Goal: Transaction & Acquisition: Purchase product/service

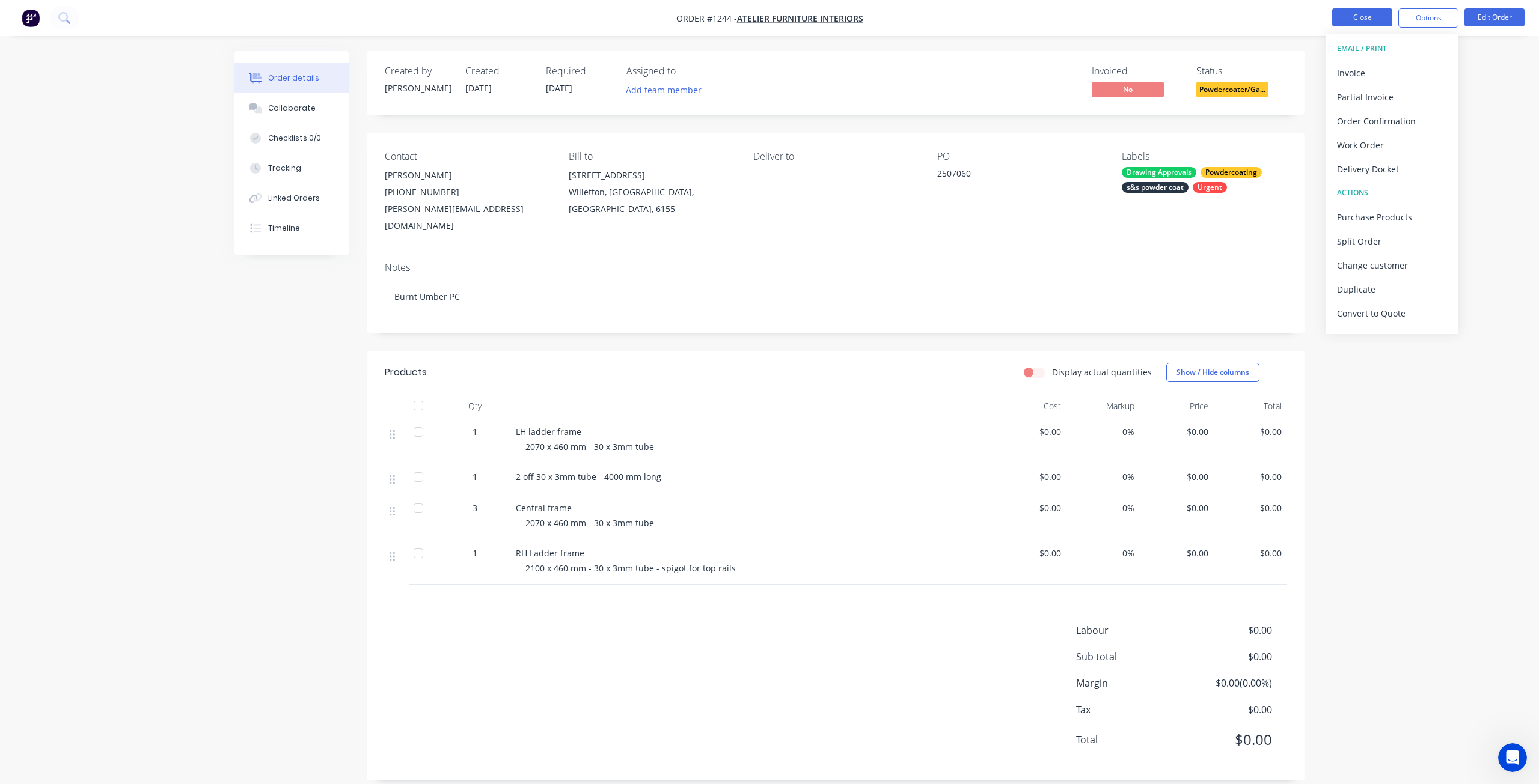
click at [1355, 20] on button "Close" at bounding box center [1362, 17] width 60 height 18
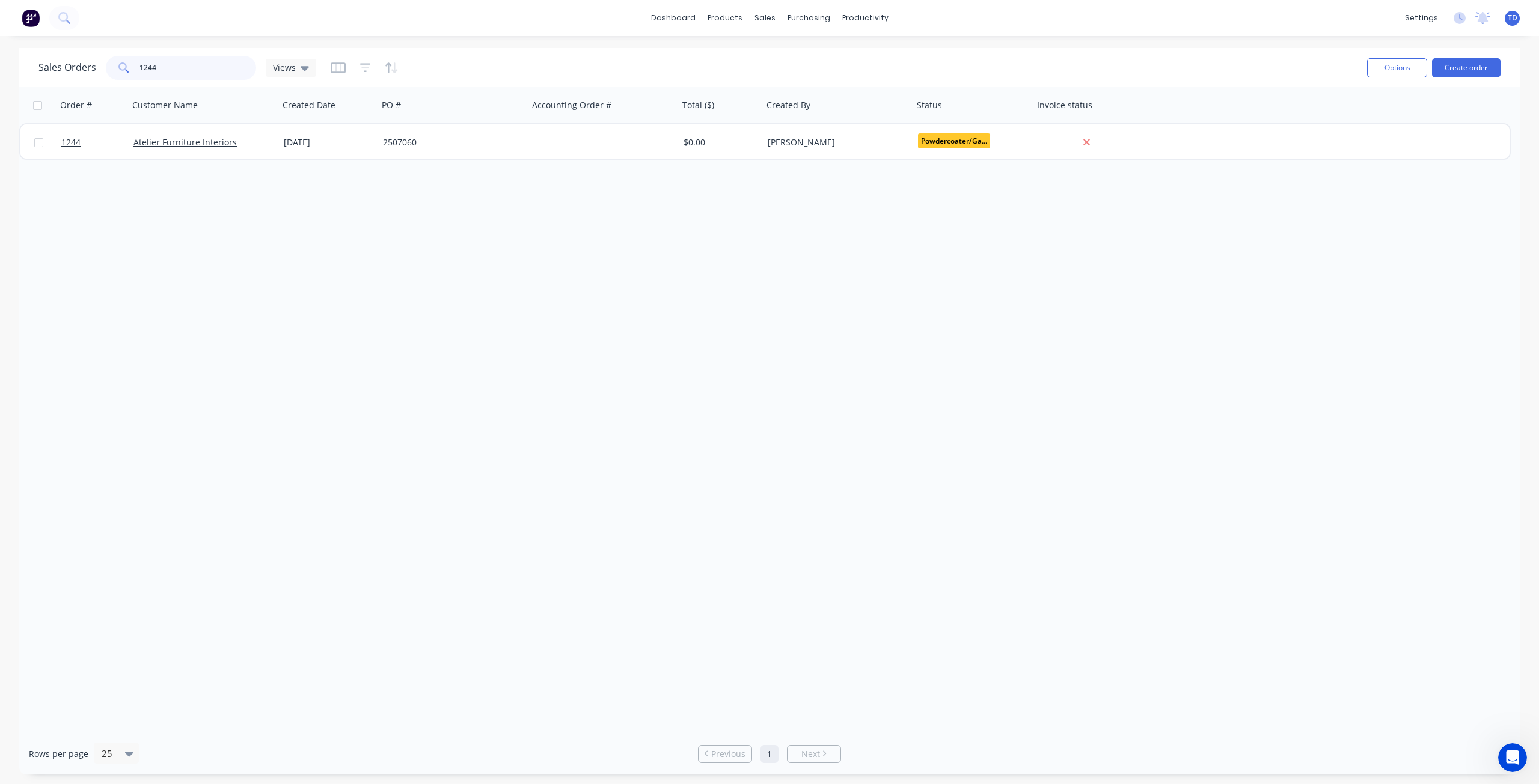
drag, startPoint x: 164, startPoint y: 74, endPoint x: 112, endPoint y: 63, distance: 53.2
click at [112, 63] on div "1244" at bounding box center [180, 67] width 150 height 24
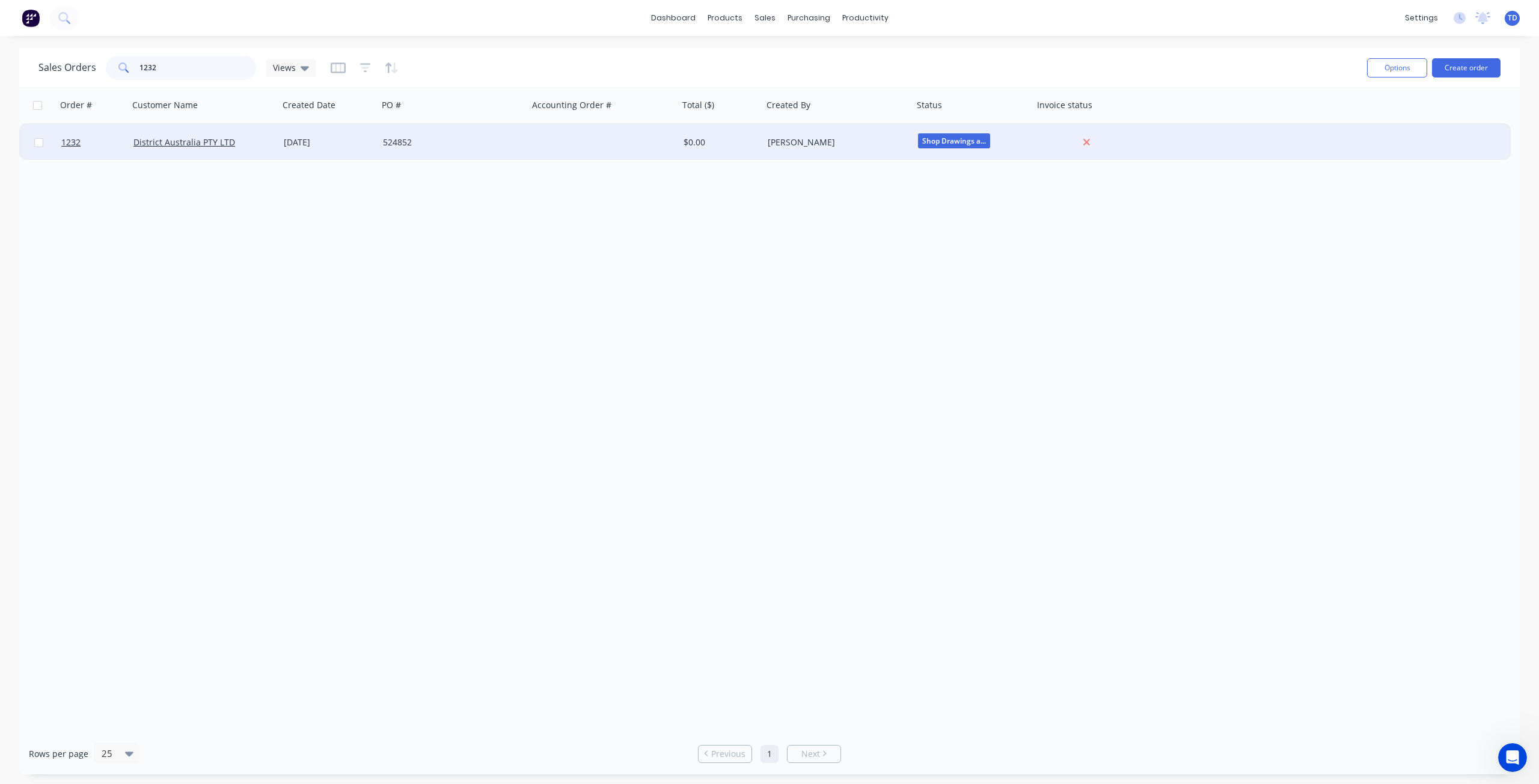
type input "1232"
click at [390, 138] on div "524852" at bounding box center [449, 143] width 133 height 12
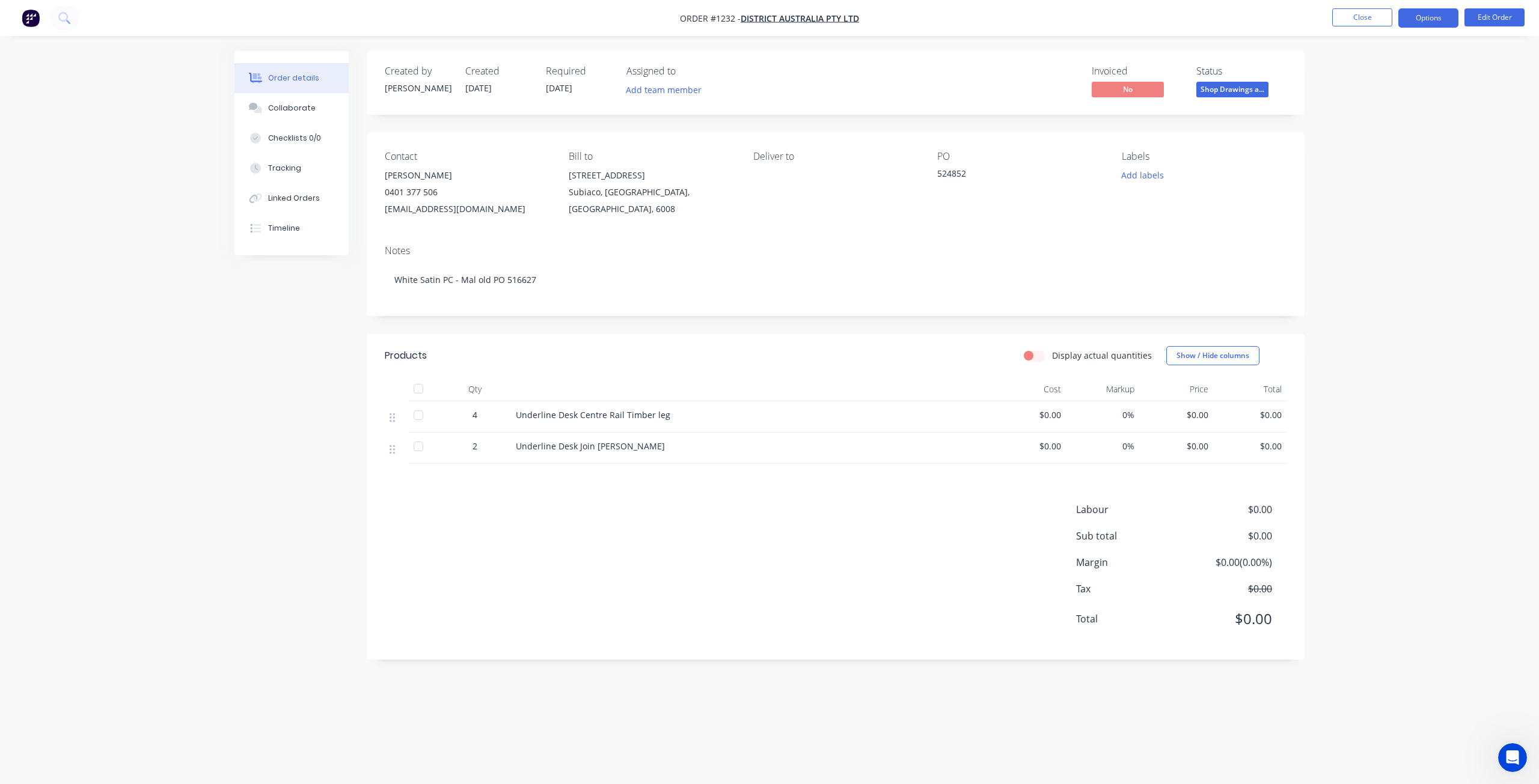
click at [1424, 20] on button "Options" at bounding box center [1429, 18] width 60 height 20
click at [1374, 219] on div "Purchase Products" at bounding box center [1392, 218] width 111 height 18
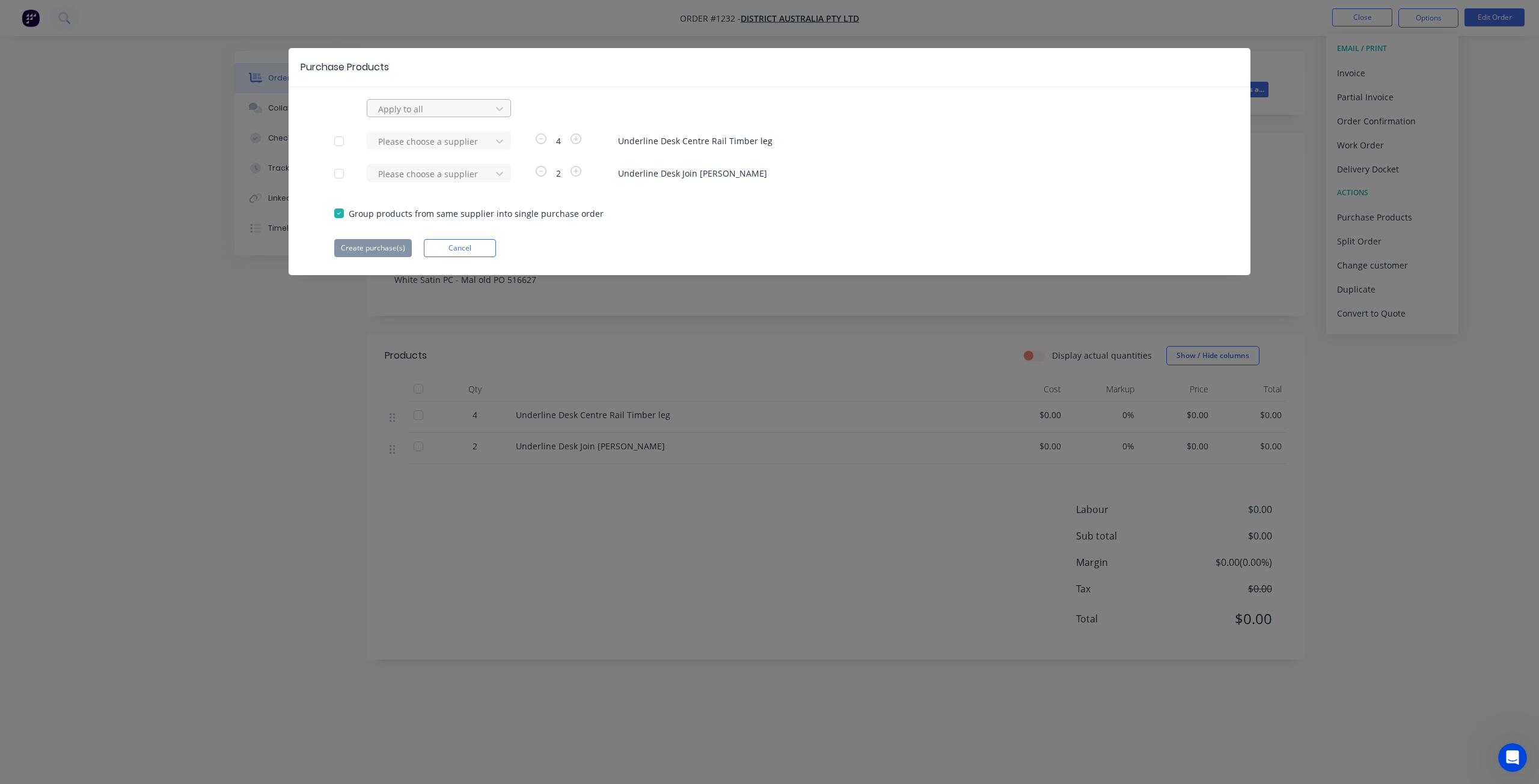
click at [430, 106] on div at bounding box center [431, 108] width 108 height 15
type input "ray"
click at [461, 139] on div "raynbow powder coating" at bounding box center [439, 135] width 144 height 22
click at [381, 250] on button "Create purchase(s)" at bounding box center [372, 248] width 77 height 18
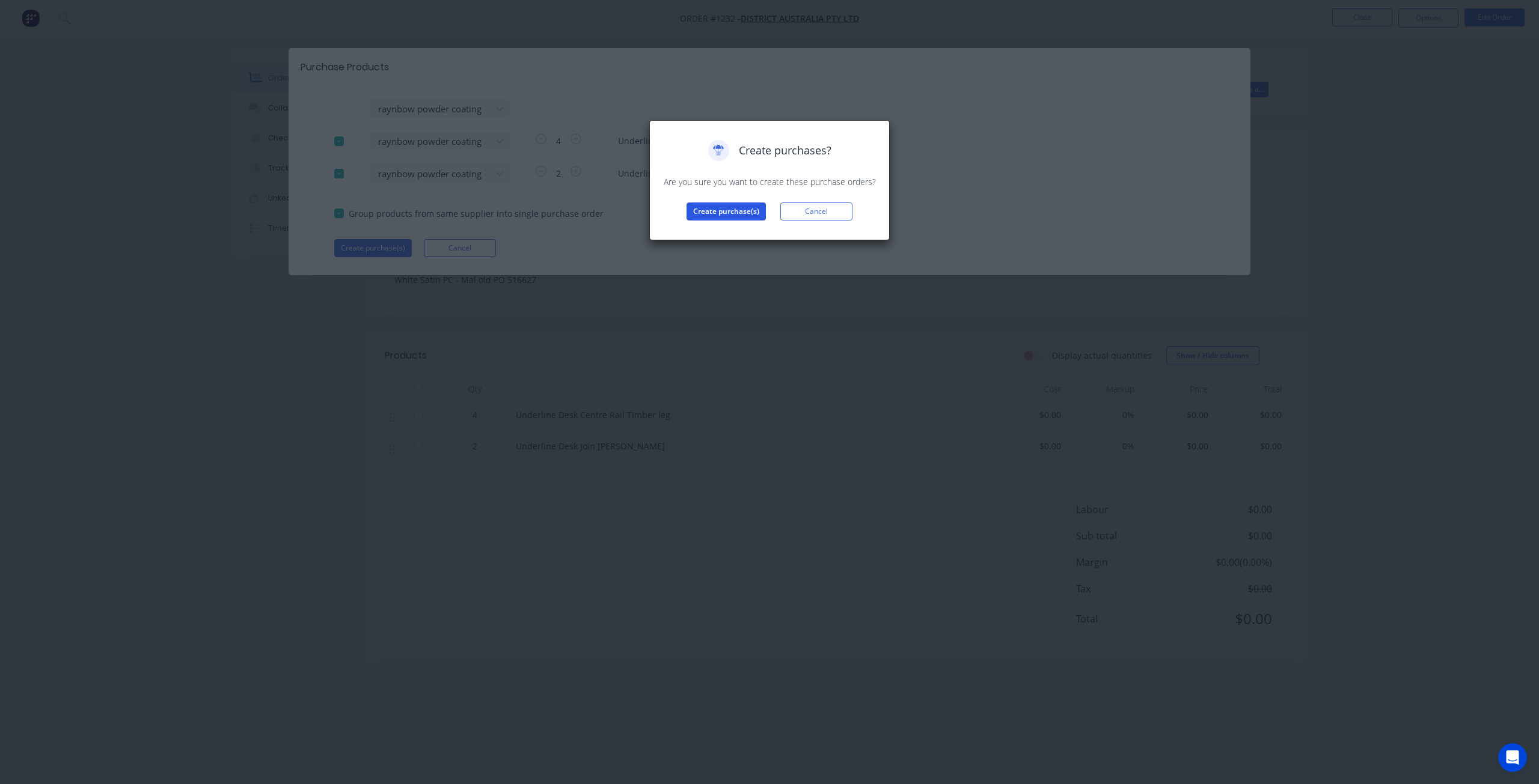
click at [718, 216] on button "Create purchase(s)" at bounding box center [726, 211] width 79 height 18
click at [726, 233] on button "View purchase(s)" at bounding box center [726, 231] width 72 height 18
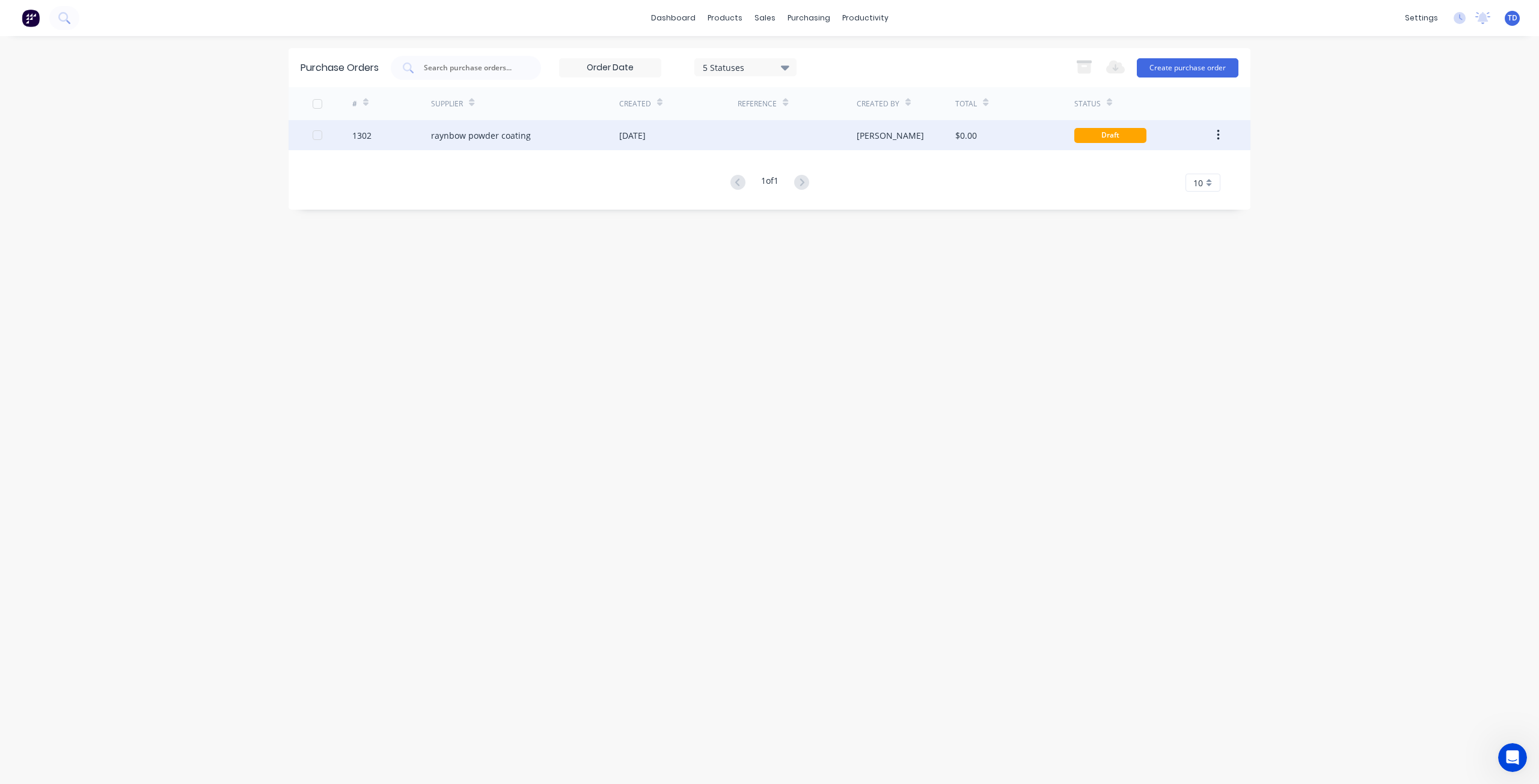
click at [480, 131] on div "raynbow powder coating" at bounding box center [480, 136] width 99 height 12
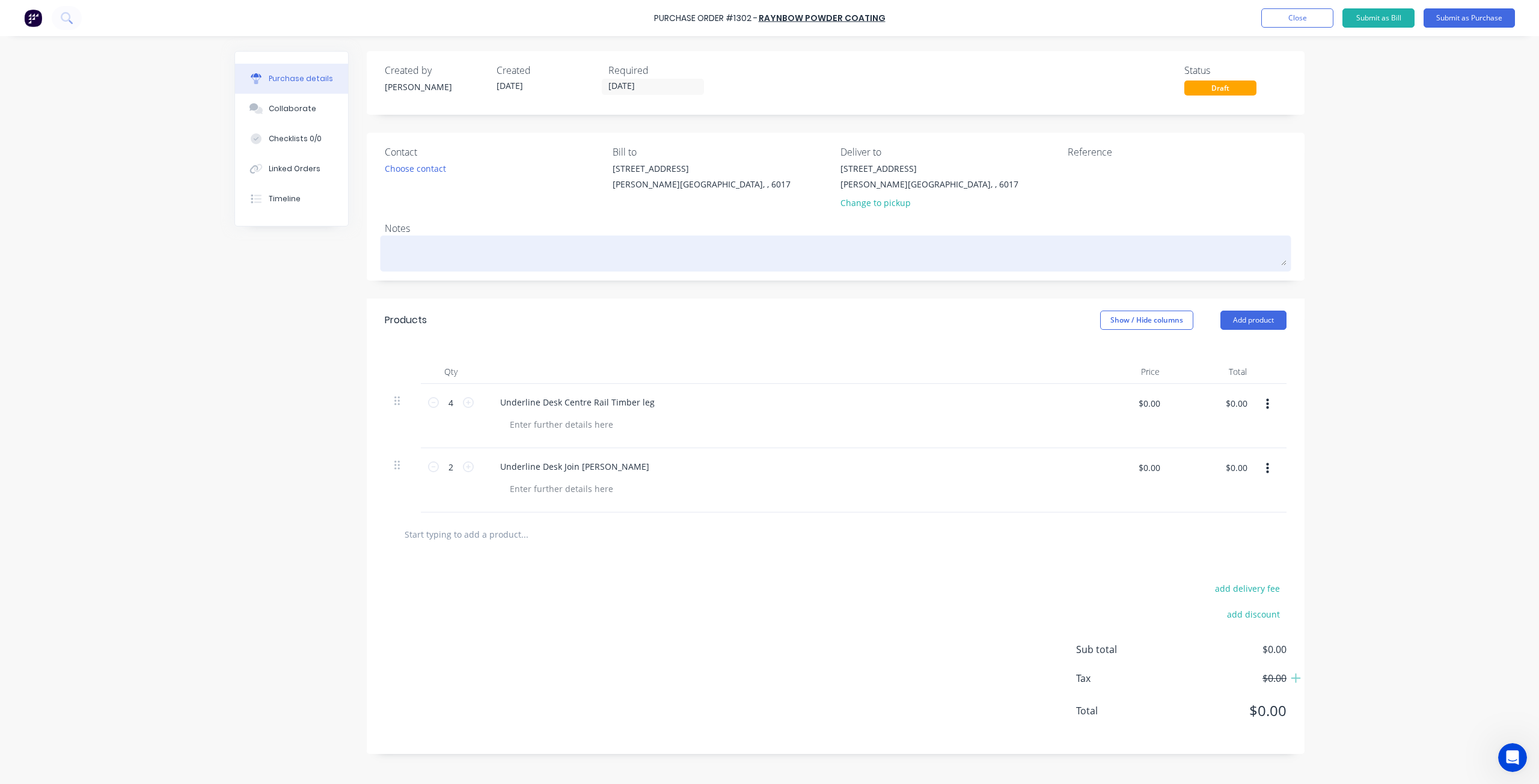
click at [422, 260] on textarea at bounding box center [835, 252] width 901 height 27
type textarea "x"
type textarea "w"
type textarea "x"
type textarea "wh"
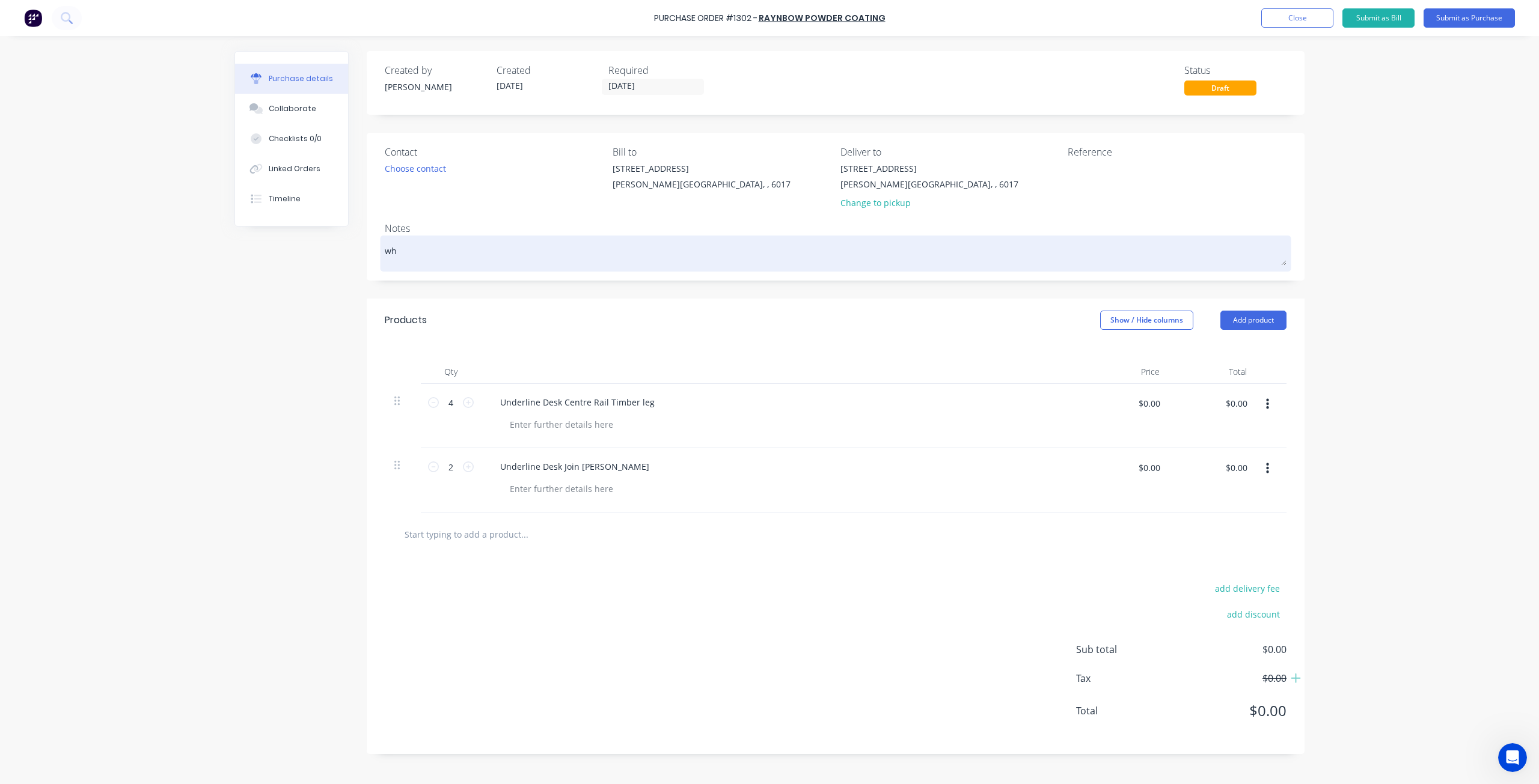
type textarea "x"
type textarea "whi"
type textarea "x"
type textarea "whit"
type textarea "x"
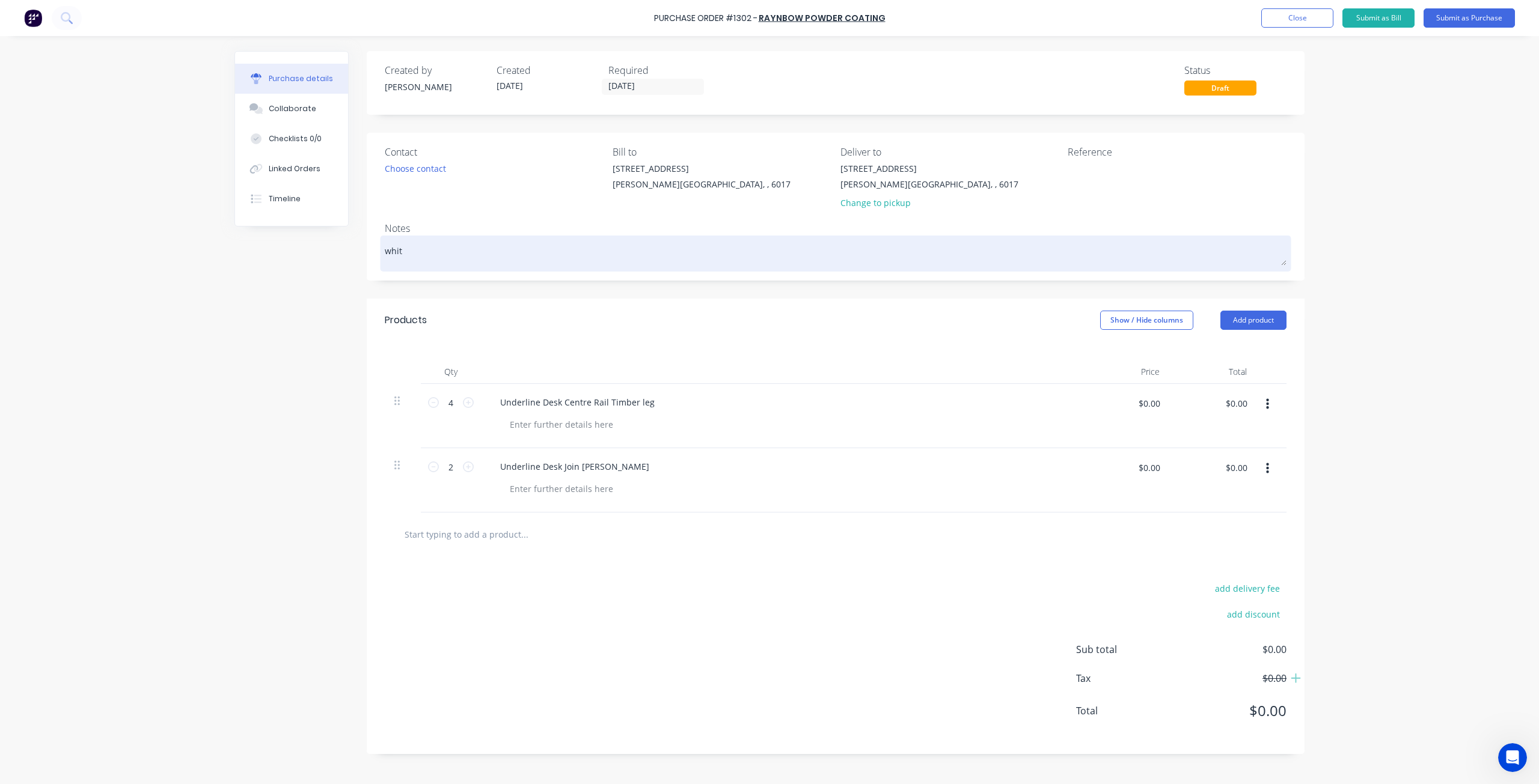
type textarea "white"
type textarea "x"
type textarea "white"
type textarea "x"
type textarea "white s"
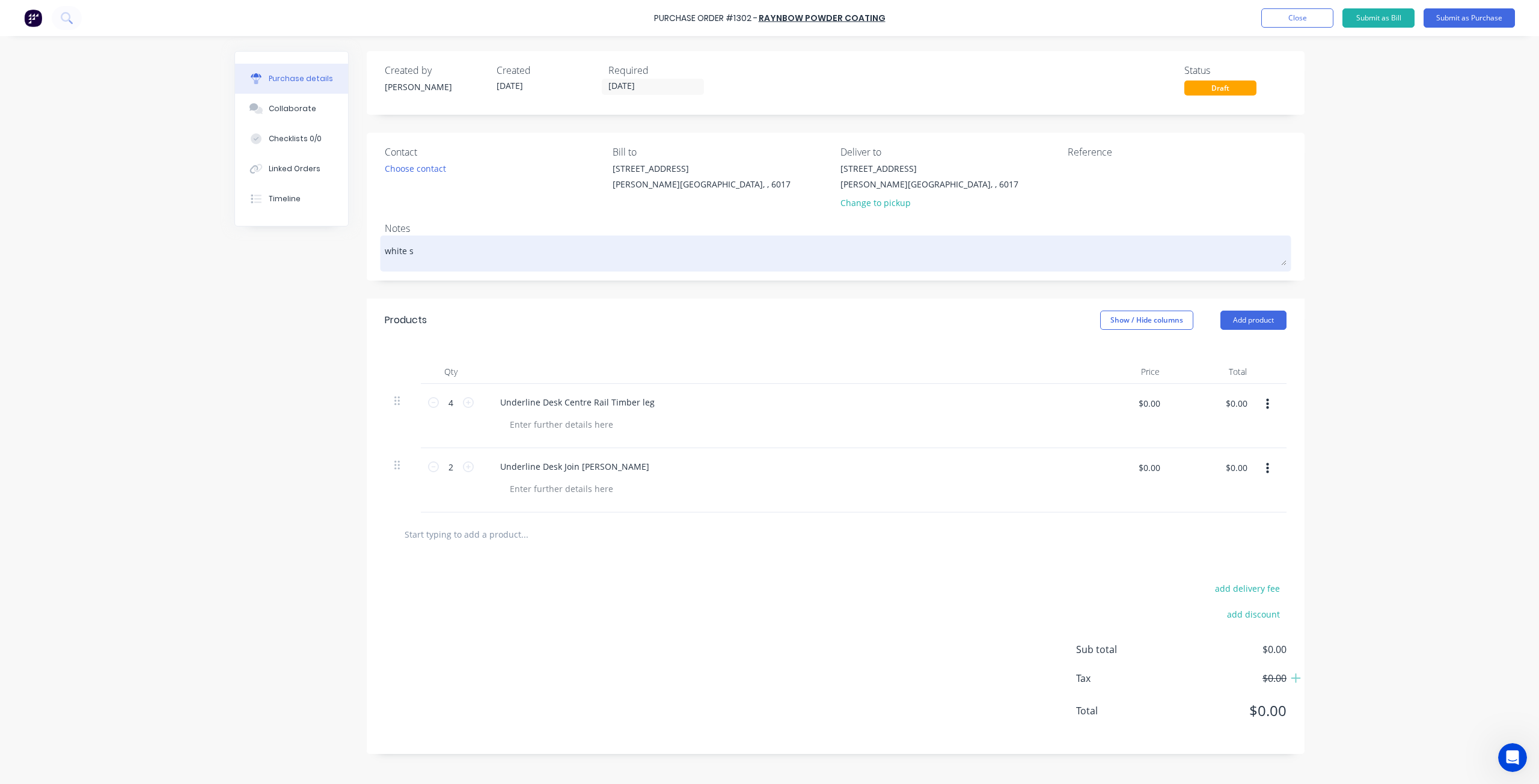
type textarea "x"
type textarea "white sa"
type textarea "x"
type textarea "white sat"
type textarea "x"
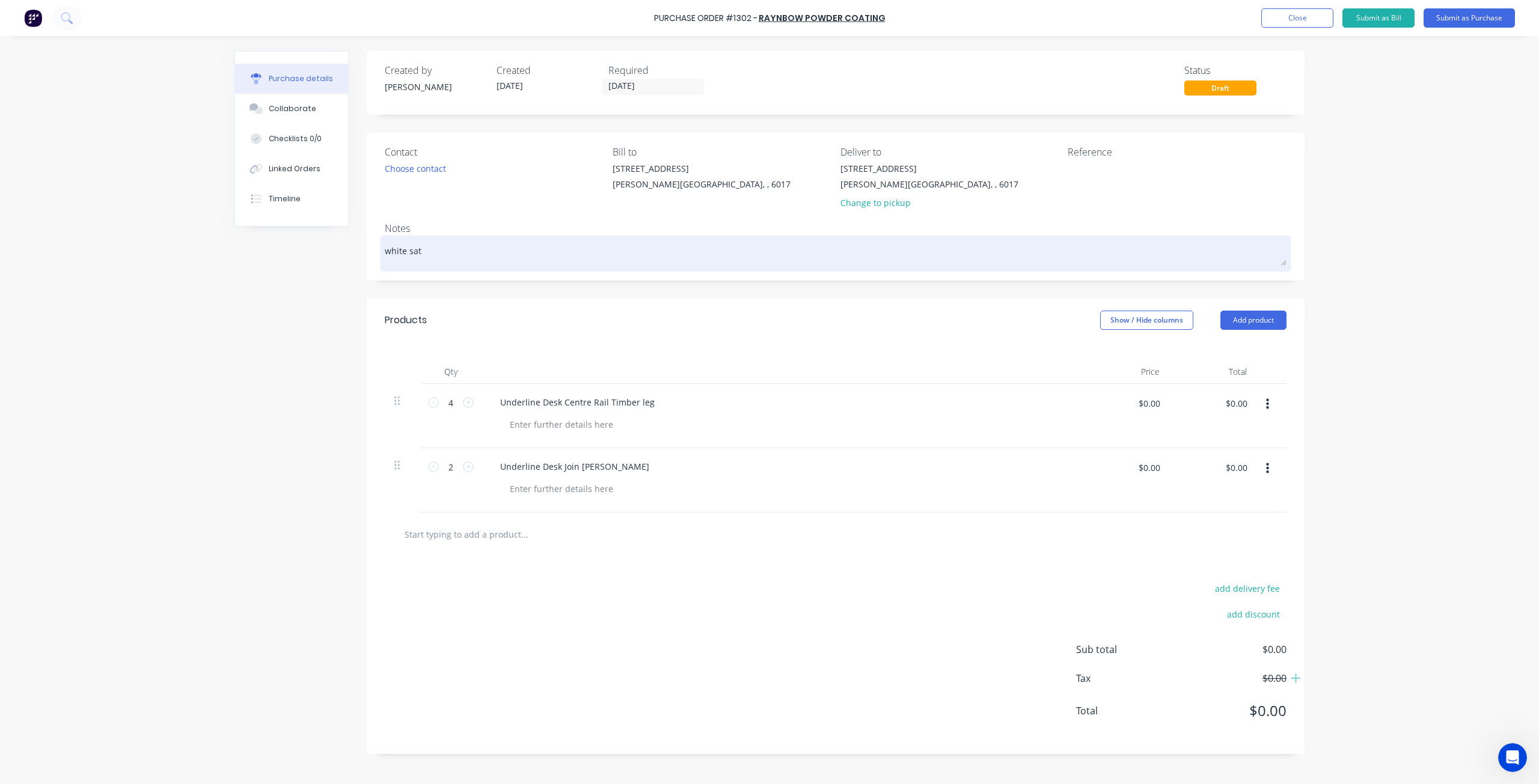
type textarea "white sati"
type textarea "x"
type textarea "white satin"
type textarea "x"
type textarea "white satin"
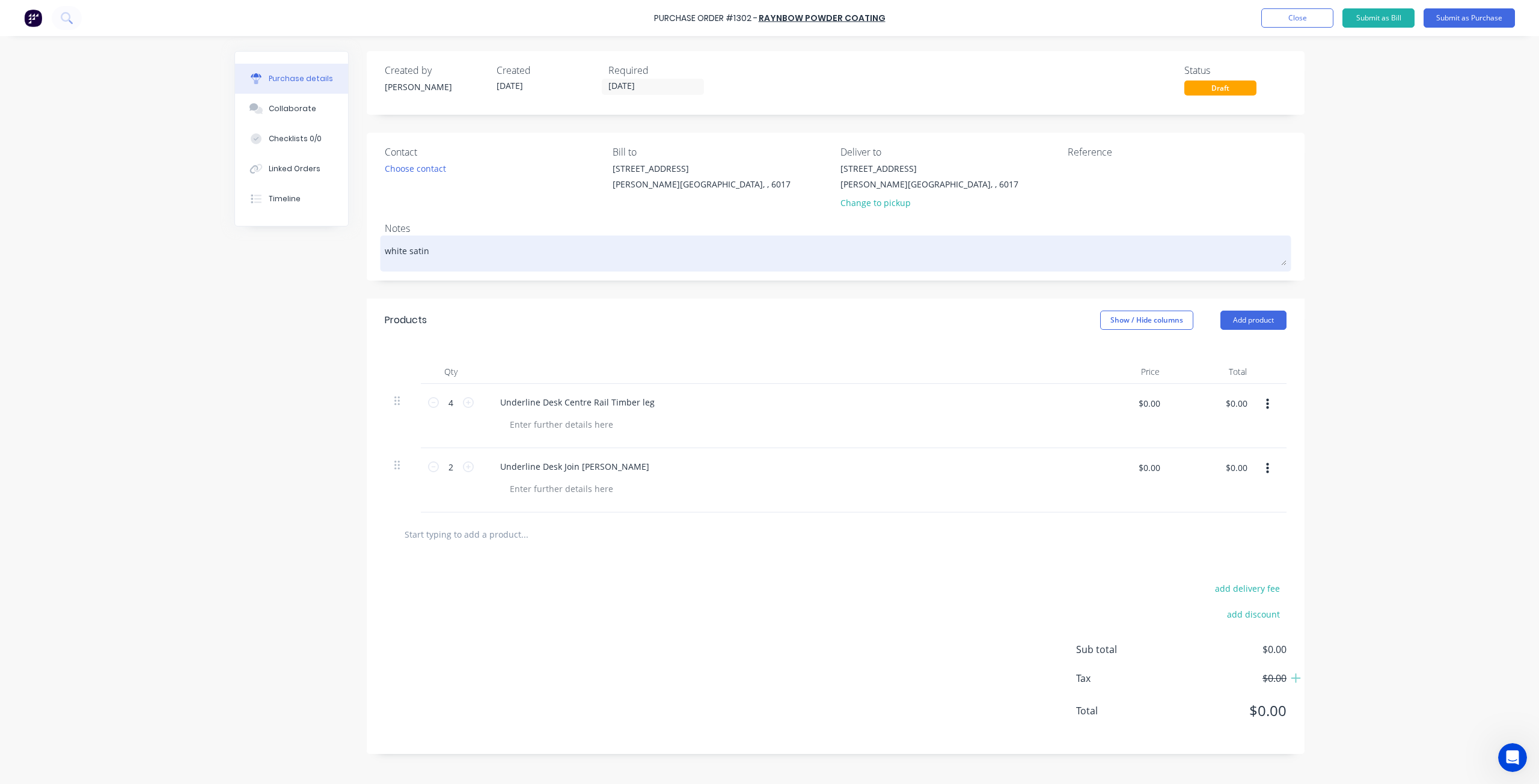
type textarea "x"
type textarea "white satin p"
type textarea "x"
type textarea "white satin po"
type textarea "x"
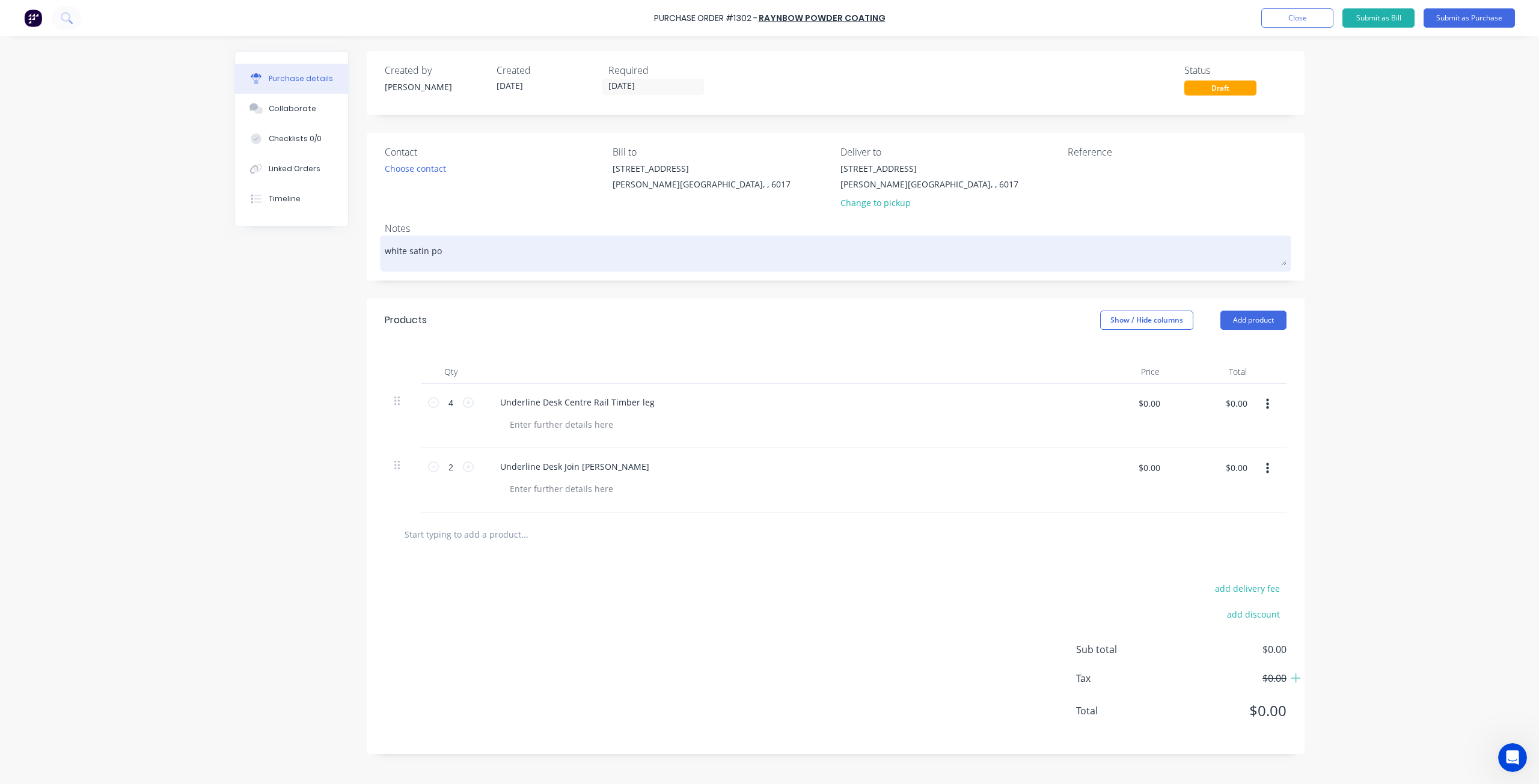
type textarea "white satin pow"
type textarea "x"
type textarea "white satin powd"
type textarea "x"
type textarea "white satin powde"
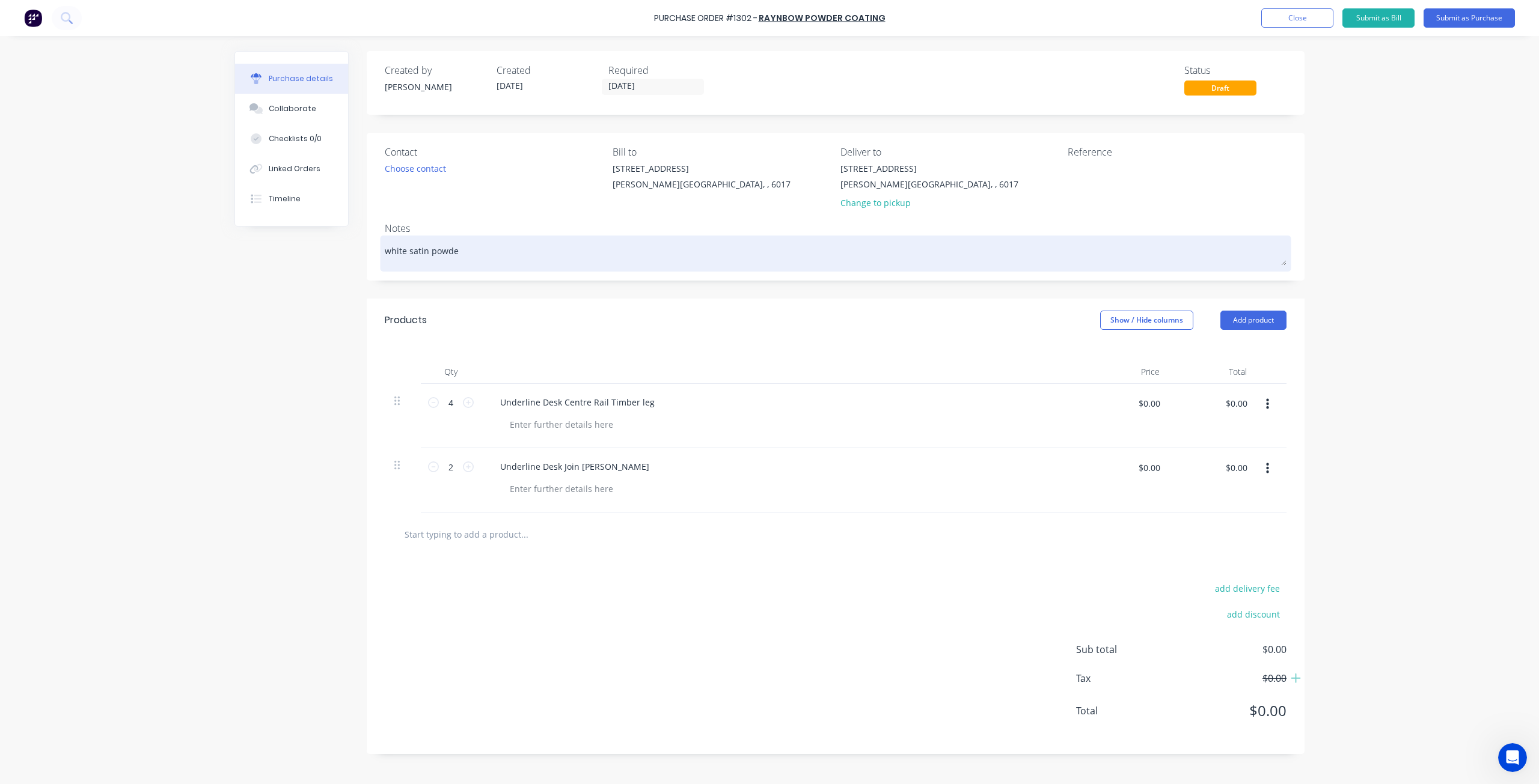
type textarea "x"
type textarea "white satin powder"
type textarea "x"
type textarea "white satin powder"
type textarea "x"
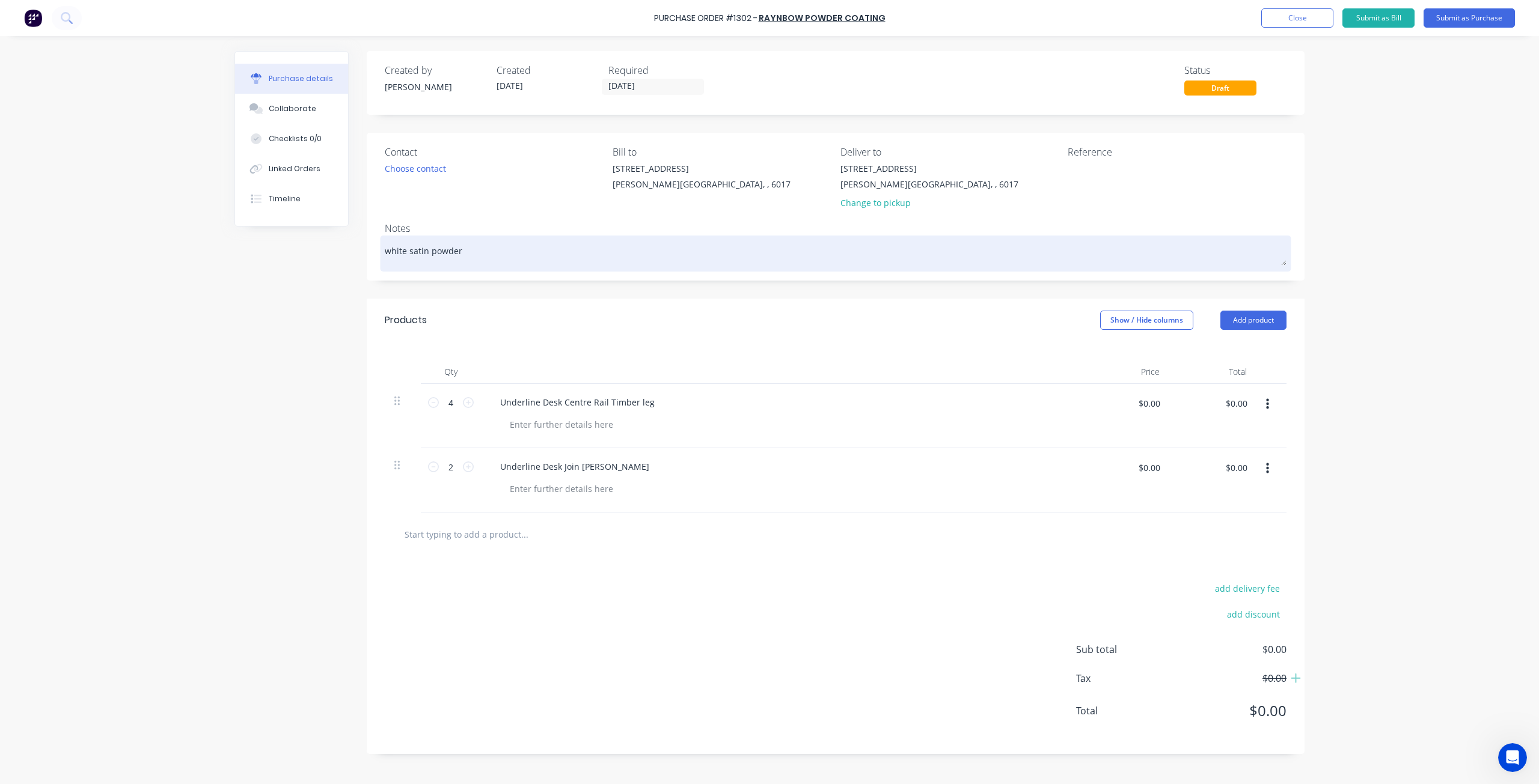
type textarea "white satin powder c"
type textarea "x"
type textarea "white satin powder co"
type textarea "x"
type textarea "white satin powder coa"
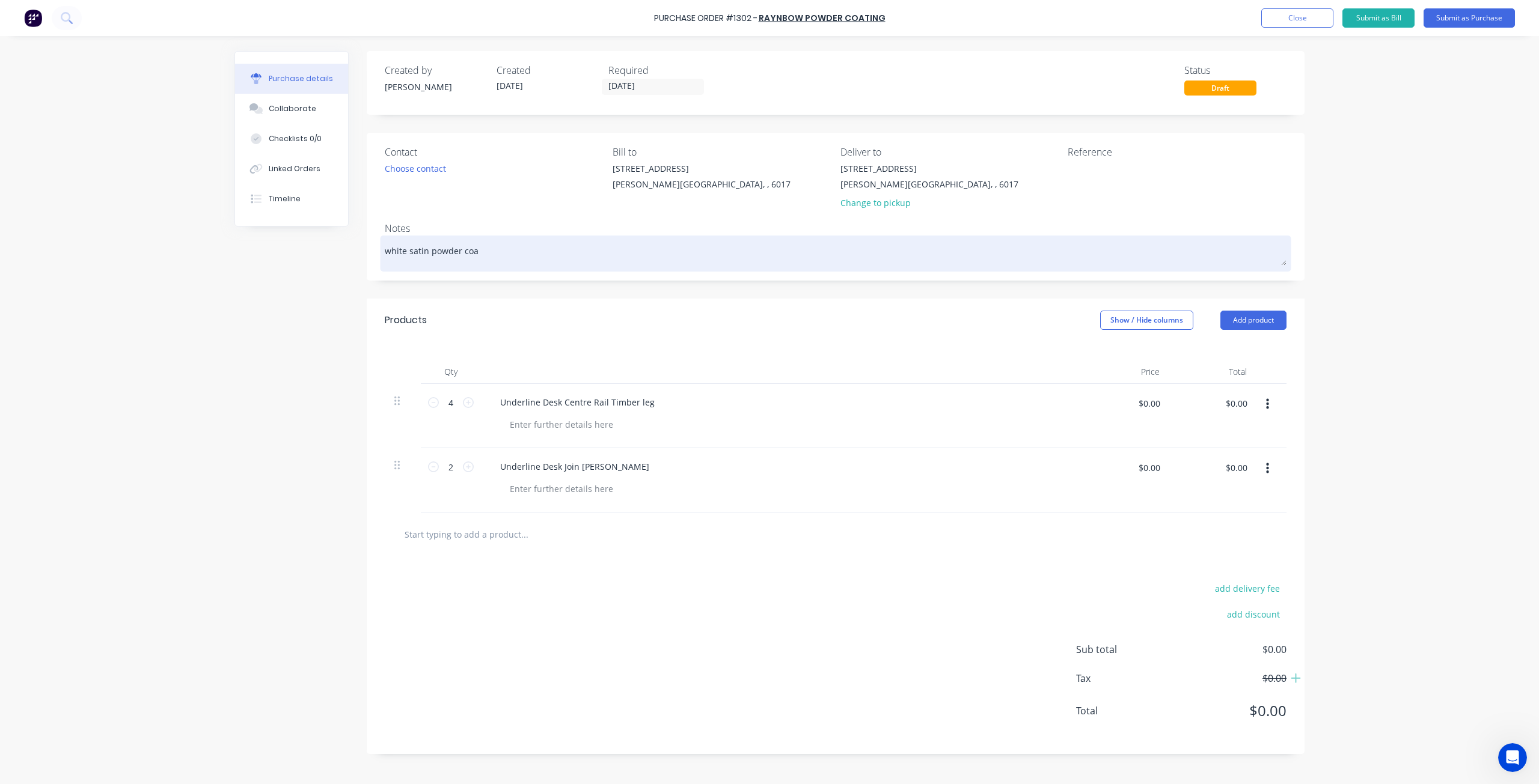
type textarea "x"
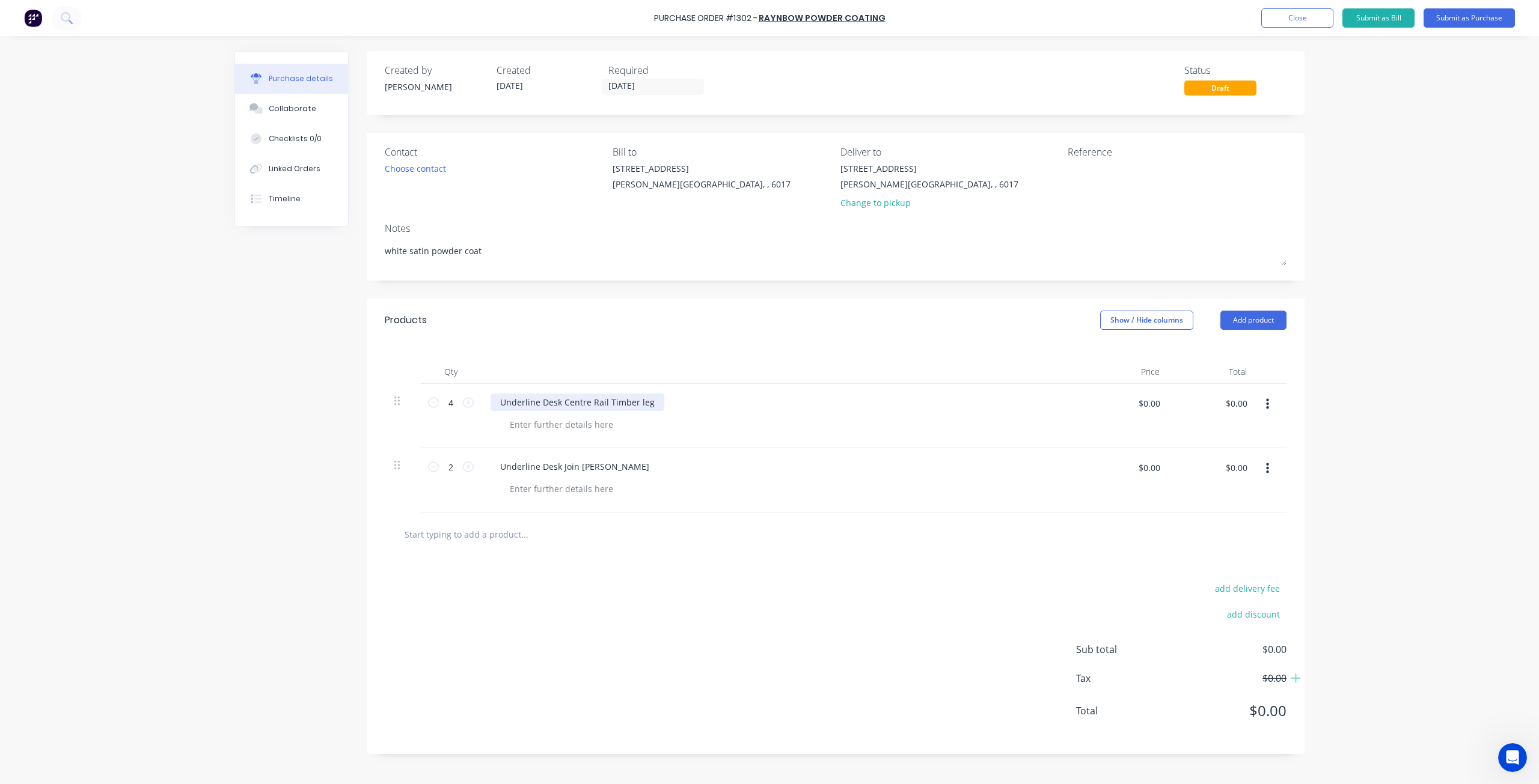
type textarea "white satin powder coat"
type textarea "x"
type textarea "white satin powder coat"
drag, startPoint x: 657, startPoint y: 403, endPoint x: 431, endPoint y: 401, distance: 226.0
click at [431, 401] on div "4 4 Underline Desk Centre Rail Timber leg $0.00 $0.00 $0.00 $0.00" at bounding box center [835, 416] width 901 height 64
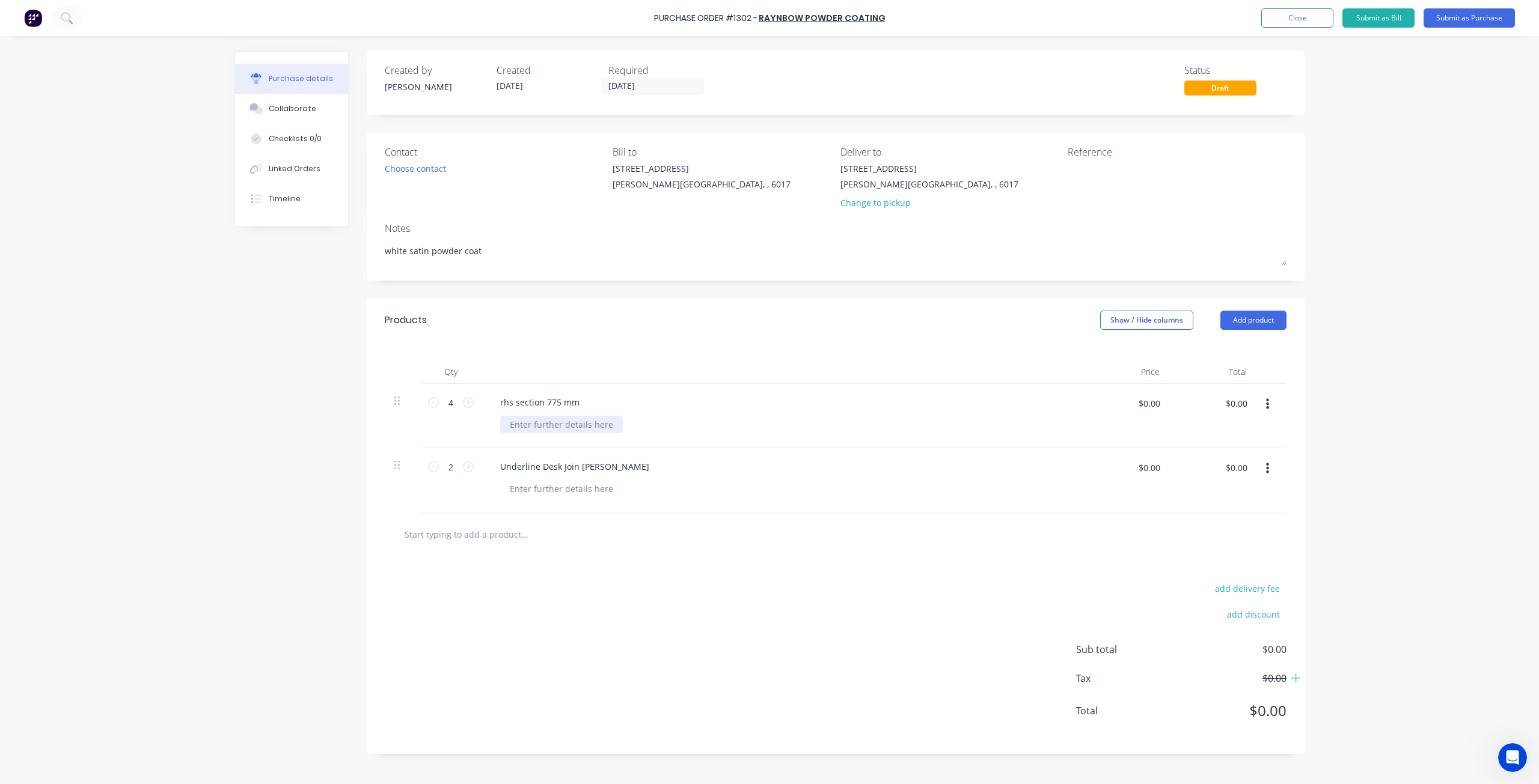
type textarea "x"
click at [574, 424] on div at bounding box center [561, 424] width 123 height 18
type textarea "x"
drag, startPoint x: 582, startPoint y: 464, endPoint x: 742, endPoint y: 461, distance: 160.0
click at [742, 461] on div "Underline Desk Join [PERSON_NAME]" at bounding box center [781, 467] width 582 height 18
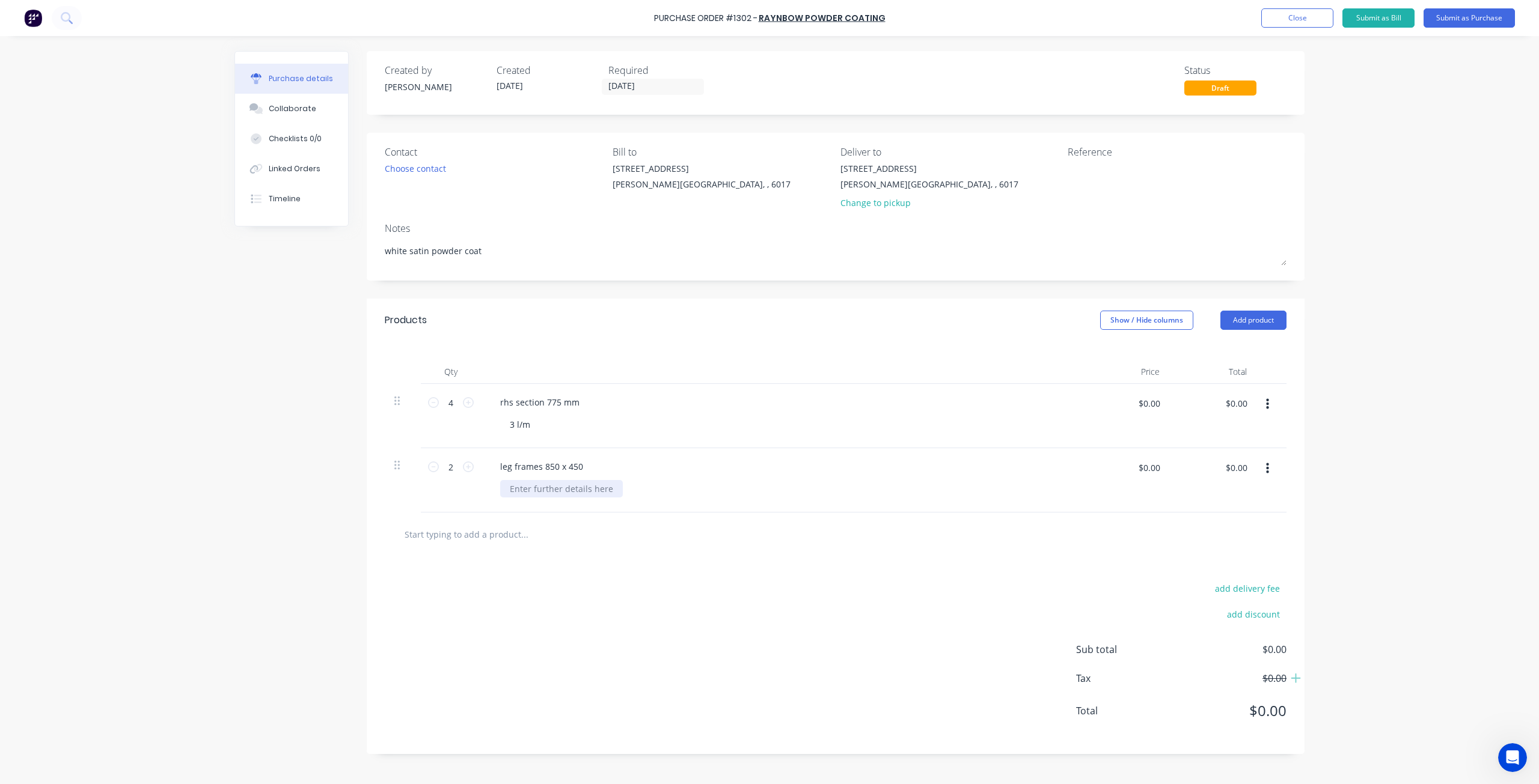
type textarea "x"
click at [545, 488] on div at bounding box center [561, 489] width 123 height 18
click at [1244, 321] on button "Add product" at bounding box center [1253, 321] width 66 height 20
click at [1222, 379] on div "Basic product" at bounding box center [1229, 376] width 92 height 18
click at [464, 530] on icon at bounding box center [468, 531] width 11 height 11
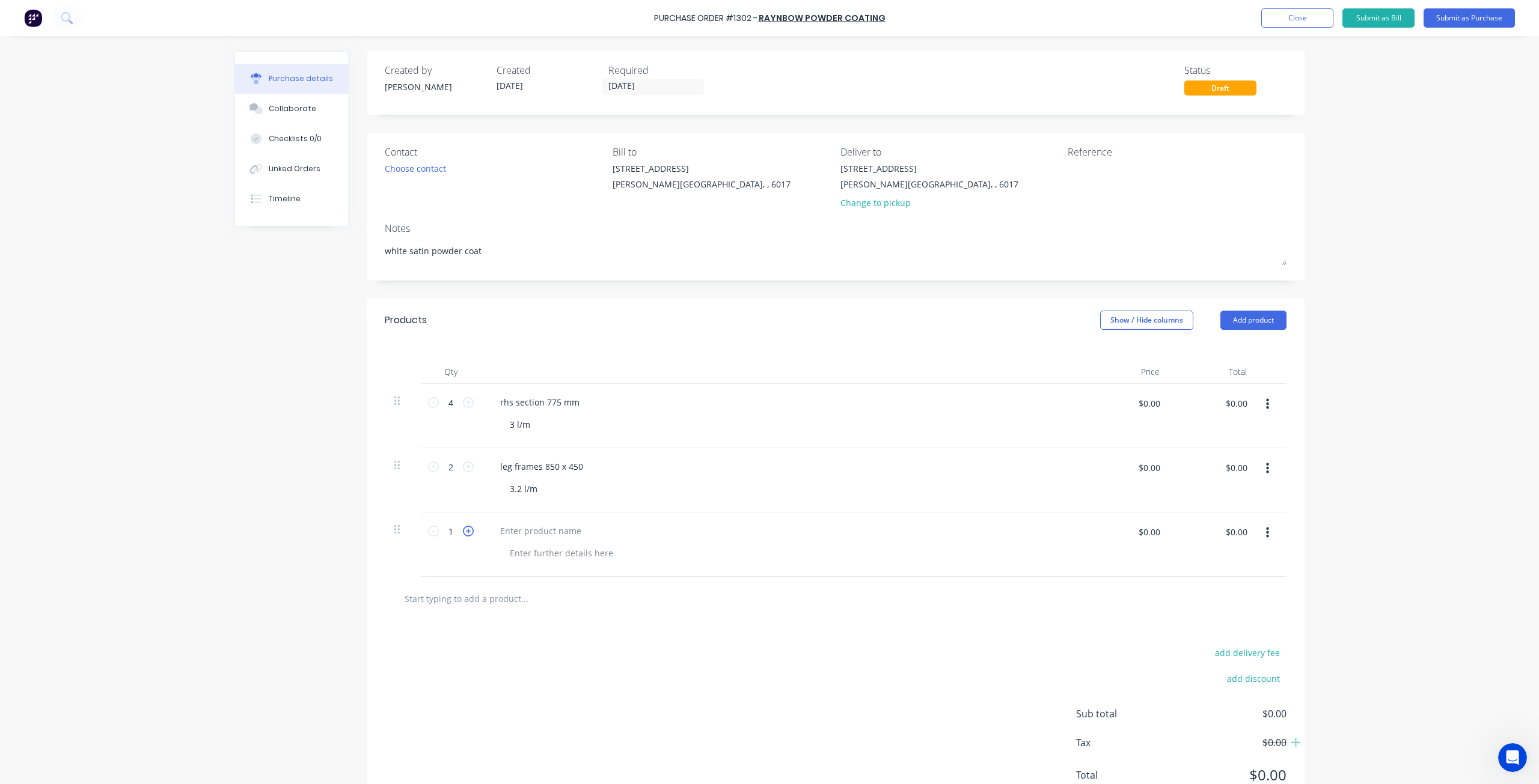
type textarea "x"
type input "2"
type textarea "x"
click at [539, 530] on div at bounding box center [540, 531] width 100 height 18
type textarea "x"
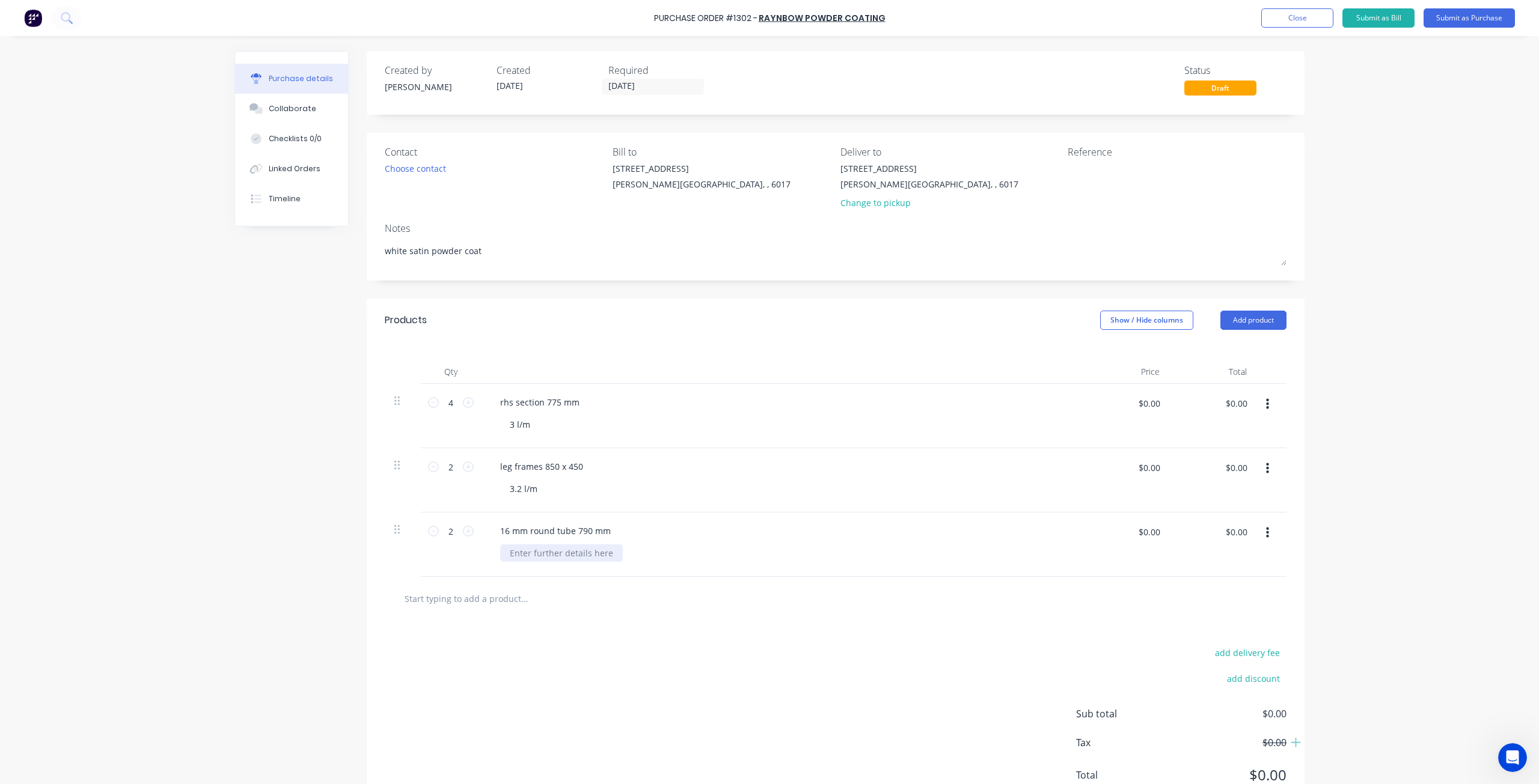
click at [559, 555] on div at bounding box center [561, 553] width 123 height 18
click at [424, 167] on div "Choose contact" at bounding box center [415, 169] width 61 height 12
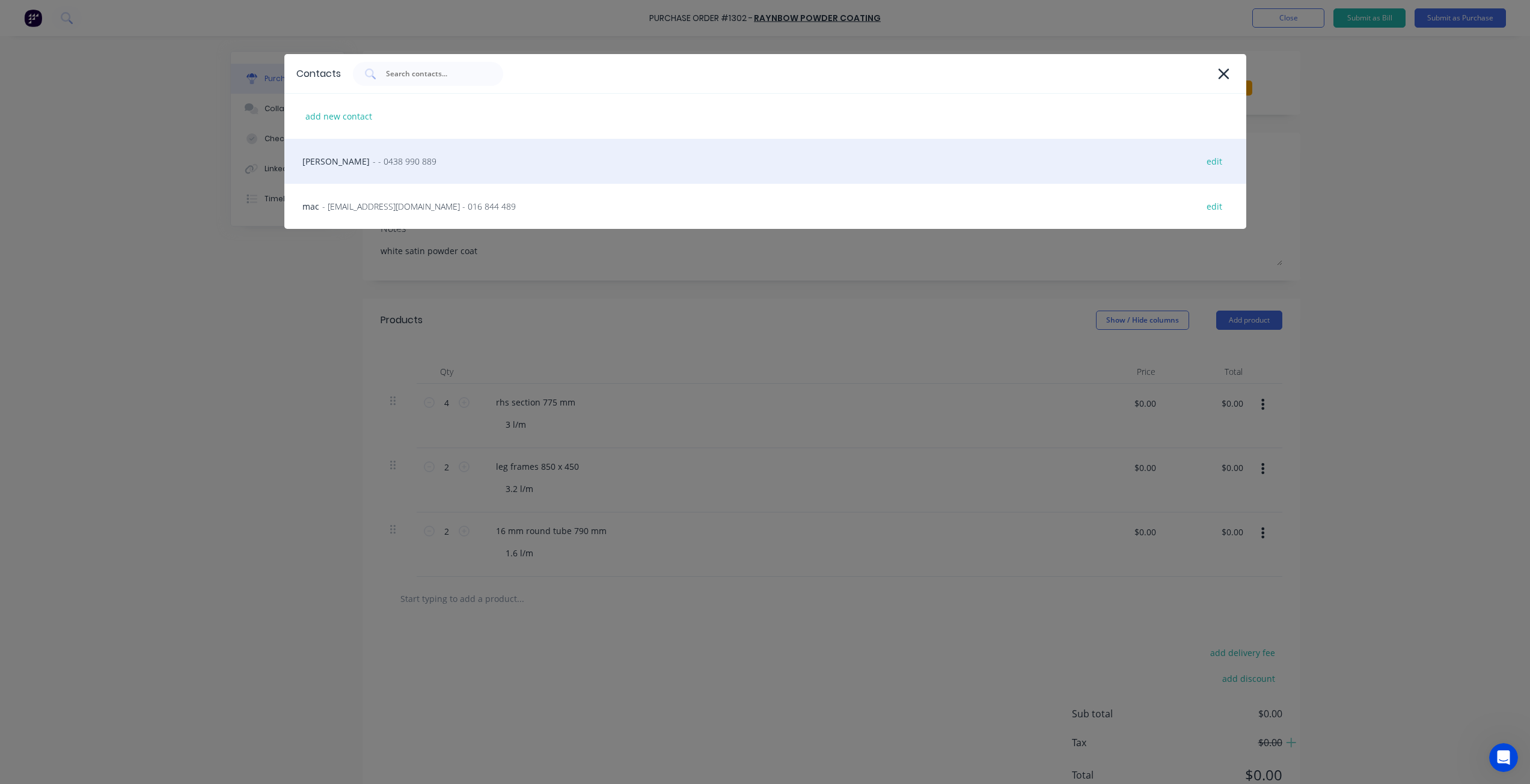
click at [424, 167] on div "andy - - 0438 990 889 edit" at bounding box center [765, 161] width 962 height 45
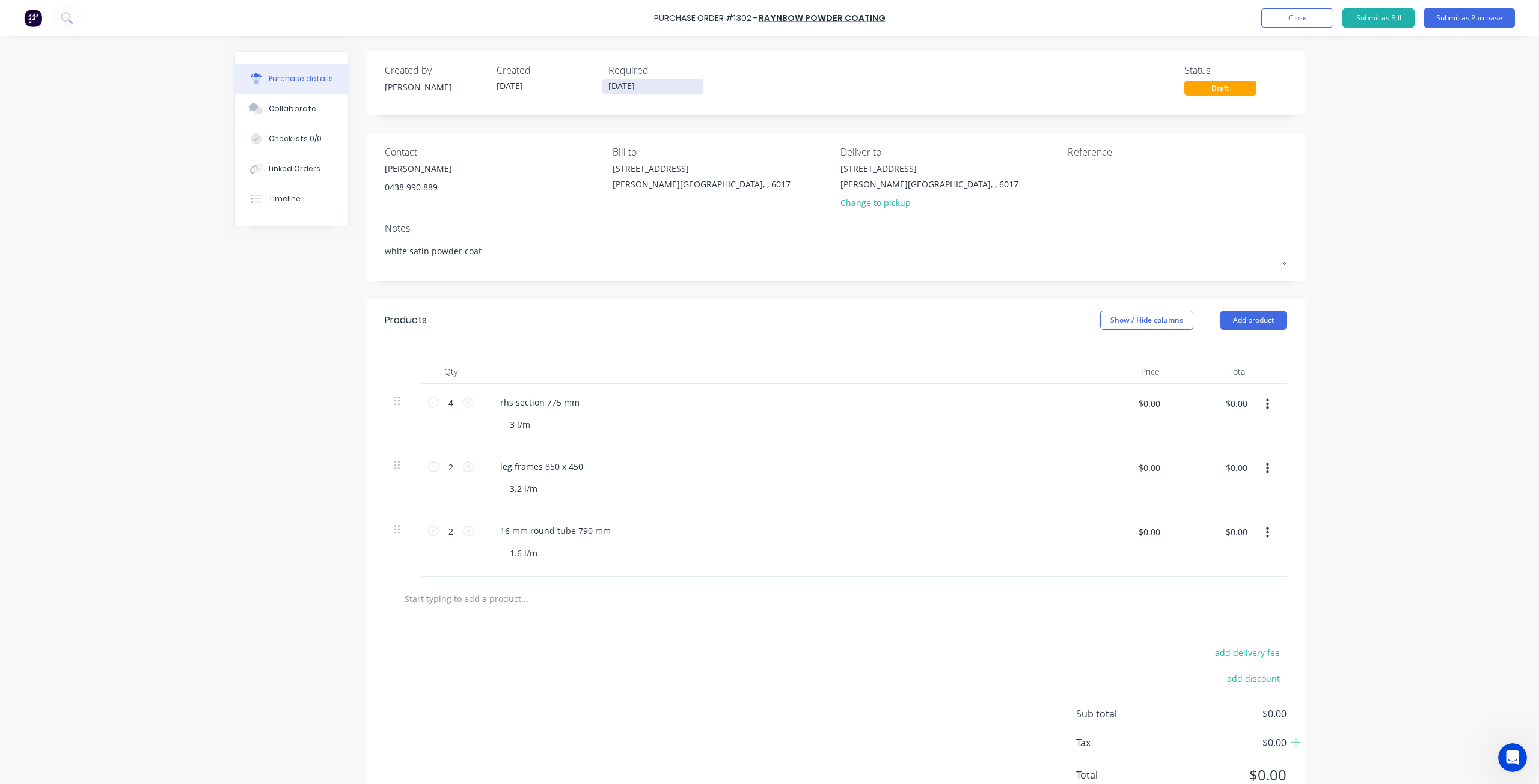
click at [673, 86] on input "[DATE]" at bounding box center [653, 86] width 101 height 15
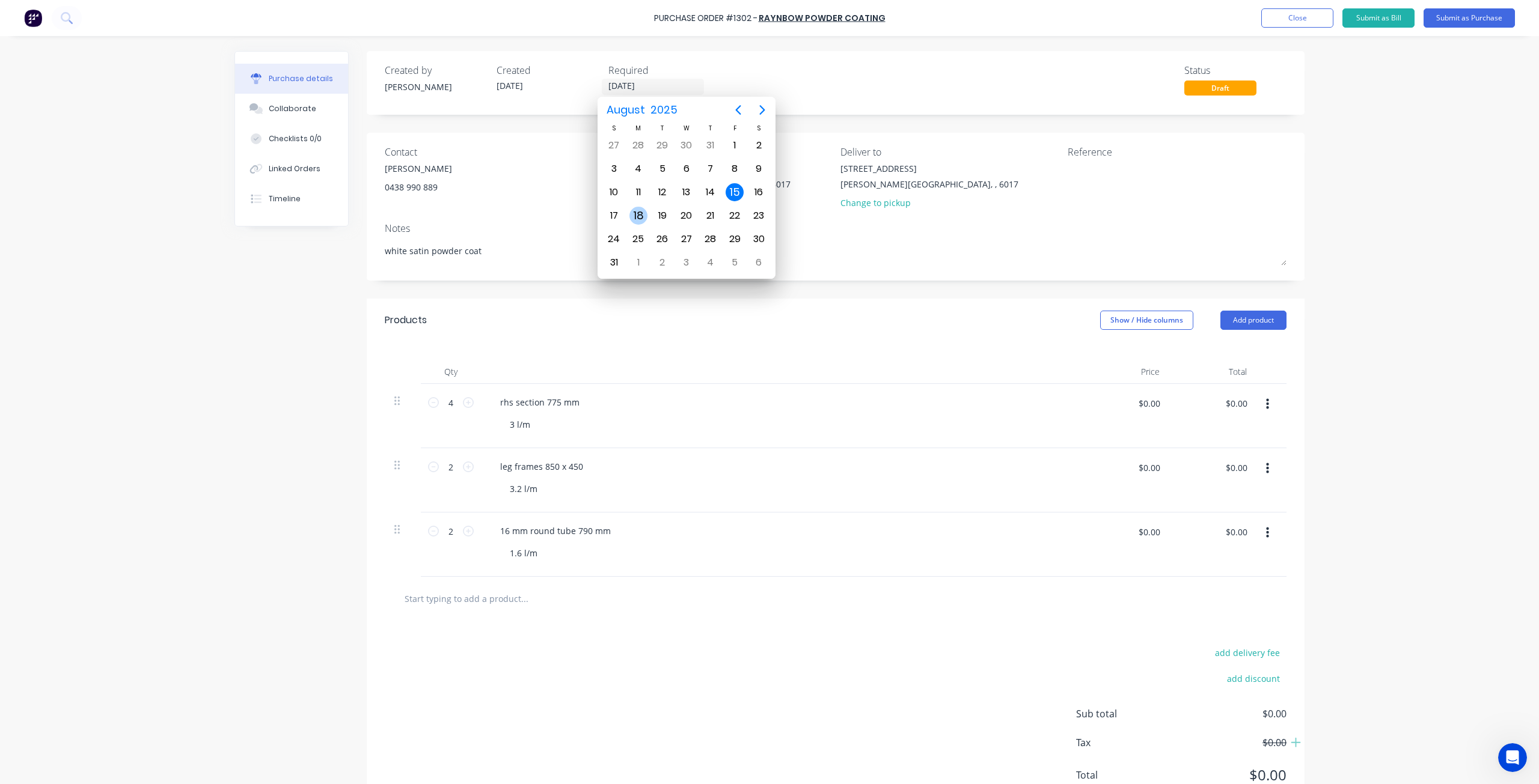
click at [636, 217] on div "18" at bounding box center [639, 216] width 18 height 18
type textarea "x"
type input "[DATE]"
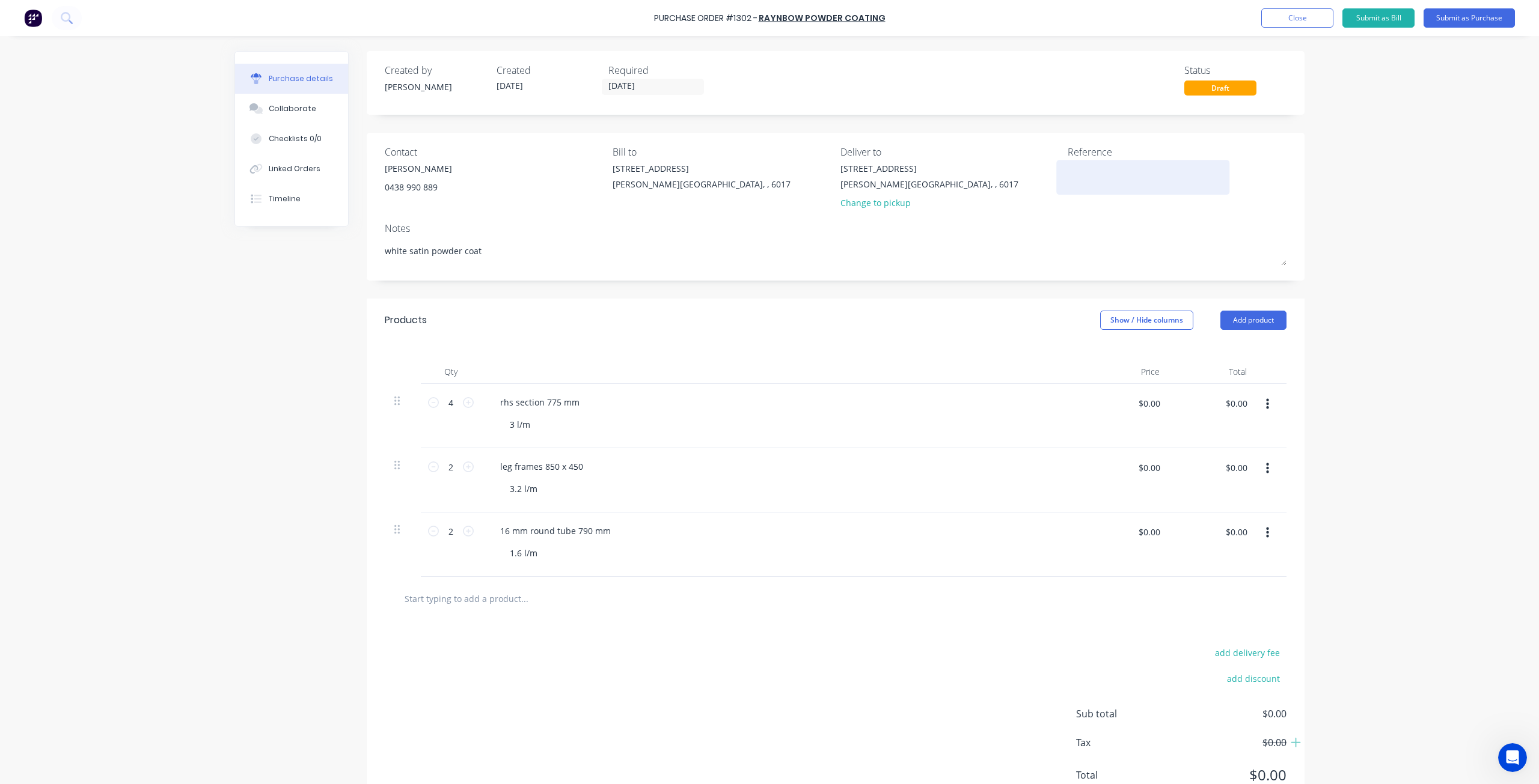
click at [1133, 178] on textarea at bounding box center [1142, 176] width 150 height 27
drag, startPoint x: 898, startPoint y: 203, endPoint x: 1019, endPoint y: 188, distance: 121.9
click at [899, 203] on div "Change to pickup" at bounding box center [929, 202] width 178 height 12
type textarea "x"
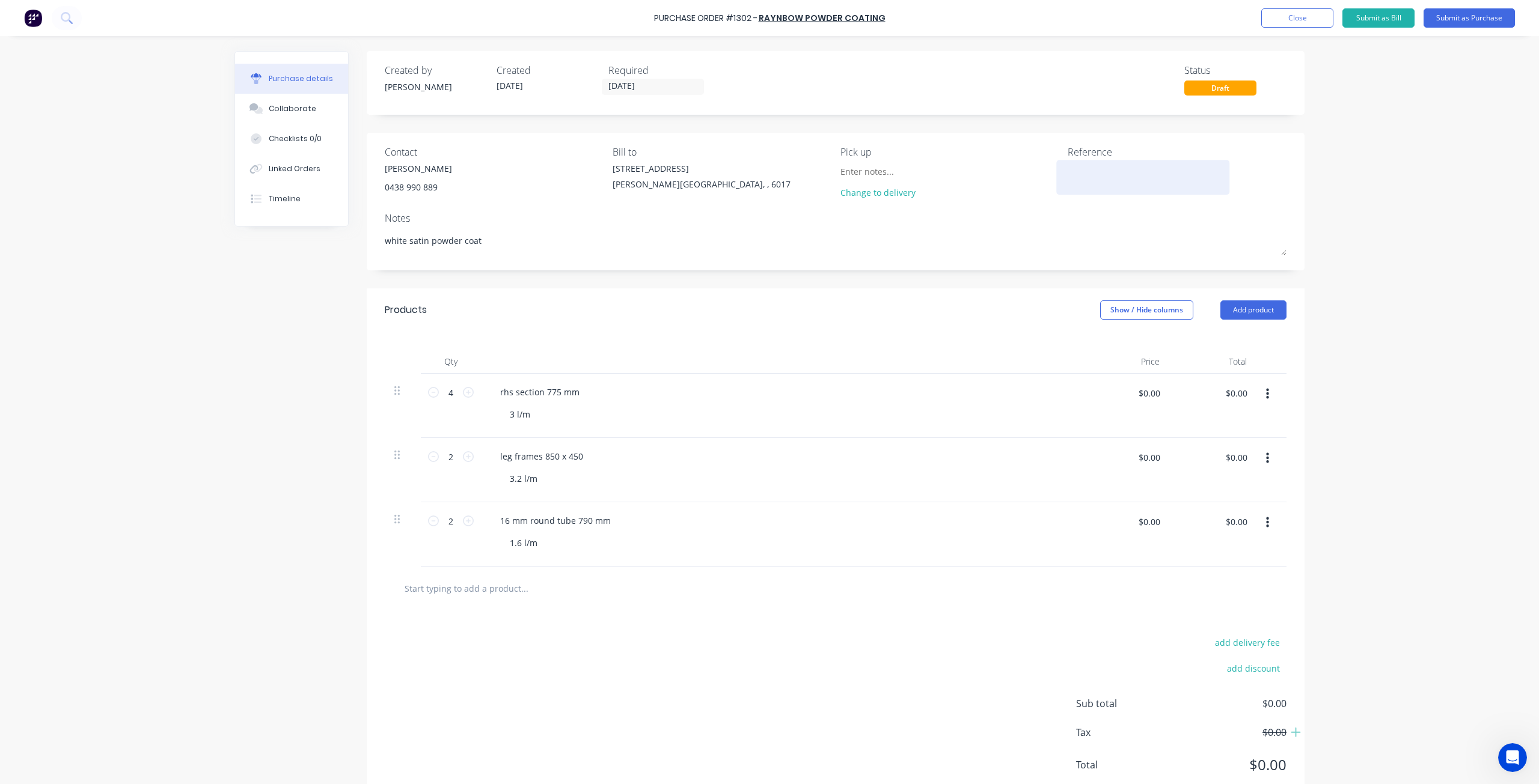
click at [1073, 170] on textarea at bounding box center [1142, 176] width 150 height 27
type textarea "district #123"
type textarea "x"
type textarea "district #1232"
type textarea "x"
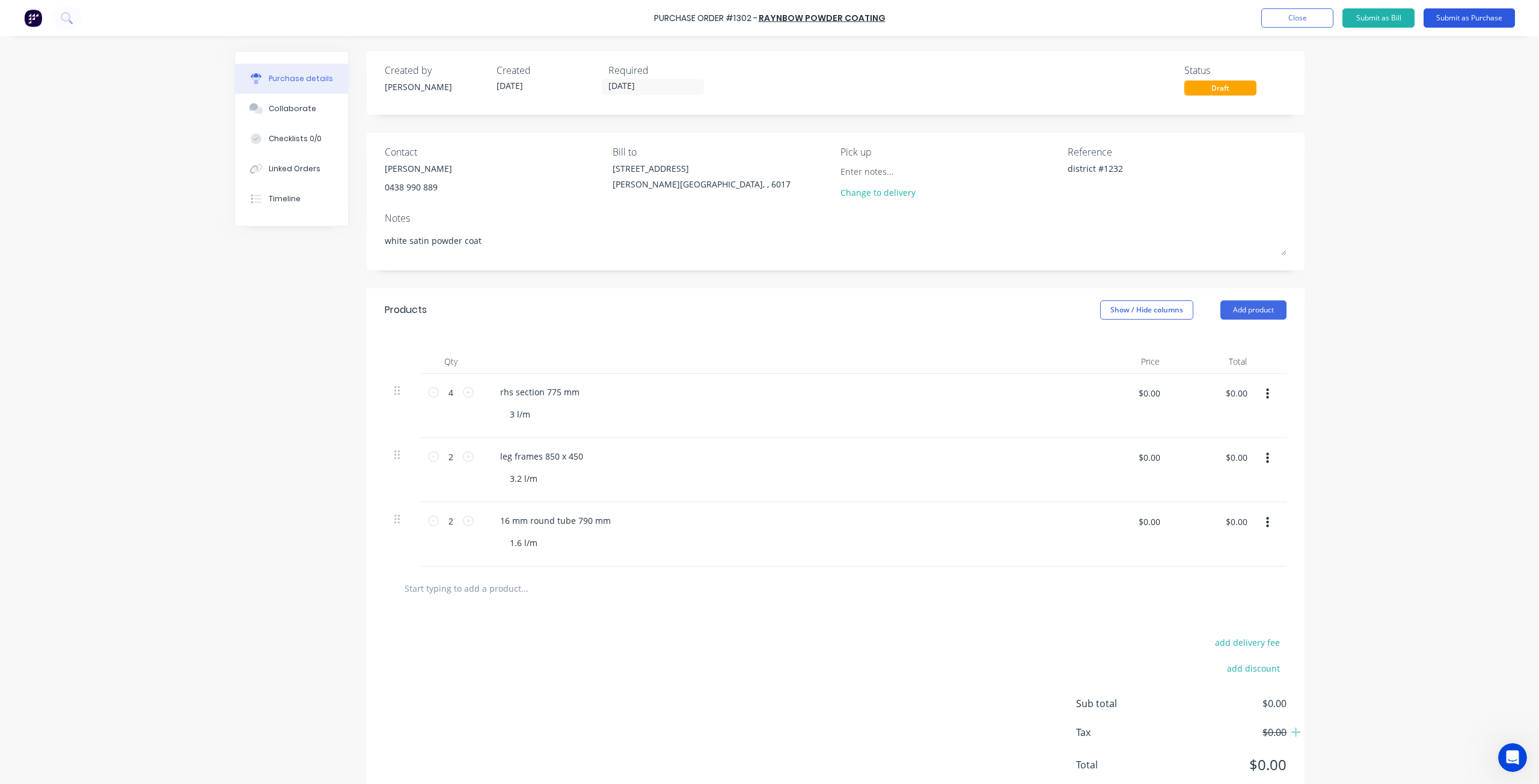
type textarea "district #1232"
click at [1496, 23] on button "Submit as Purchase" at bounding box center [1469, 18] width 91 height 20
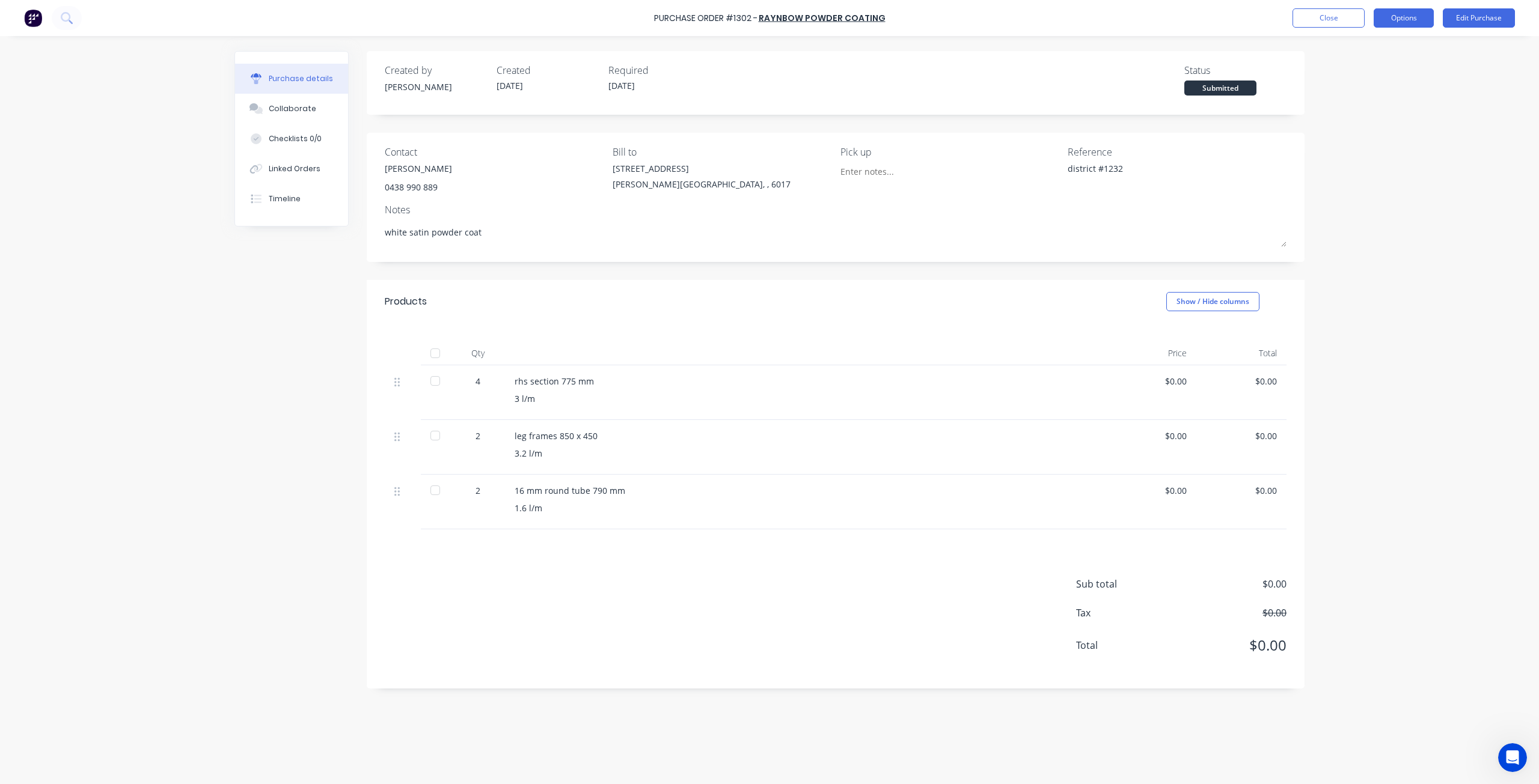
click at [1391, 22] on button "Options" at bounding box center [1404, 18] width 60 height 20
click at [1368, 58] on button "Print / Email" at bounding box center [1376, 48] width 115 height 24
click at [1366, 101] on div "Without pricing" at bounding box center [1376, 98] width 92 height 18
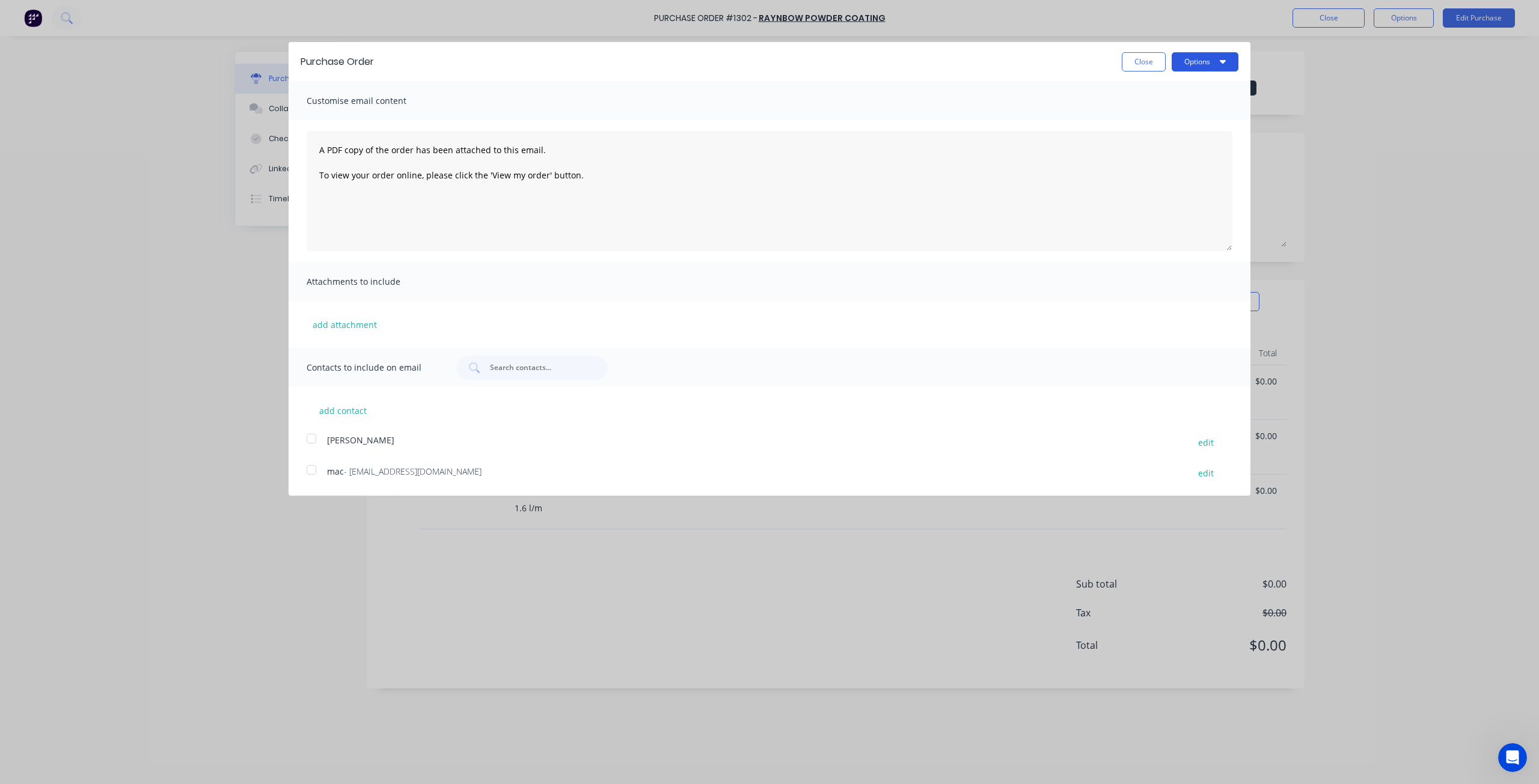
click at [1221, 59] on icon "button" at bounding box center [1223, 61] width 6 height 10
click at [1197, 84] on div "Print" at bounding box center [1181, 92] width 92 height 18
drag, startPoint x: 1140, startPoint y: 57, endPoint x: 1335, endPoint y: 36, distance: 196.1
click at [1160, 54] on button "Close" at bounding box center [1143, 62] width 44 height 20
type textarea "x"
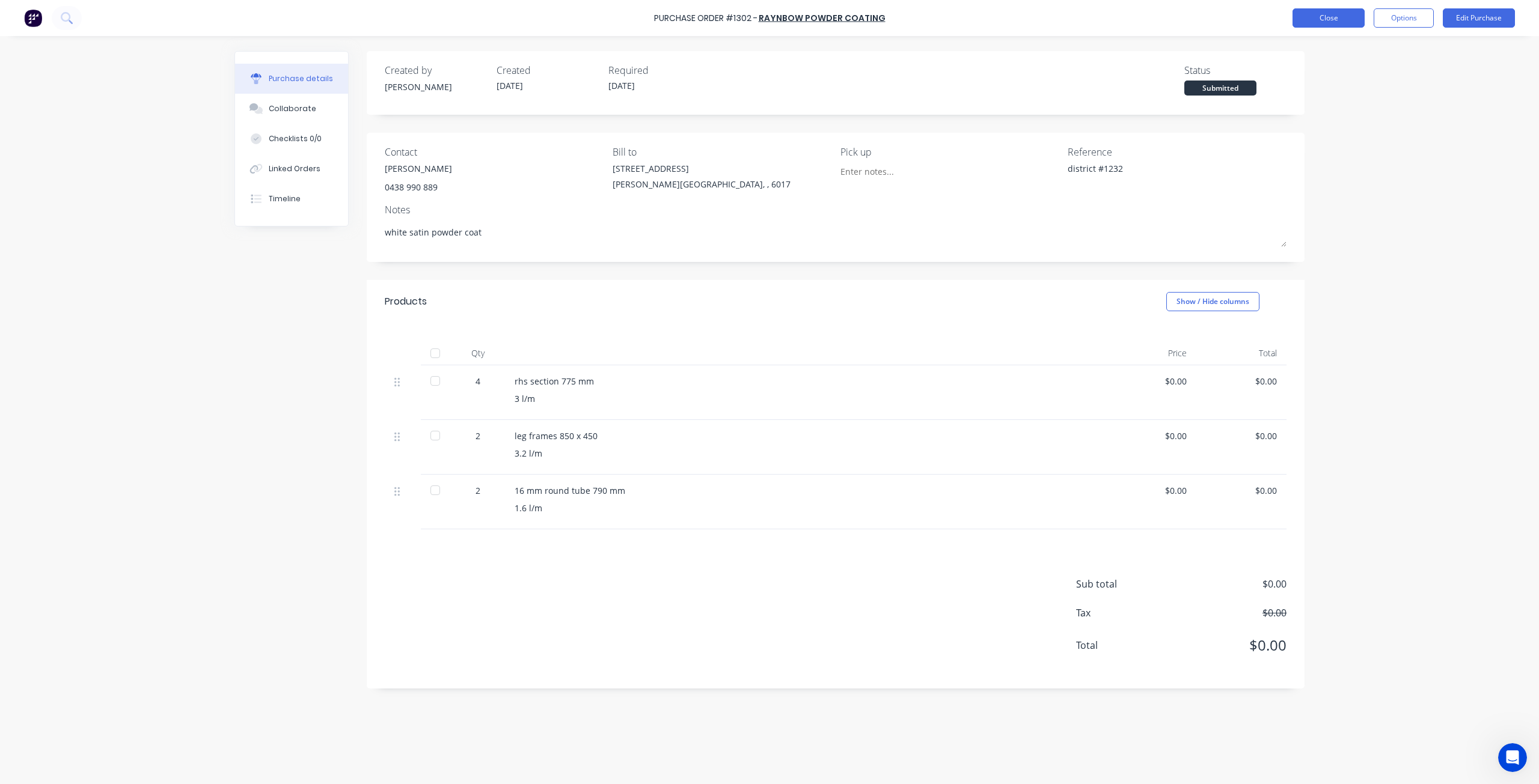
click at [1326, 11] on button "Close" at bounding box center [1328, 18] width 72 height 20
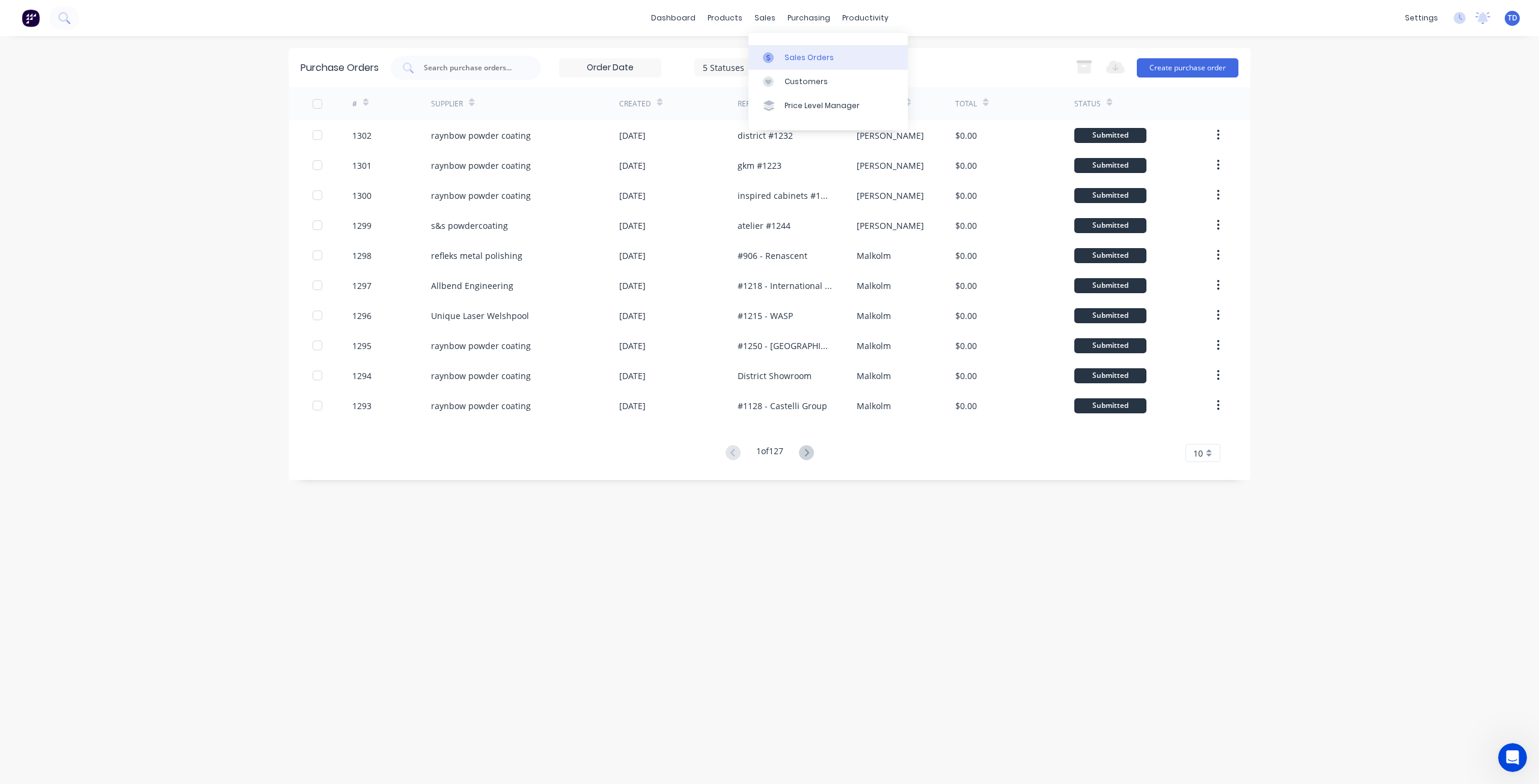
click at [792, 56] on div "Sales Orders" at bounding box center [809, 58] width 50 height 11
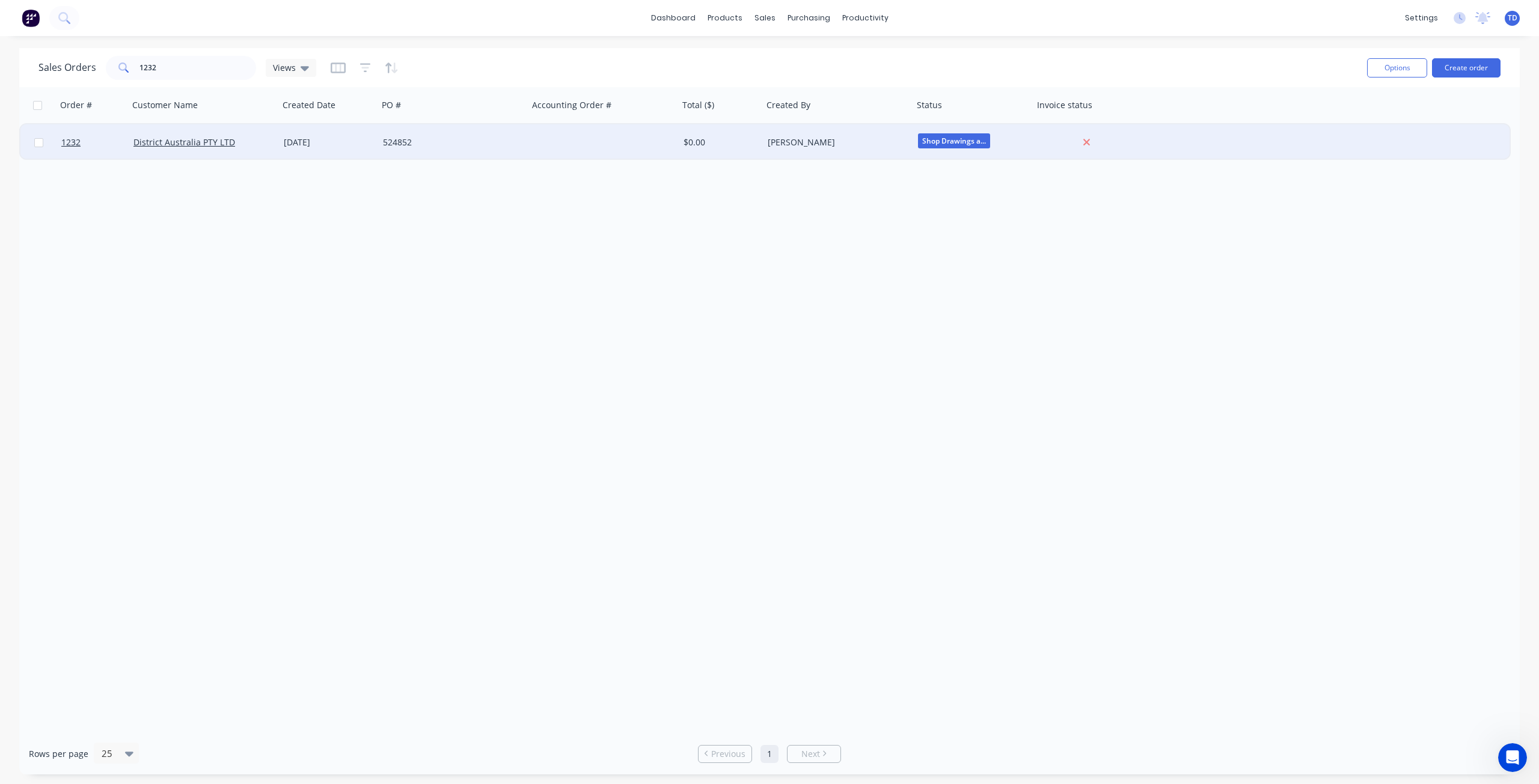
drag, startPoint x: 295, startPoint y: 146, endPoint x: 303, endPoint y: 143, distance: 8.5
click at [303, 143] on div "[DATE]" at bounding box center [329, 143] width 90 height 12
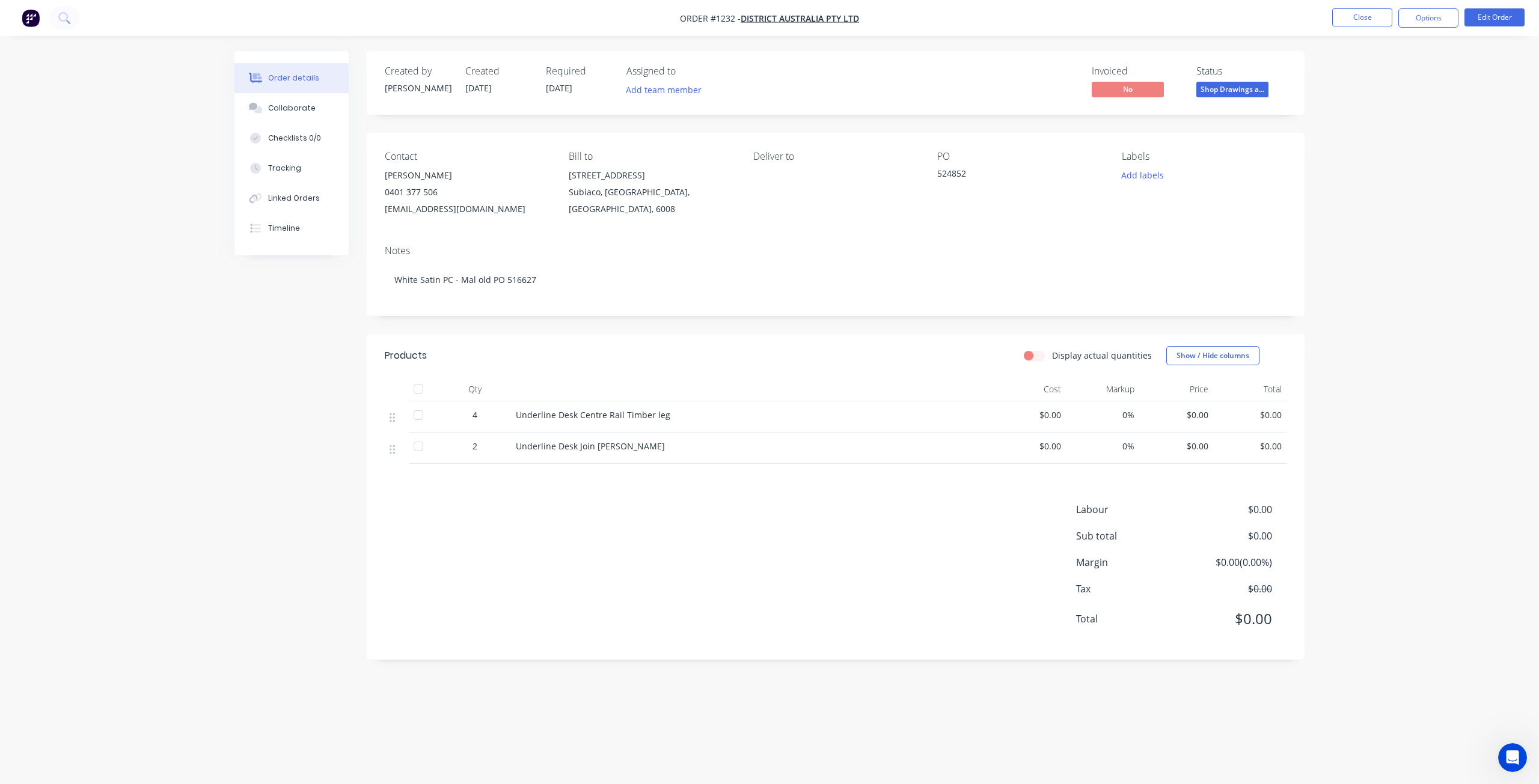
click at [1325, 62] on div "Order details Collaborate Checklists 0/0 Tracking Linked Orders Timeline Order …" at bounding box center [769, 392] width 1539 height 784
click at [1242, 91] on span "Shop Drawings a..." at bounding box center [1232, 89] width 72 height 15
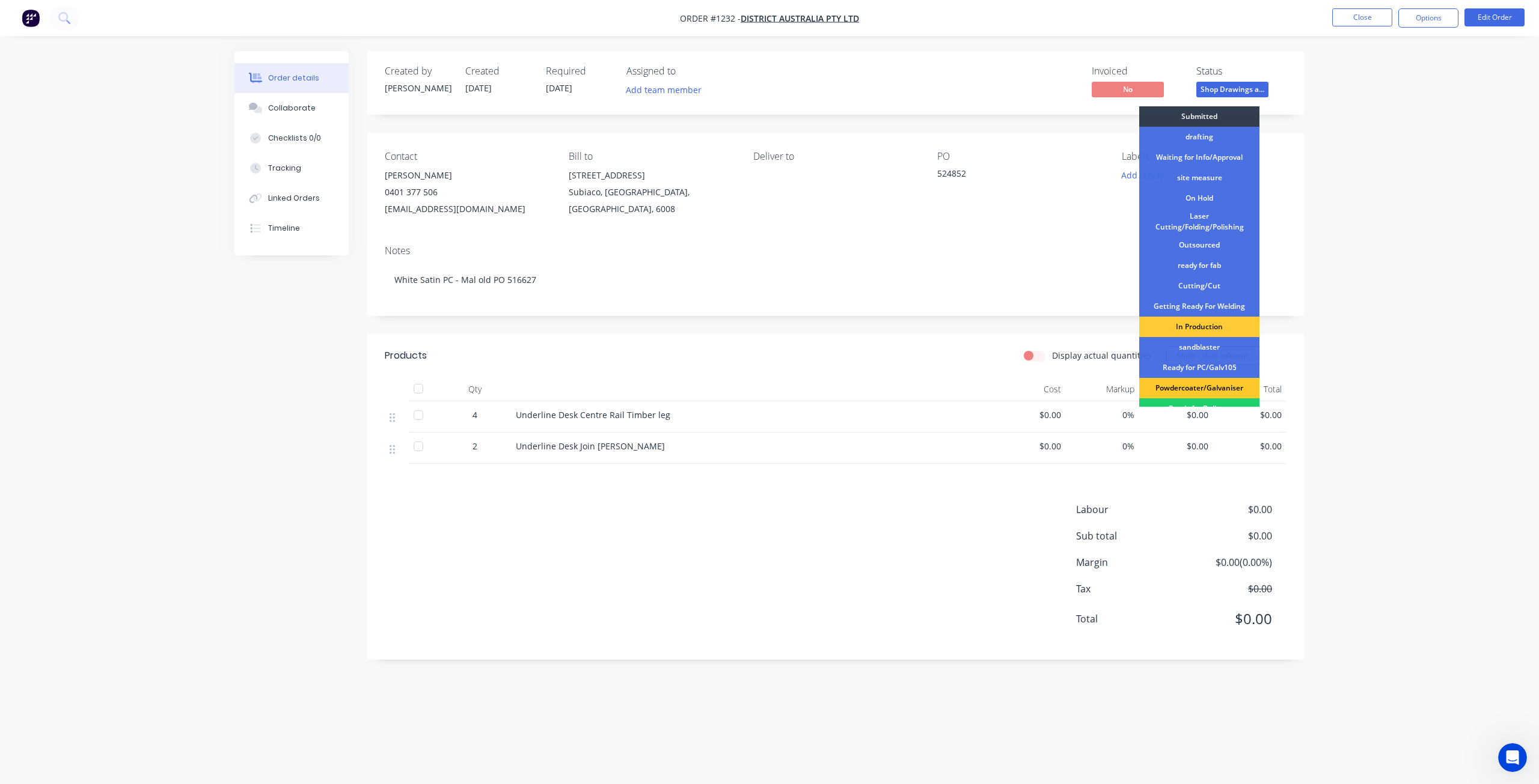
click at [1188, 391] on div "Powdercoater/Galvaniser" at bounding box center [1199, 388] width 120 height 20
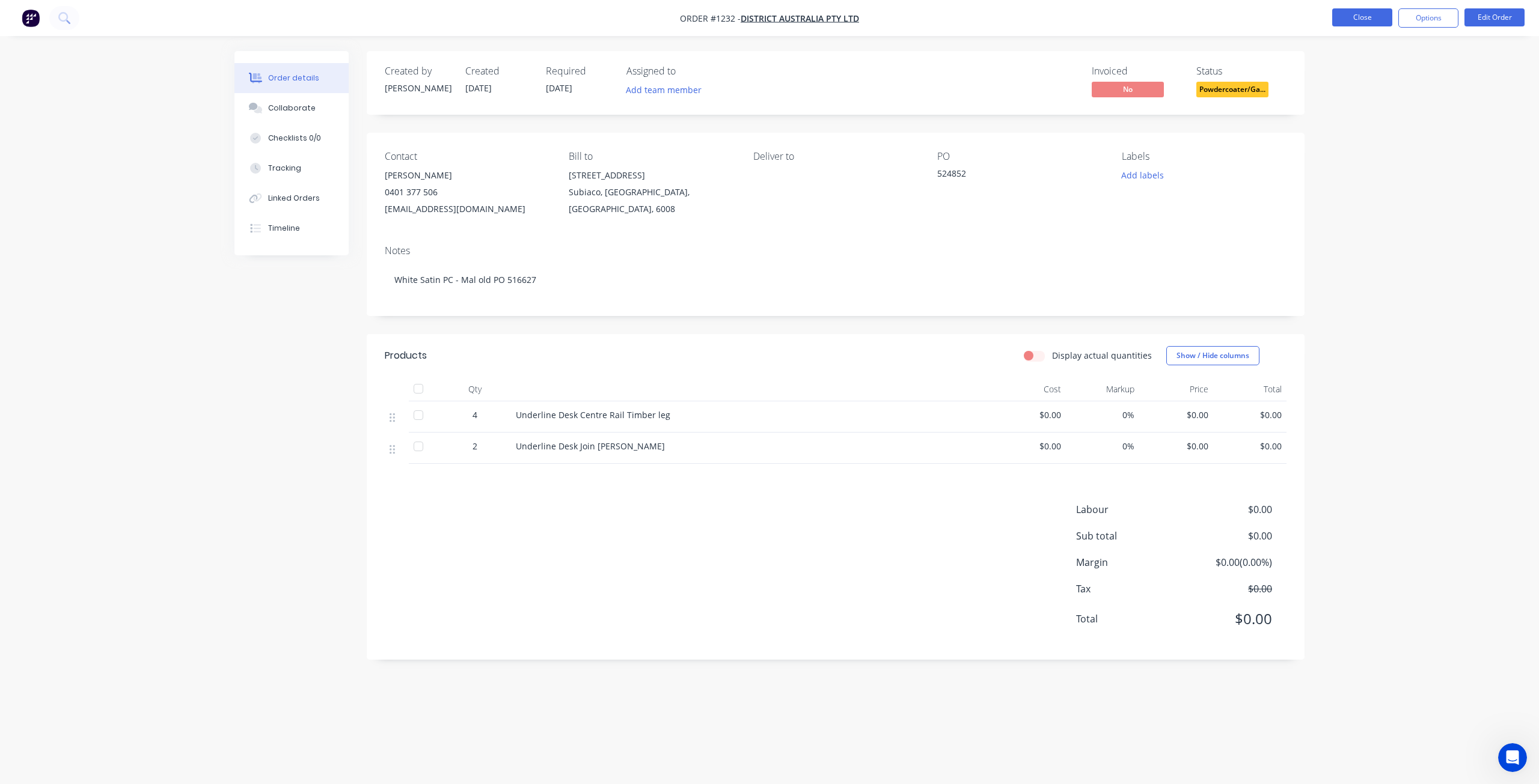
click at [1370, 23] on button "Close" at bounding box center [1362, 17] width 60 height 18
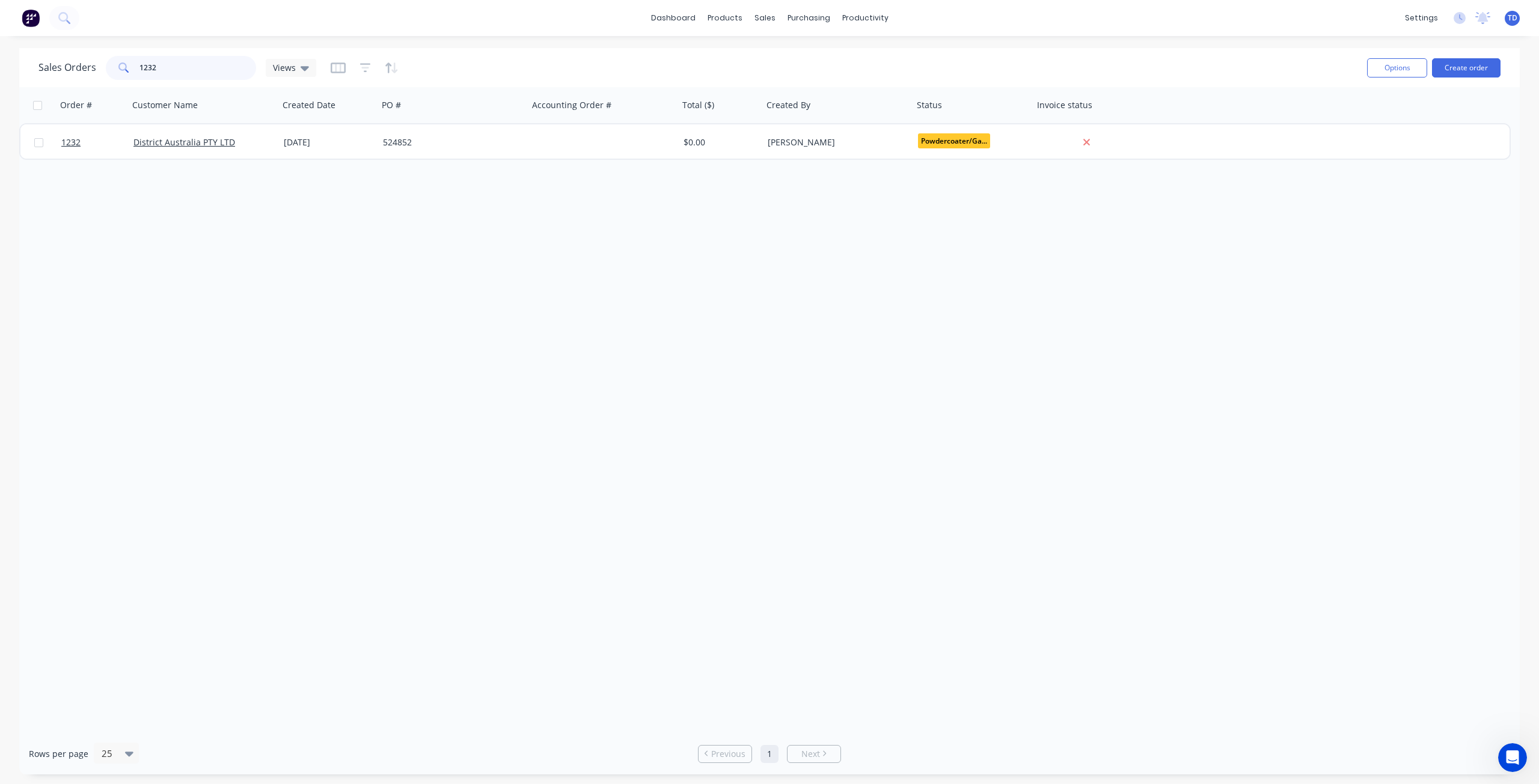
drag, startPoint x: 156, startPoint y: 64, endPoint x: 147, endPoint y: 60, distance: 9.8
click at [147, 60] on input "1232" at bounding box center [198, 67] width 117 height 24
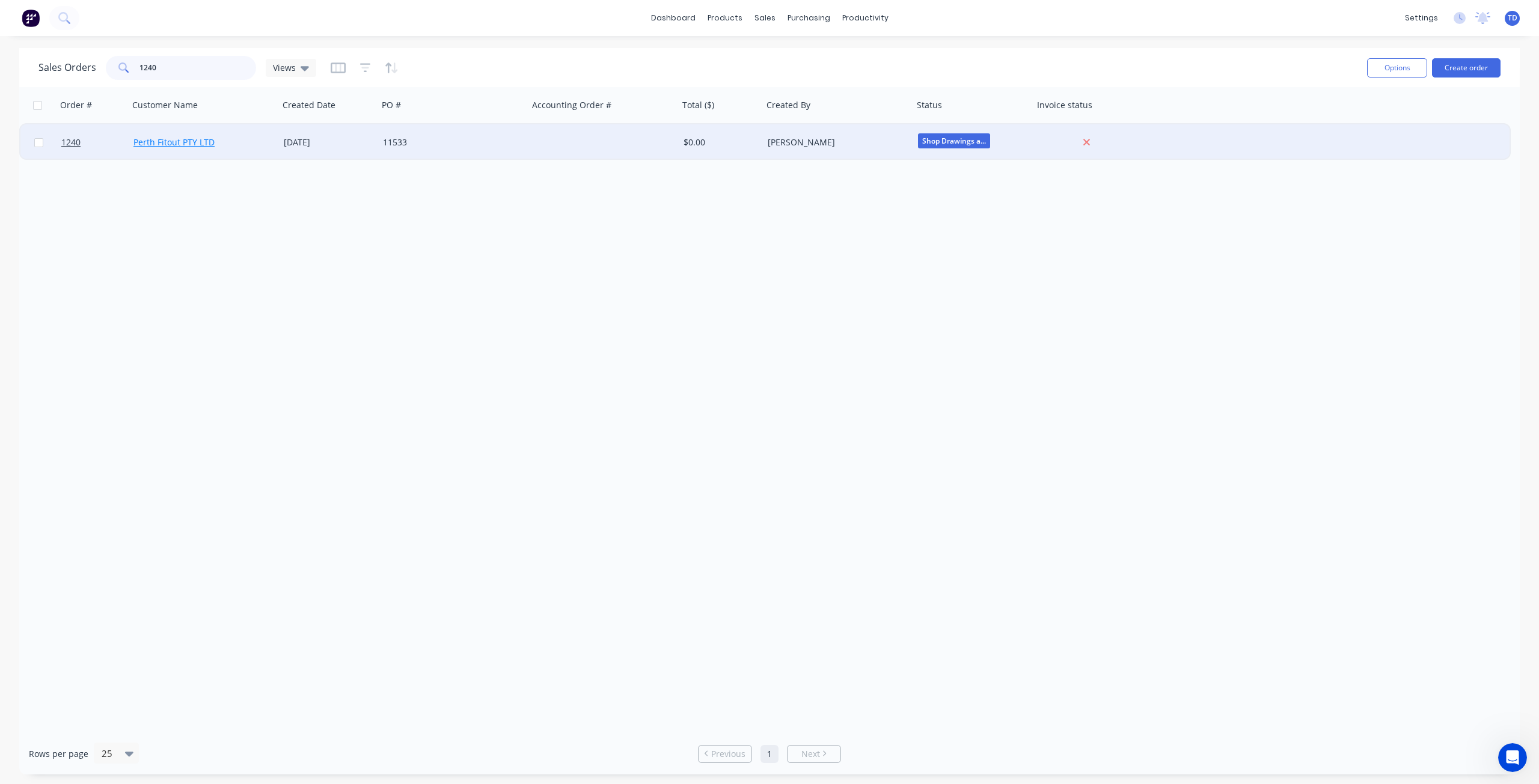
type input "1240"
click at [203, 145] on link "Perth Fitout PTY LTD" at bounding box center [173, 142] width 81 height 12
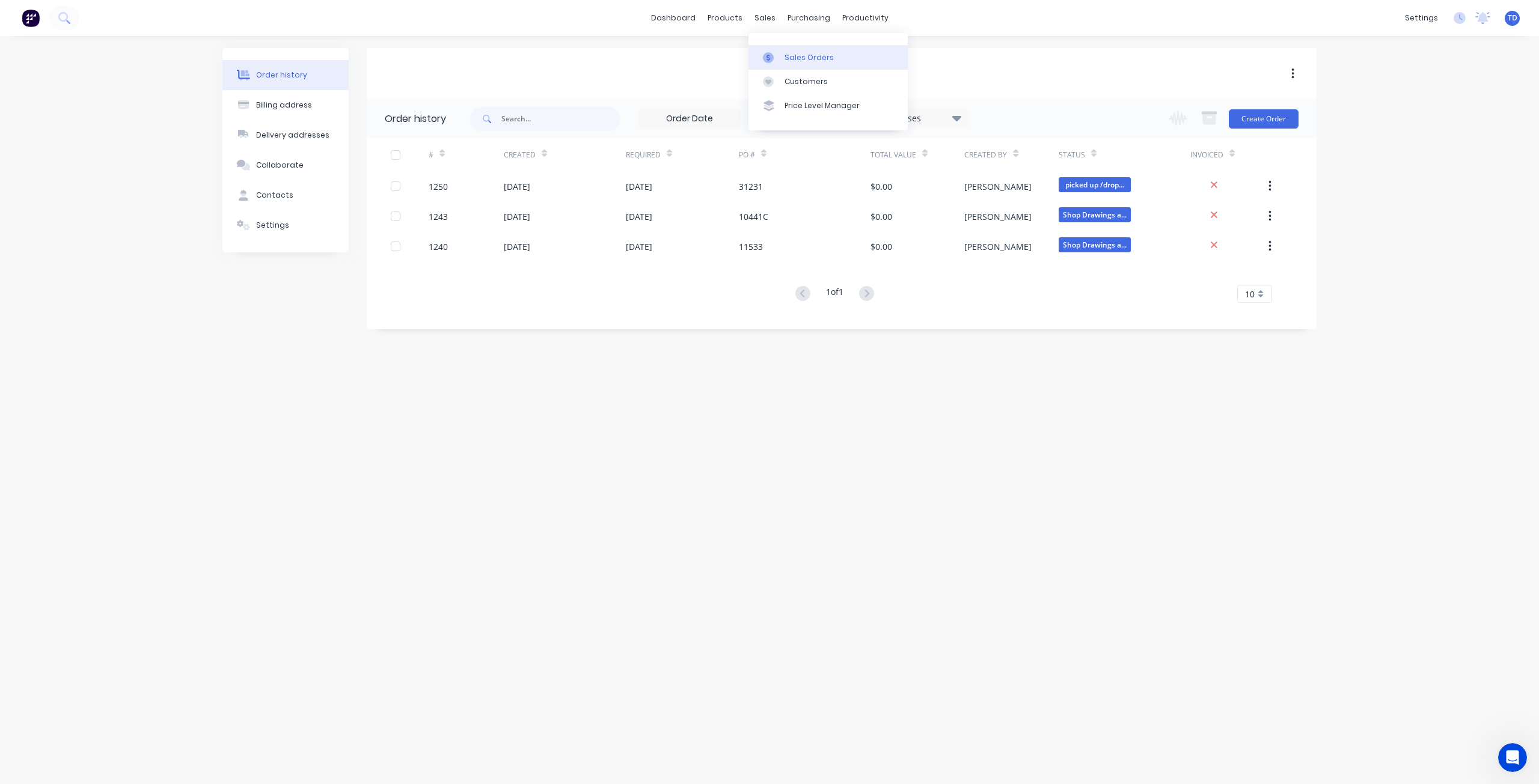
click at [785, 56] on div "Sales Orders" at bounding box center [809, 58] width 50 height 11
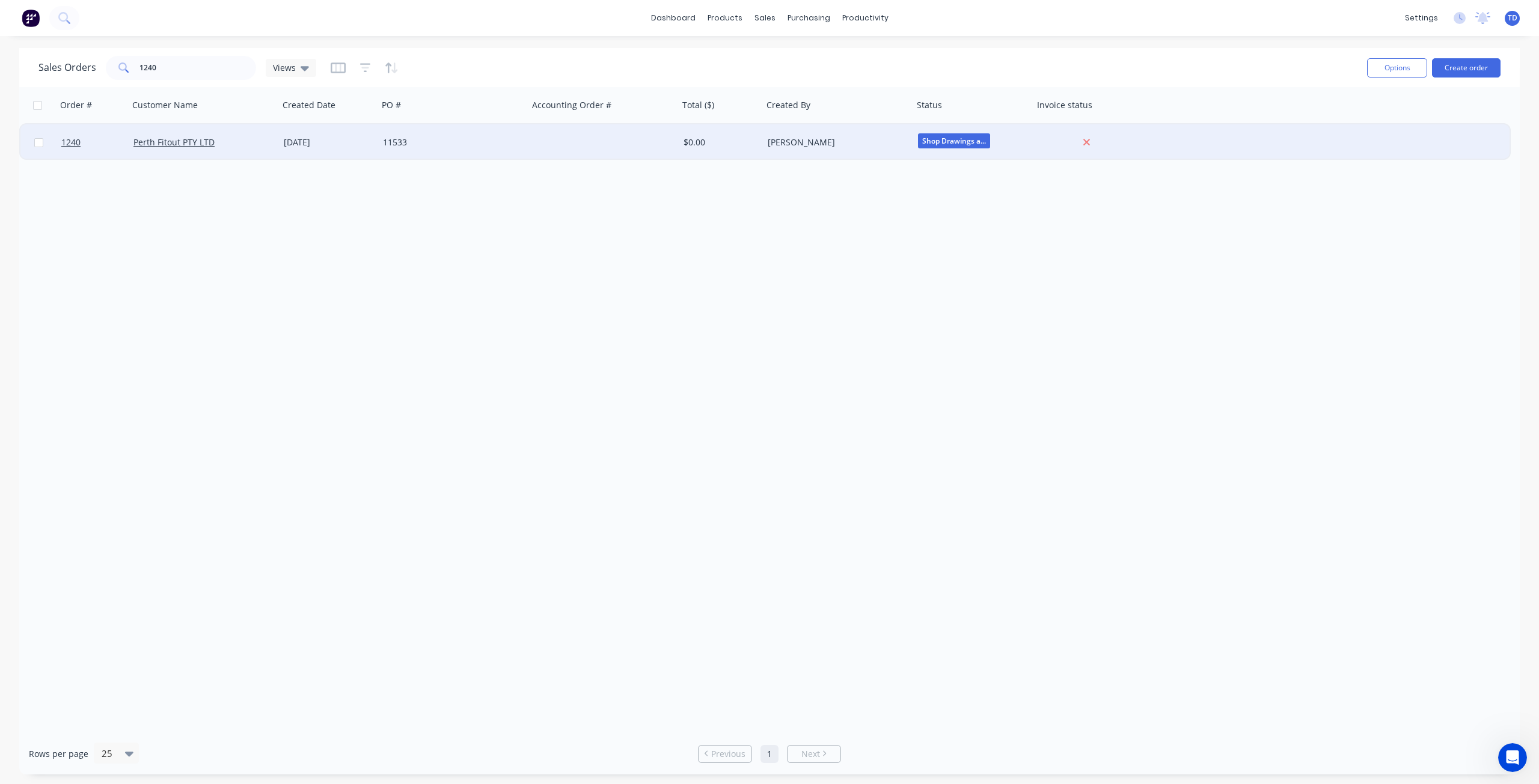
click at [575, 132] on div at bounding box center [603, 142] width 150 height 36
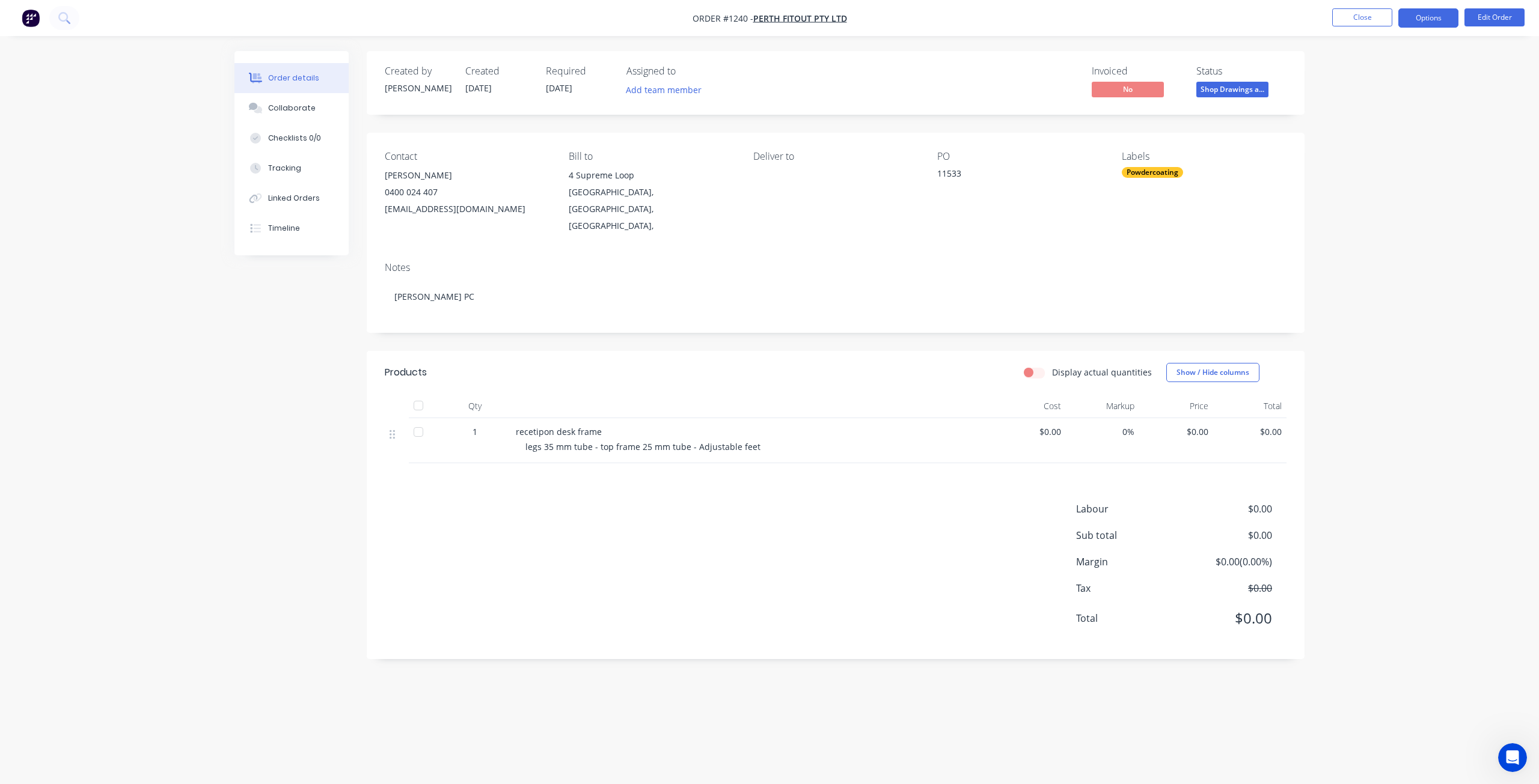
click at [1437, 18] on button "Options" at bounding box center [1429, 18] width 60 height 20
click at [1389, 217] on div "Purchase Products" at bounding box center [1392, 218] width 111 height 18
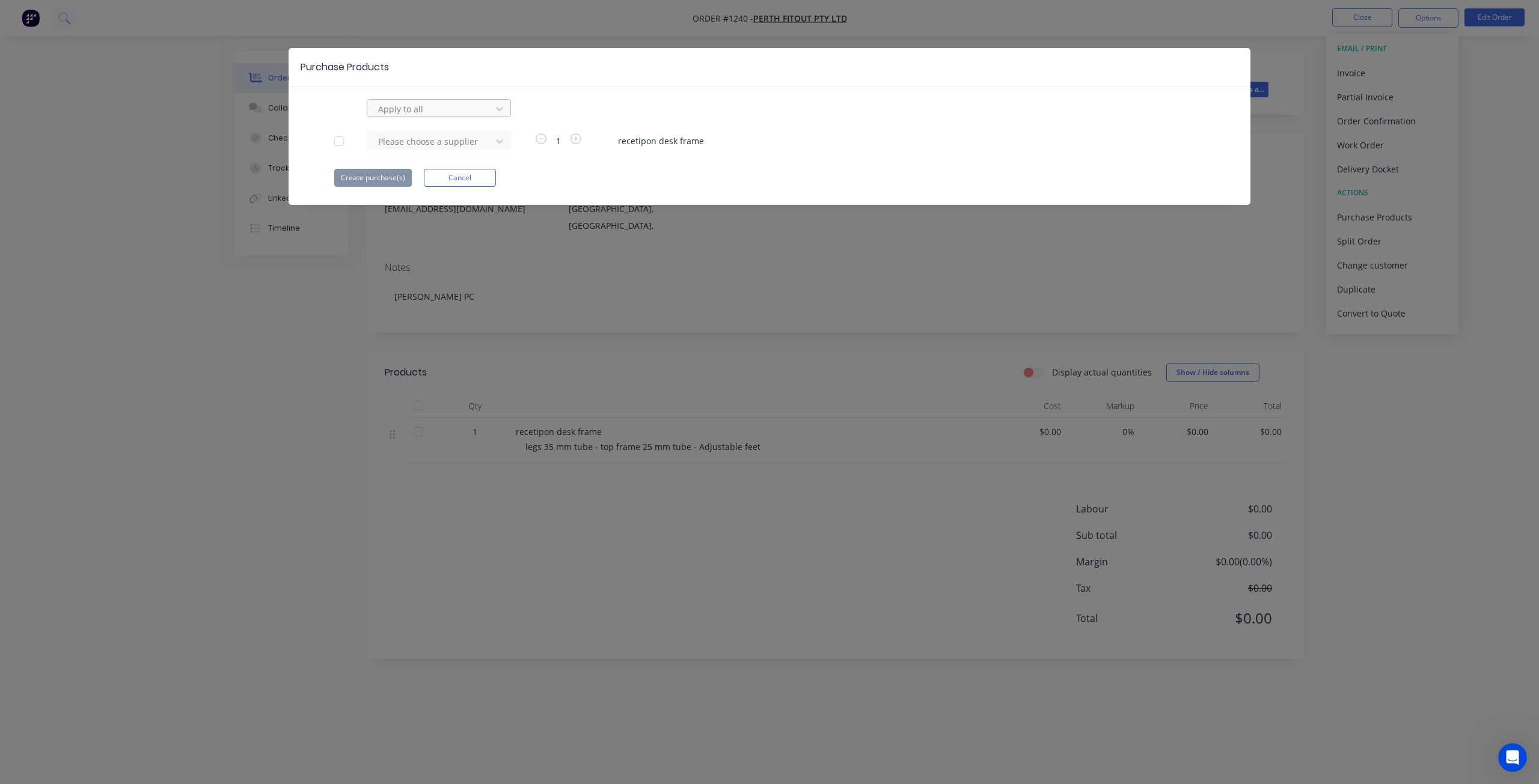
click at [458, 114] on div at bounding box center [431, 108] width 108 height 15
type input "ray"
click at [449, 137] on div "raynbow powder coating" at bounding box center [439, 135] width 144 height 22
click at [385, 179] on button "Create purchase(s)" at bounding box center [372, 178] width 77 height 18
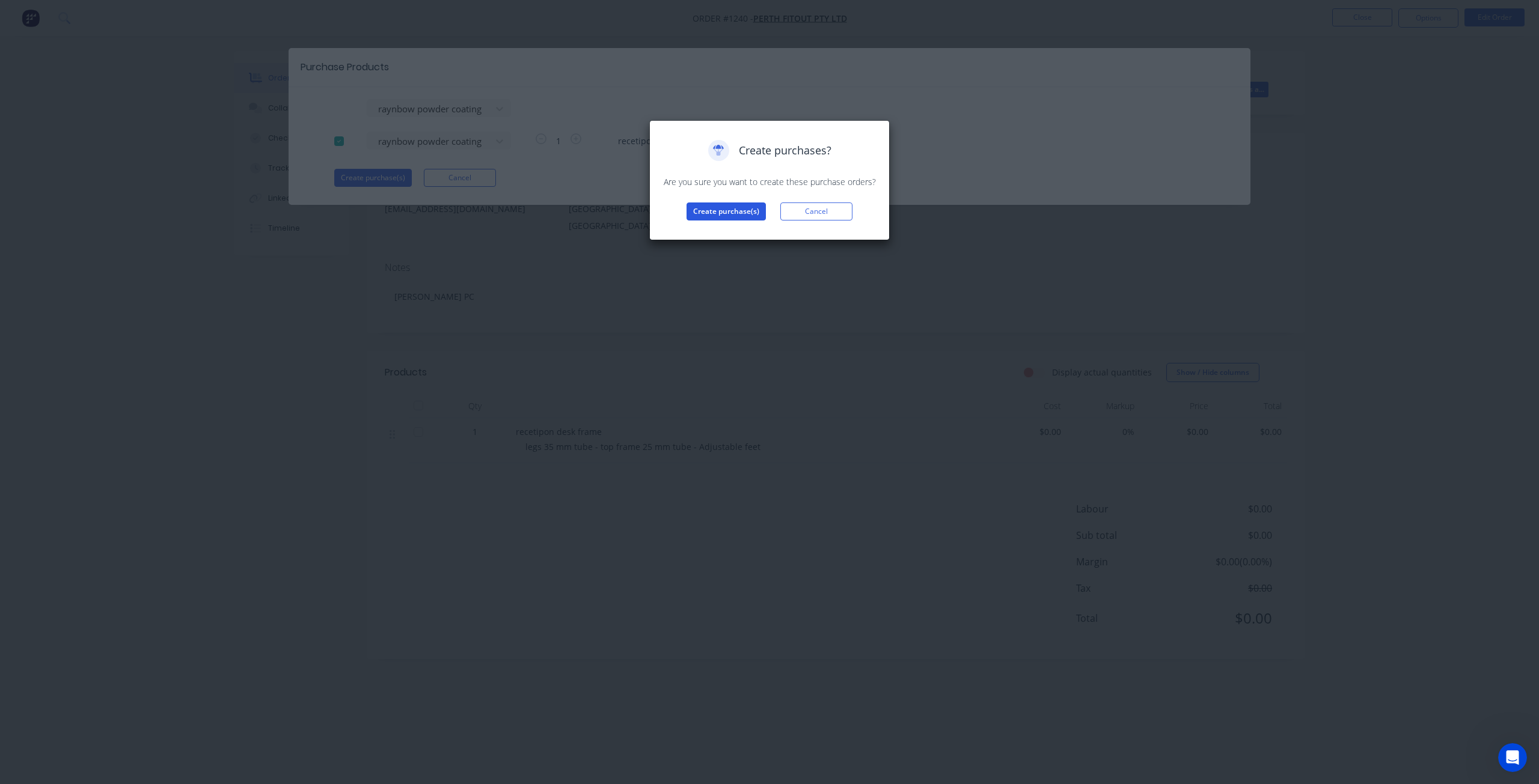
click at [712, 213] on button "Create purchase(s)" at bounding box center [726, 211] width 79 height 18
click at [743, 231] on button "View purchase(s)" at bounding box center [726, 231] width 72 height 18
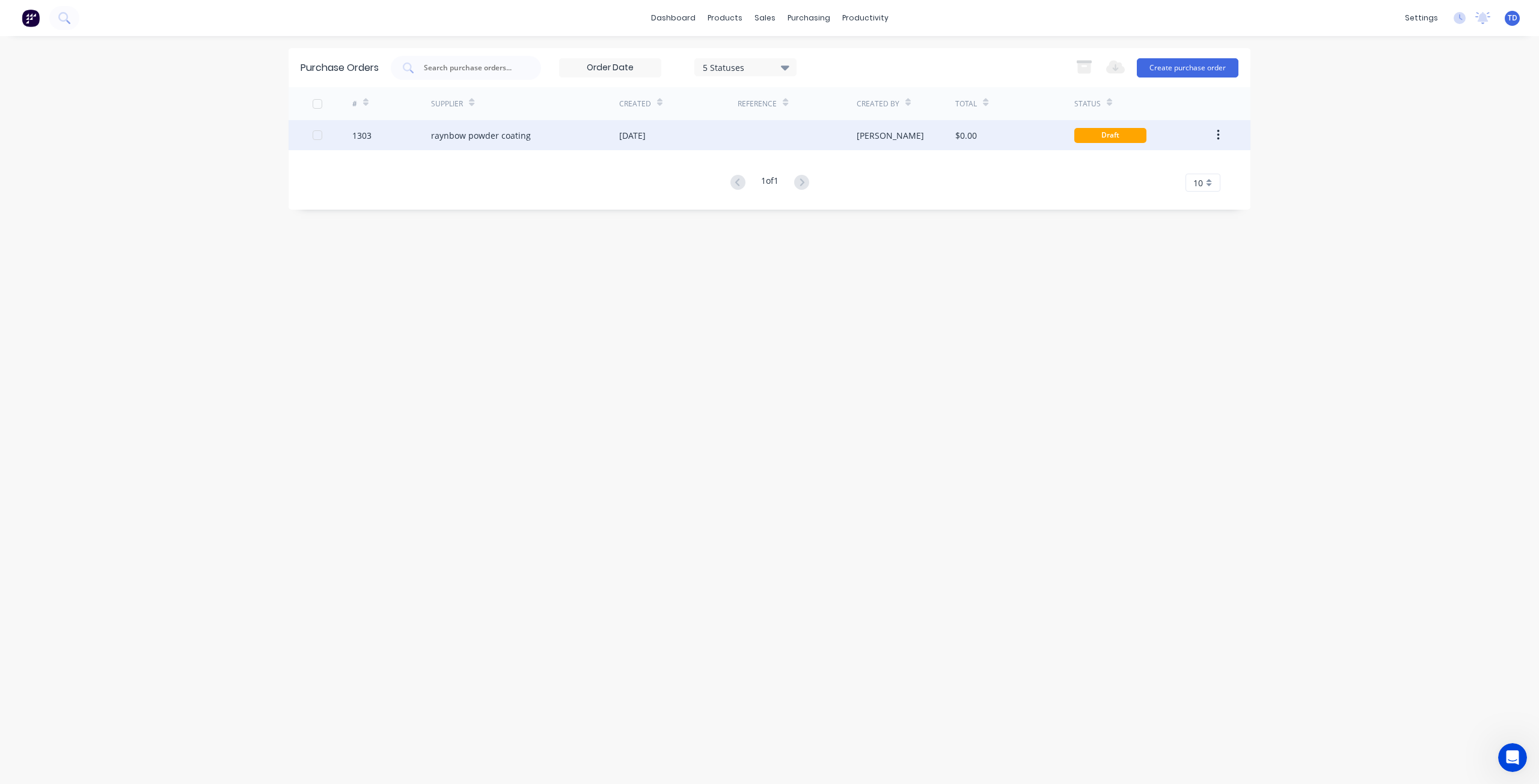
click at [540, 147] on div "raynbow powder coating" at bounding box center [525, 135] width 188 height 30
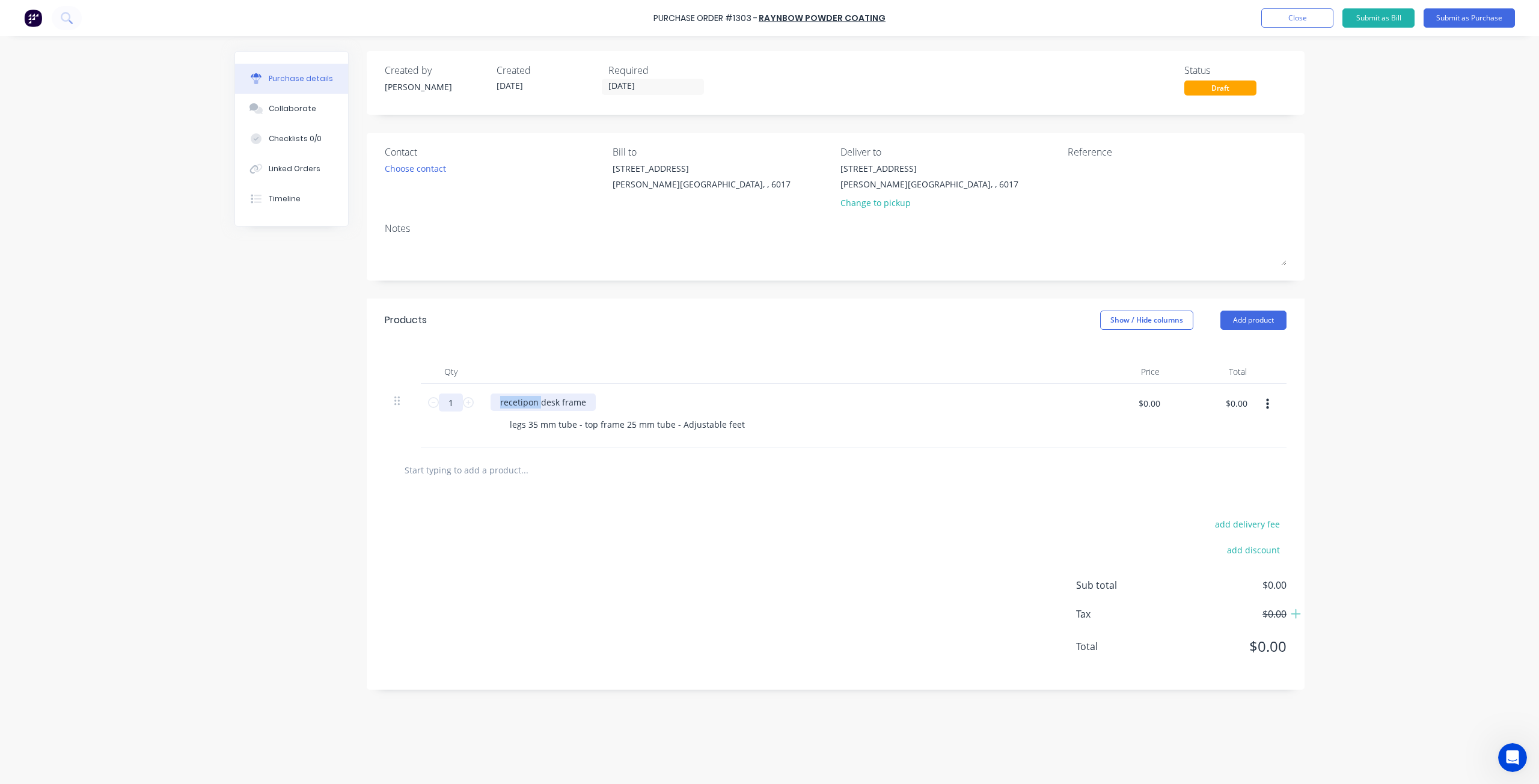
drag, startPoint x: 540, startPoint y: 402, endPoint x: 461, endPoint y: 404, distance: 79.0
click at [461, 404] on div "1 1 recetipon desk frame legs 35 mm tube - top frame 25 mm tube - Adjustable fe…" at bounding box center [835, 416] width 901 height 64
click at [551, 405] on div "desk frame" at bounding box center [522, 402] width 64 height 18
drag, startPoint x: 741, startPoint y: 427, endPoint x: 435, endPoint y: 431, distance: 306.0
click at [435, 431] on div "1 1 desk frame 2500 x 1700 x 635 legs 35 mm tube - top frame 25 mm tube - Adjus…" at bounding box center [835, 416] width 901 height 64
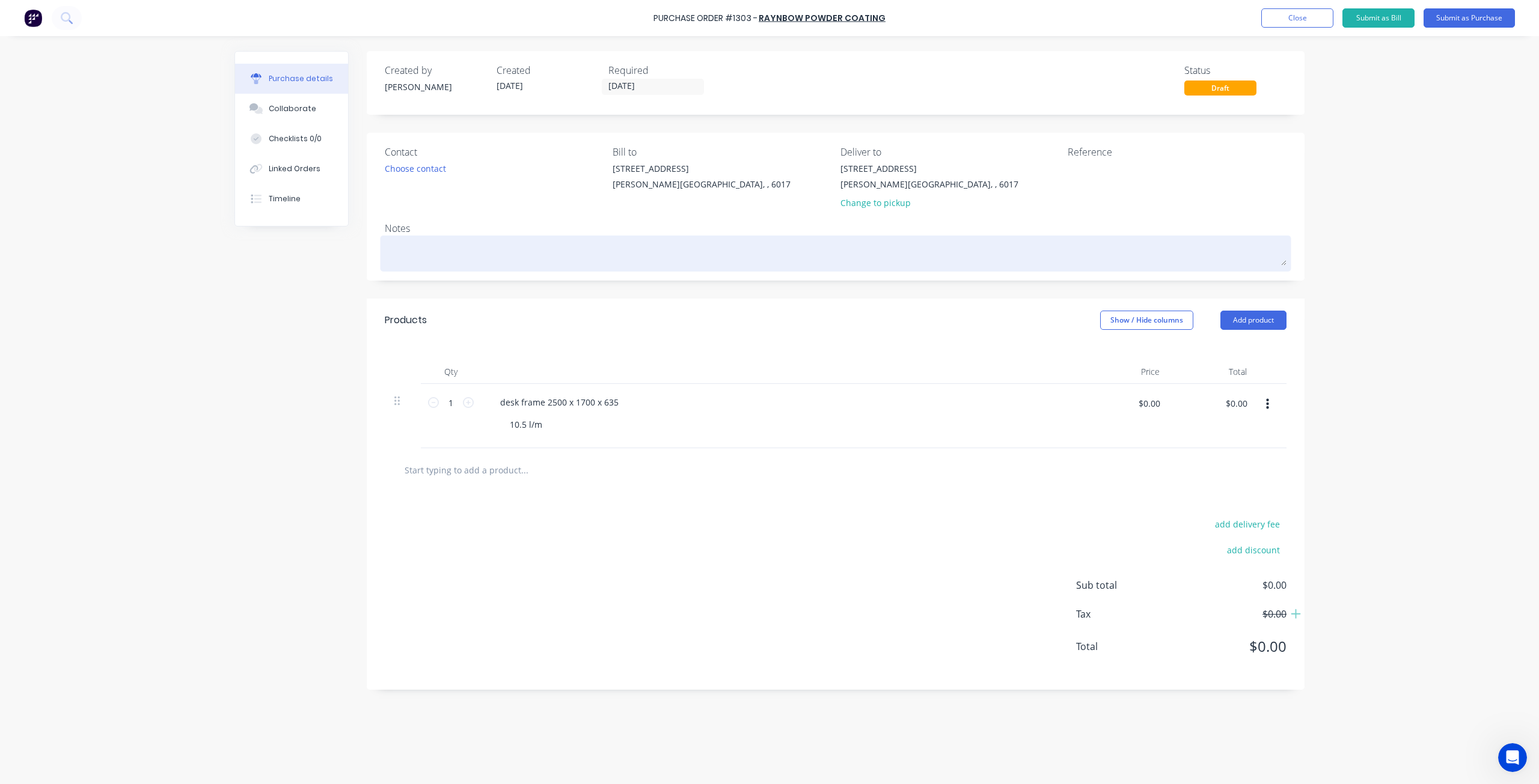
click at [434, 239] on div at bounding box center [835, 254] width 901 height 30
click at [432, 242] on textarea at bounding box center [835, 252] width 901 height 27
click at [442, 245] on textarea at bounding box center [835, 252] width 901 height 27
type textarea "x"
type textarea "s"
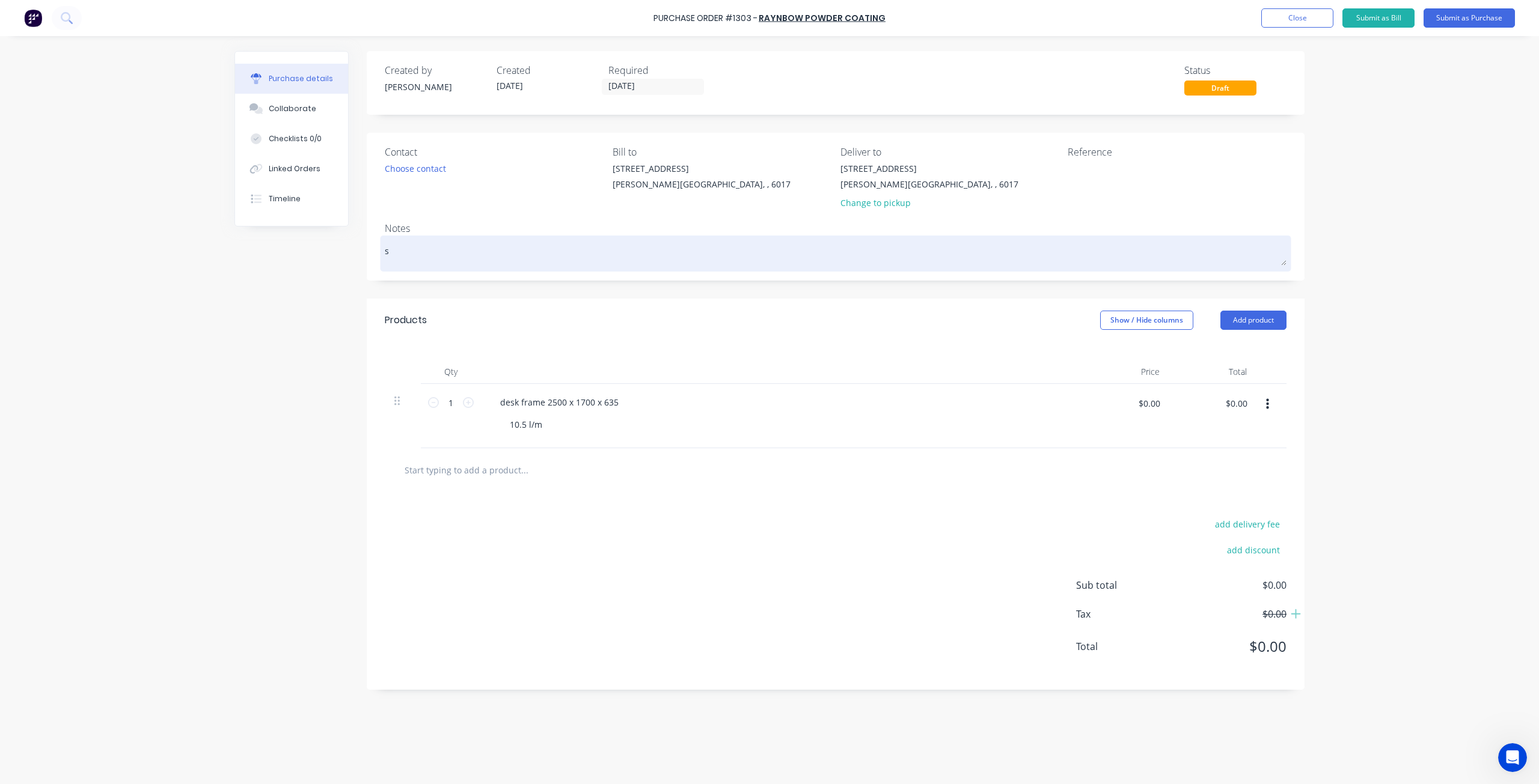
type textarea "x"
type textarea "sh"
type textarea "x"
type textarea "sho"
type textarea "x"
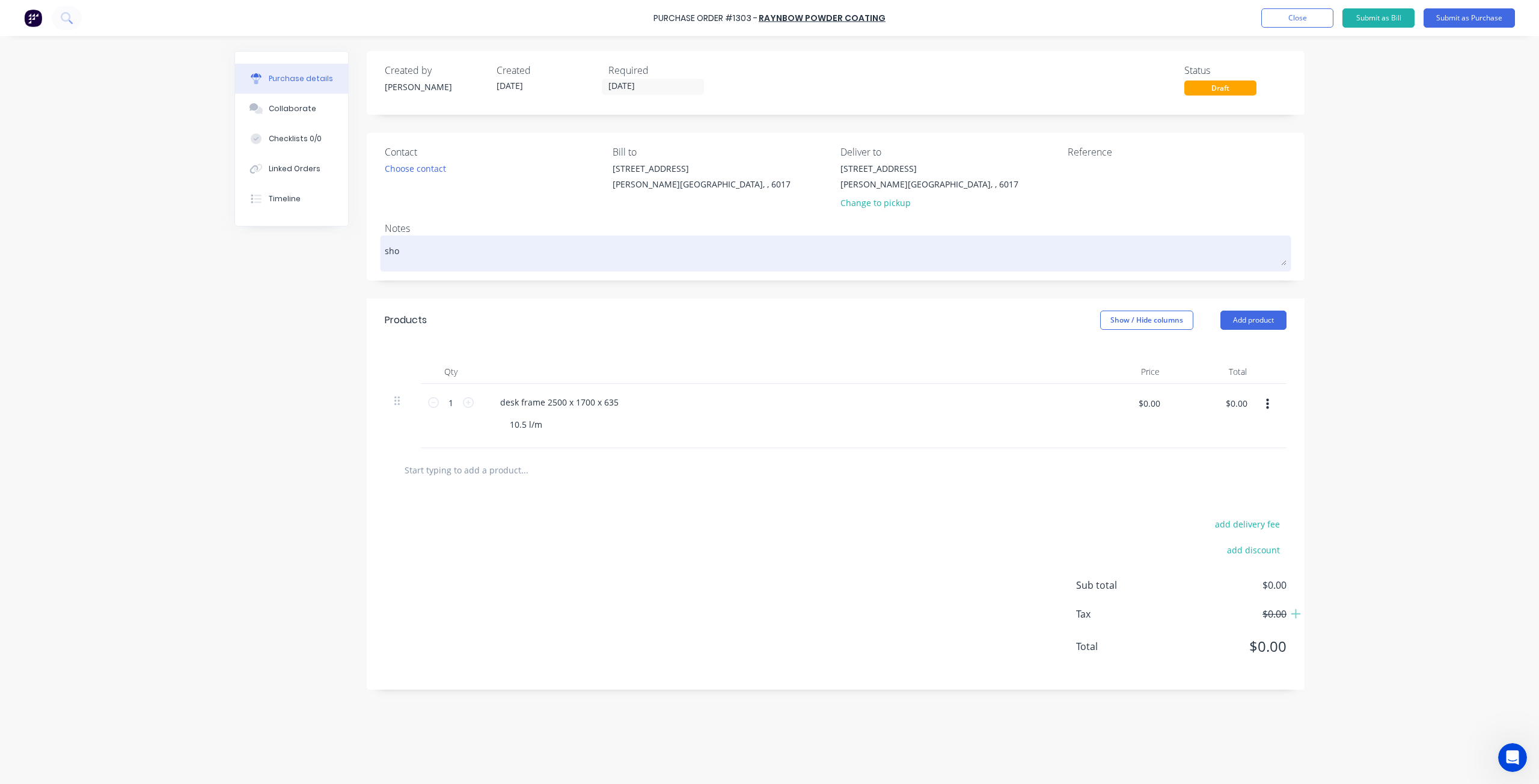
type textarea "shoj"
type textarea "x"
type textarea "shoji"
type textarea "x"
type textarea "shoji"
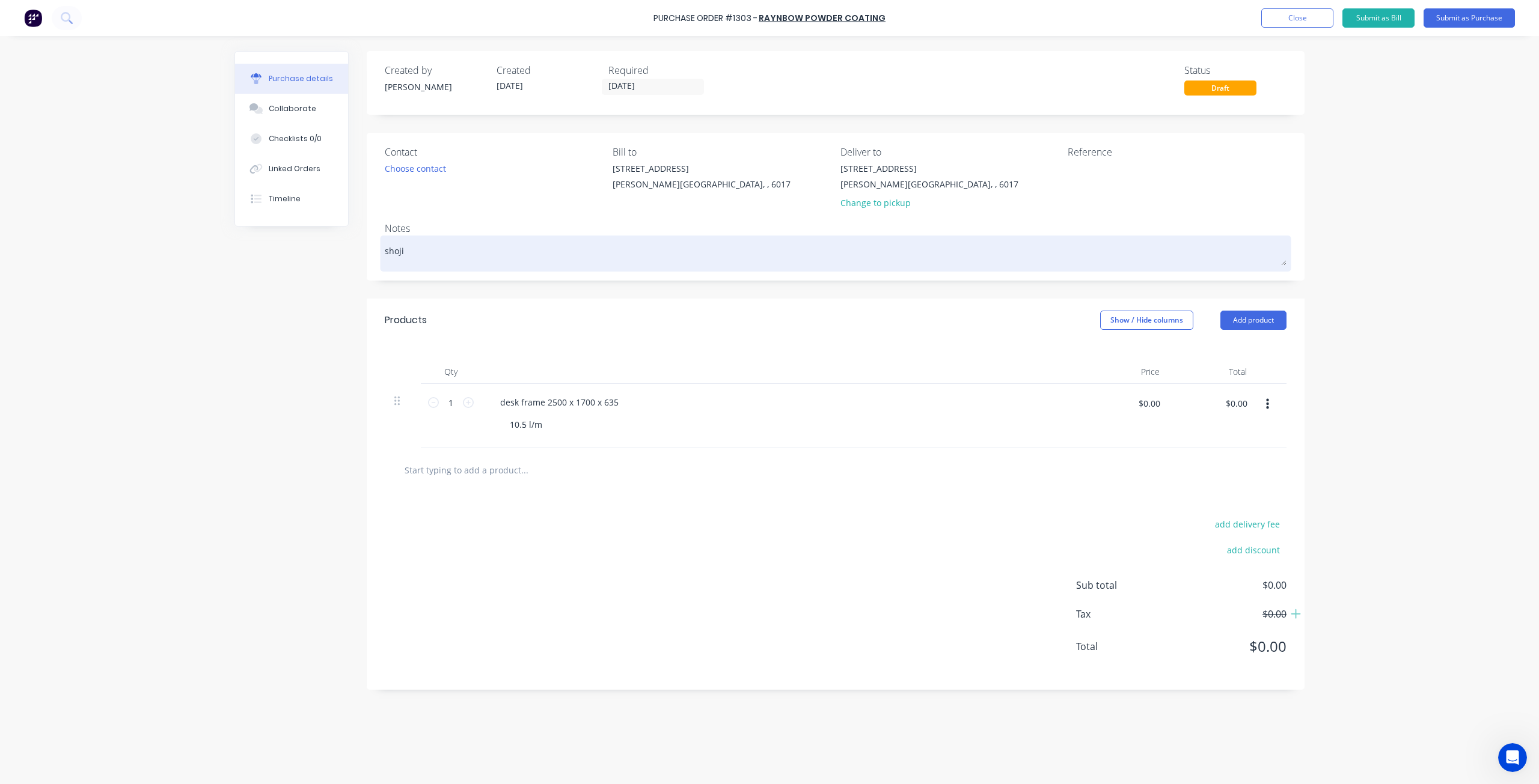
type textarea "x"
type textarea "shoji w"
type textarea "x"
type textarea "[PERSON_NAME]"
type textarea "x"
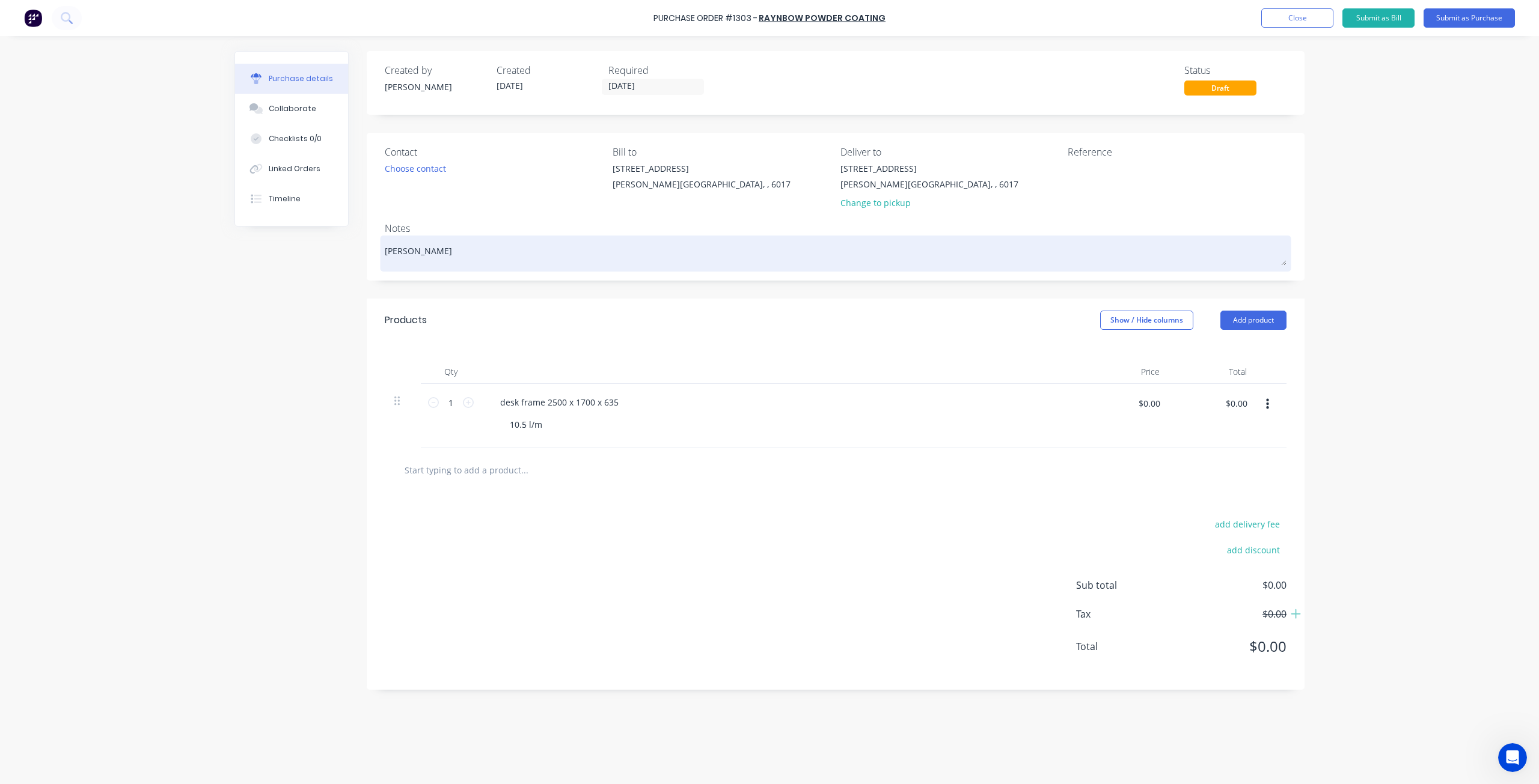
type textarea "[PERSON_NAME]"
type textarea "x"
type textarea "[PERSON_NAME]"
type textarea "x"
type textarea "[PERSON_NAME]"
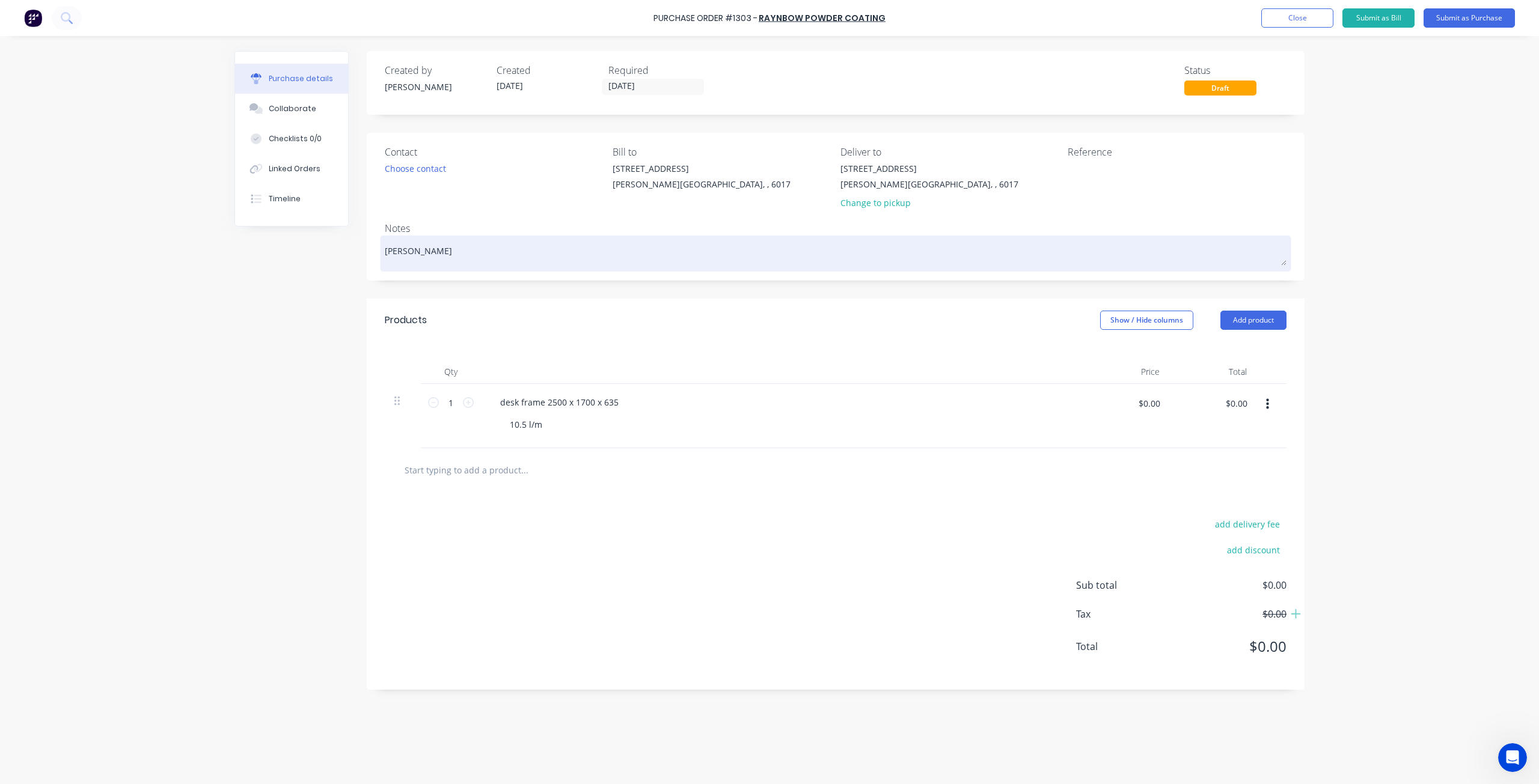
type textarea "x"
type textarea "[PERSON_NAME]"
type textarea "x"
type textarea "[PERSON_NAME] p"
type textarea "x"
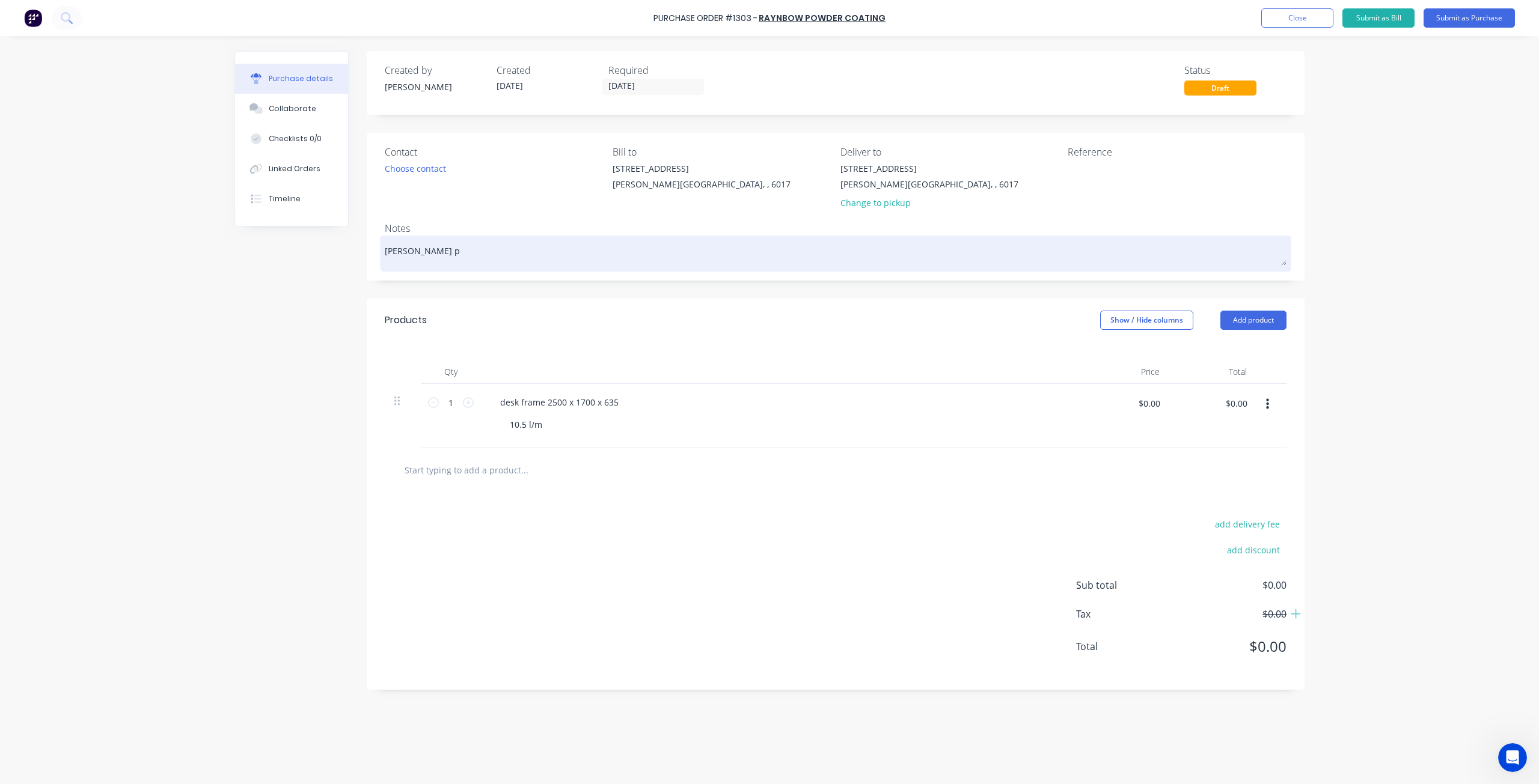
type textarea "[PERSON_NAME] po"
type textarea "x"
type textarea "[PERSON_NAME] pow"
type textarea "x"
type textarea "[PERSON_NAME] powd"
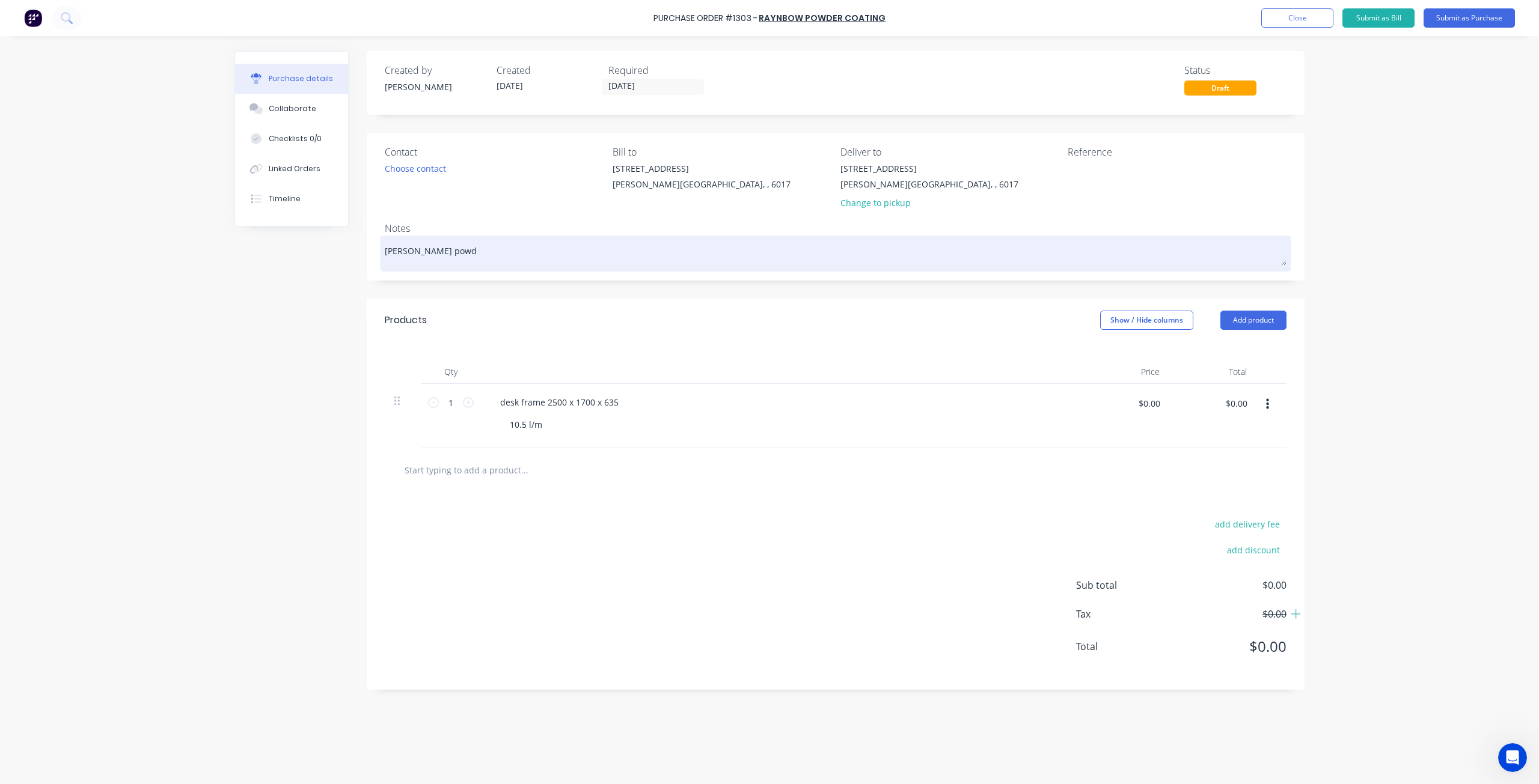
type textarea "x"
type textarea "[PERSON_NAME] powde"
type textarea "x"
type textarea "[PERSON_NAME] powder"
type textarea "x"
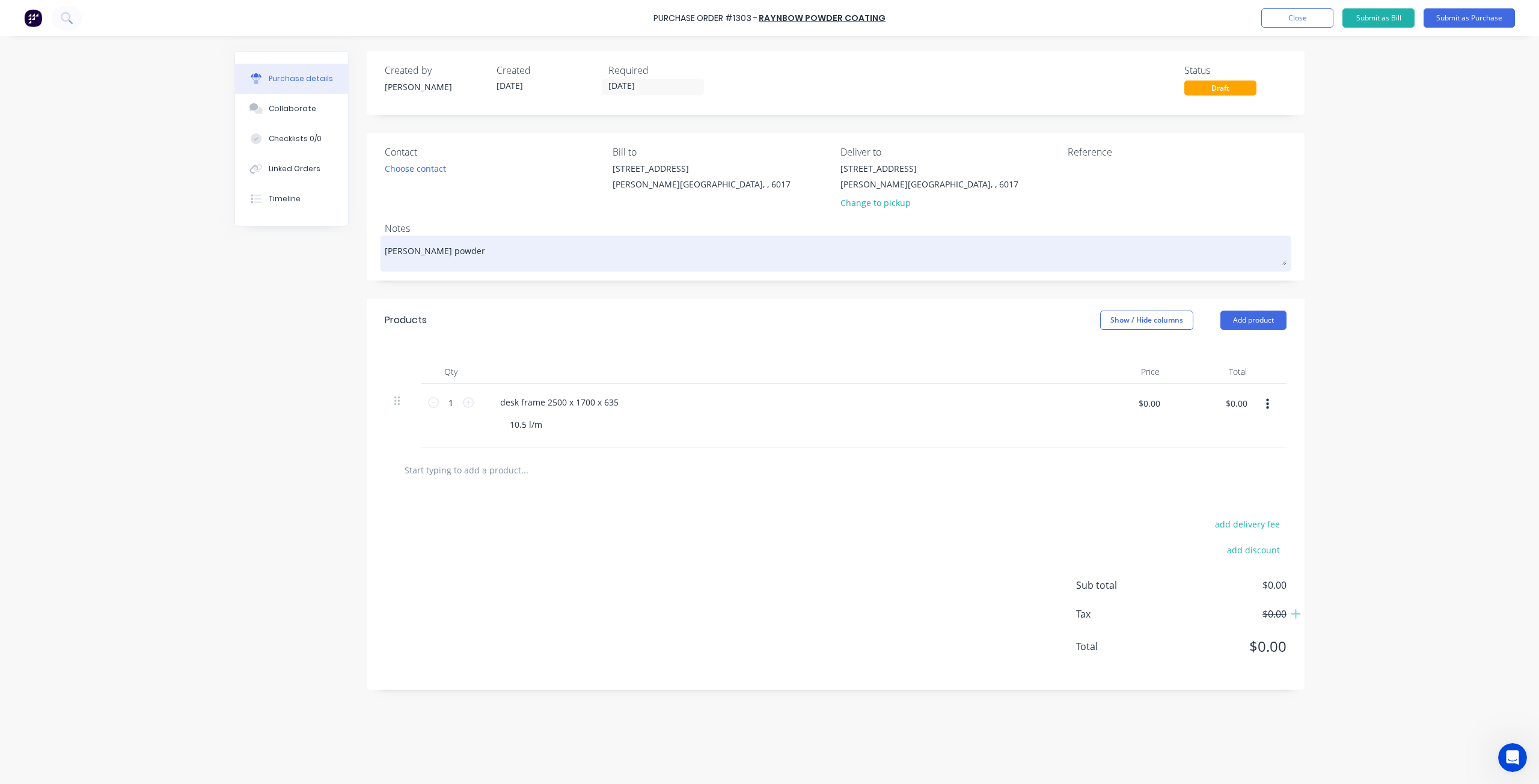
type textarea "[PERSON_NAME] powder"
type textarea "x"
type textarea "[PERSON_NAME] powder c"
type textarea "x"
type textarea "[PERSON_NAME] powder co"
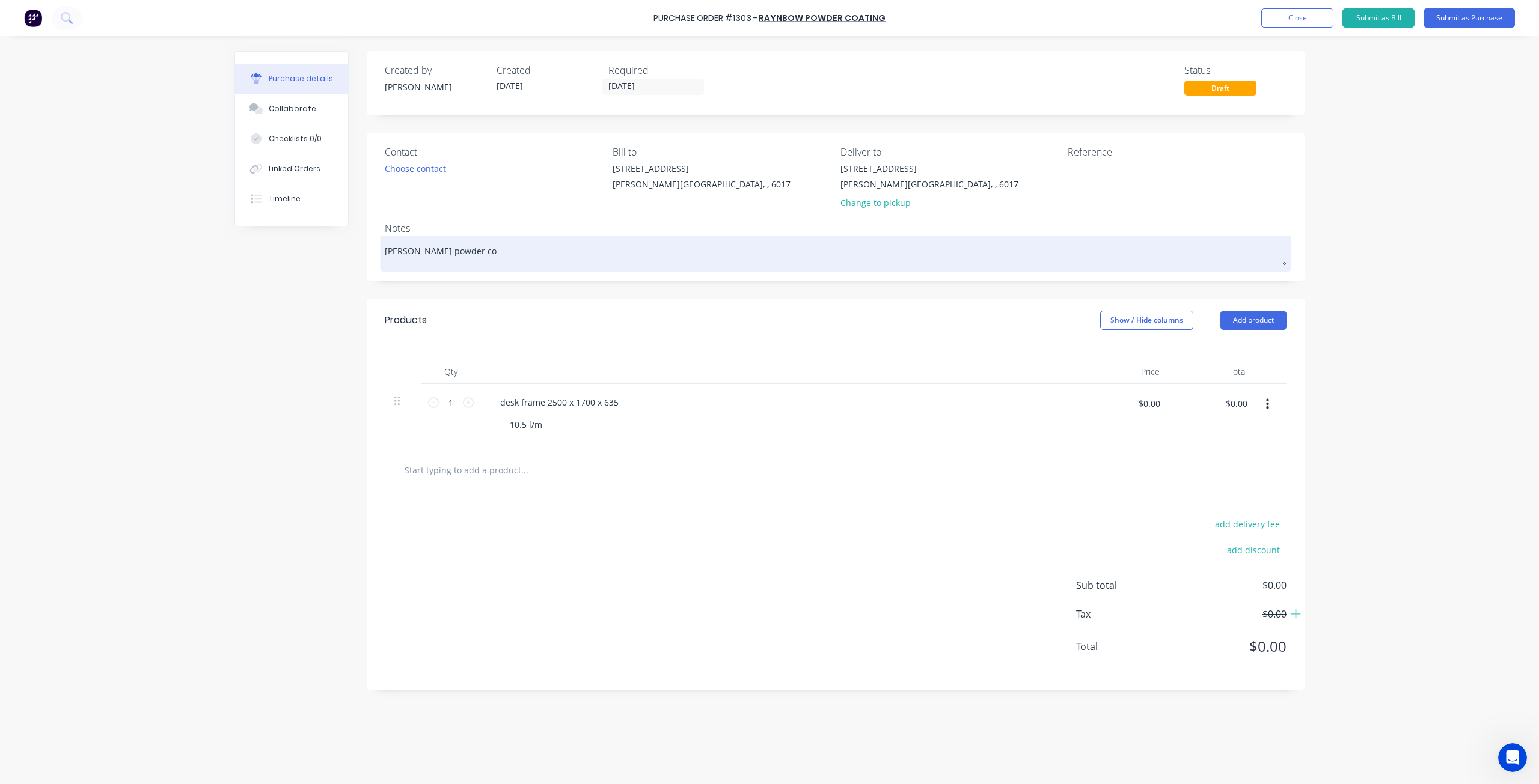
type textarea "x"
type textarea "[PERSON_NAME] powder coa"
type textarea "x"
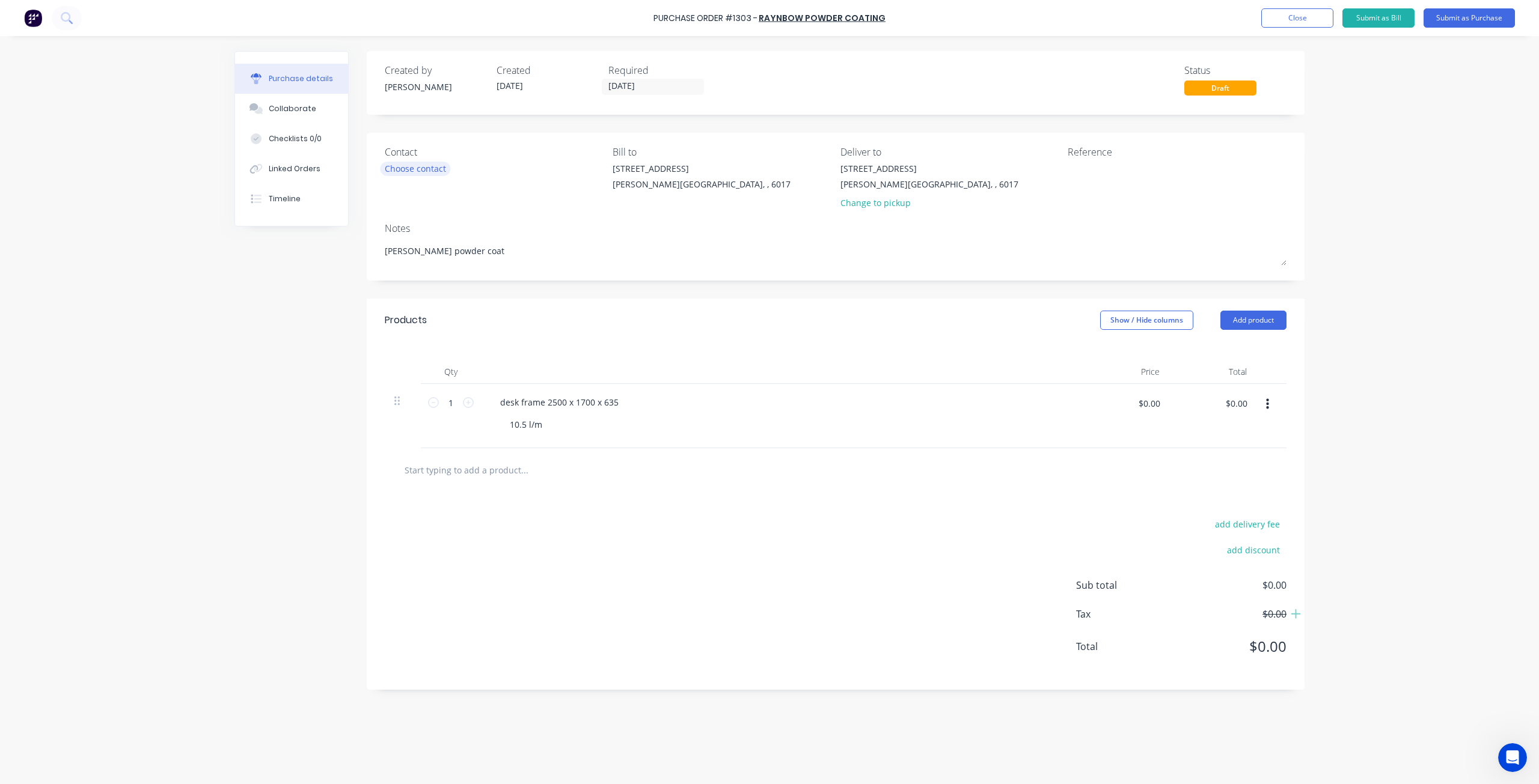
type textarea "[PERSON_NAME] powder coat"
type textarea "x"
type textarea "[PERSON_NAME] powder coat"
click at [424, 166] on div "Choose contact" at bounding box center [415, 169] width 61 height 12
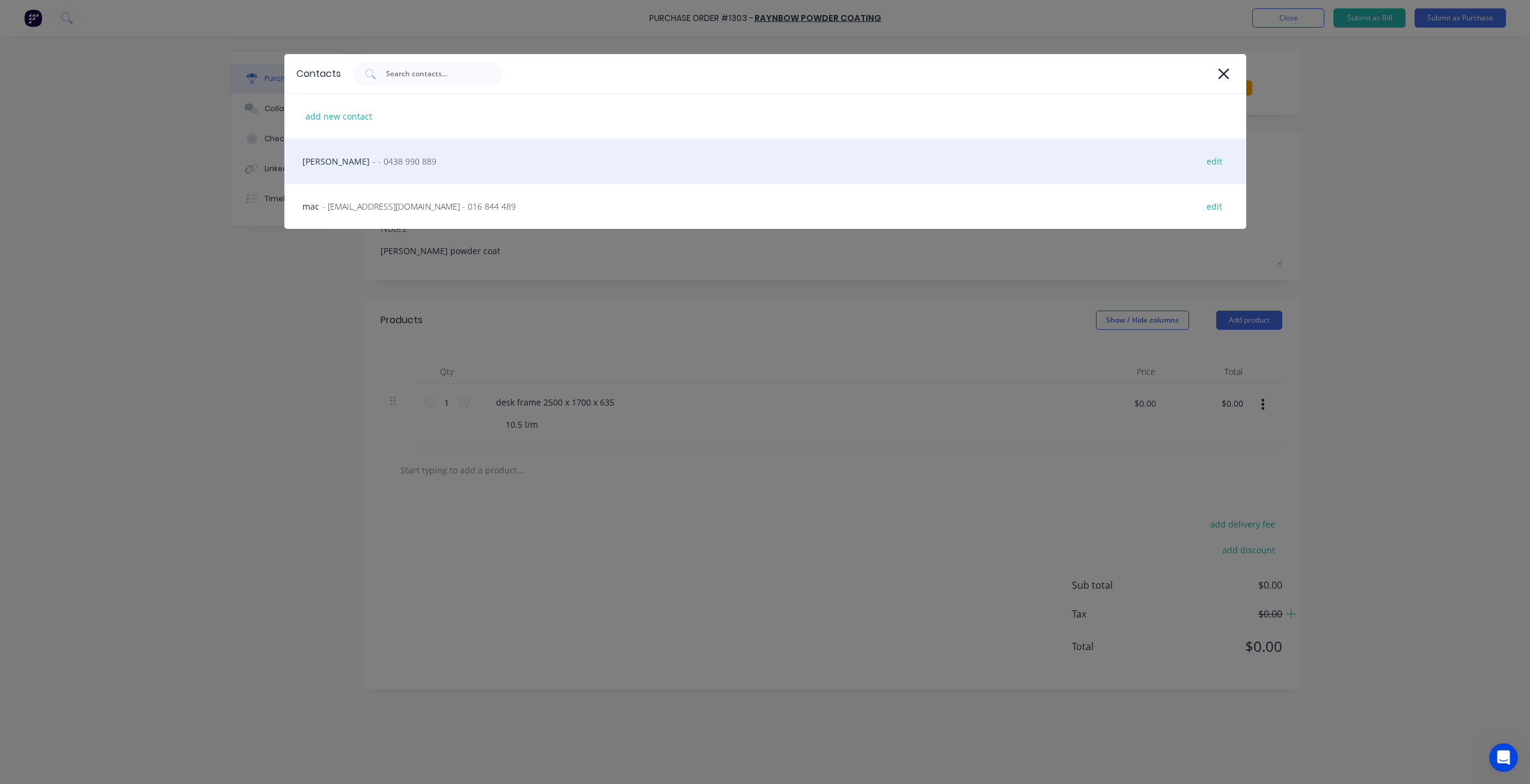
click at [426, 163] on div "andy - - 0438 990 889 edit" at bounding box center [765, 161] width 962 height 45
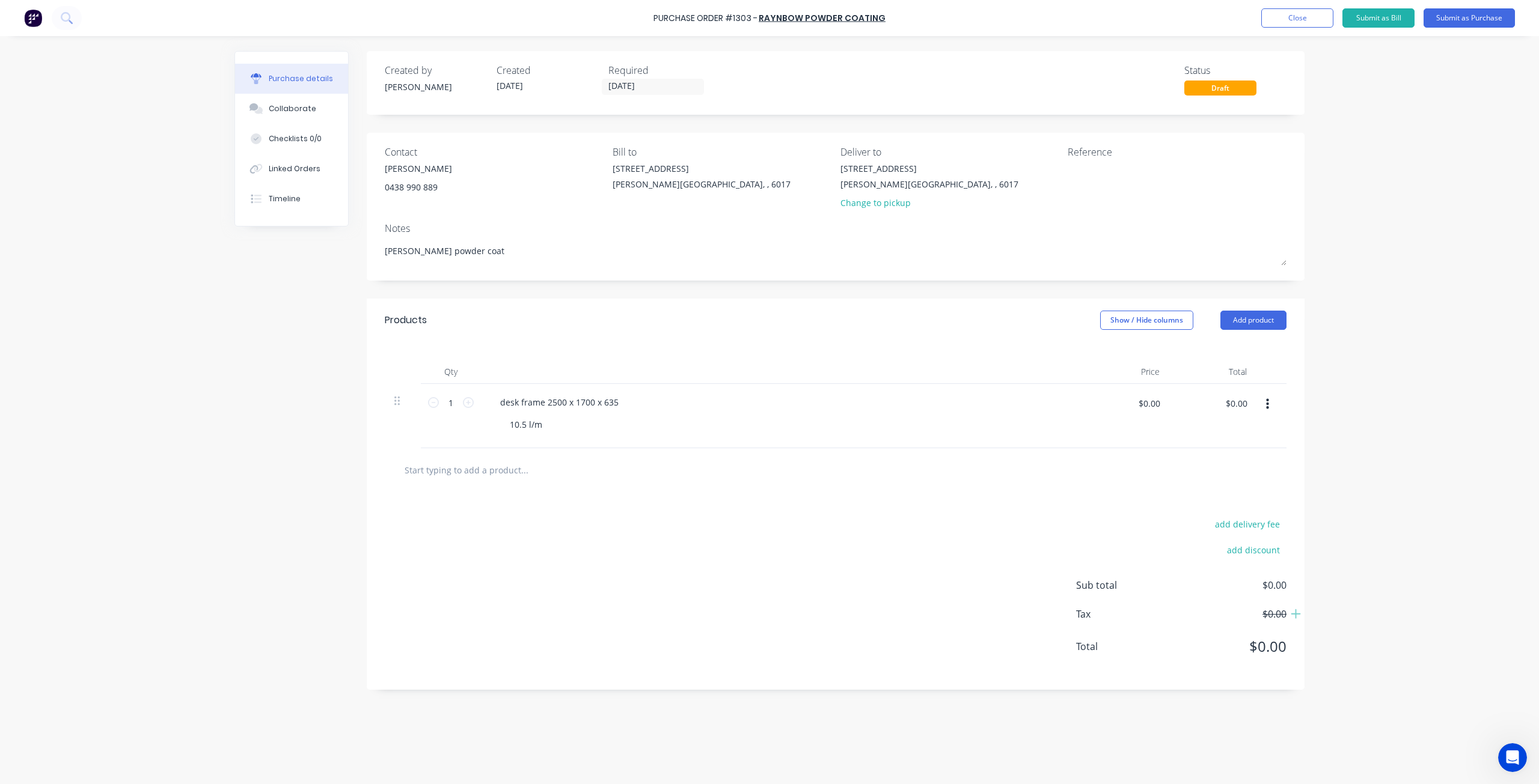
drag, startPoint x: 836, startPoint y: 202, endPoint x: 843, endPoint y: 202, distance: 7.0
click at [841, 202] on div "Change to pickup" at bounding box center [929, 202] width 178 height 12
type textarea "x"
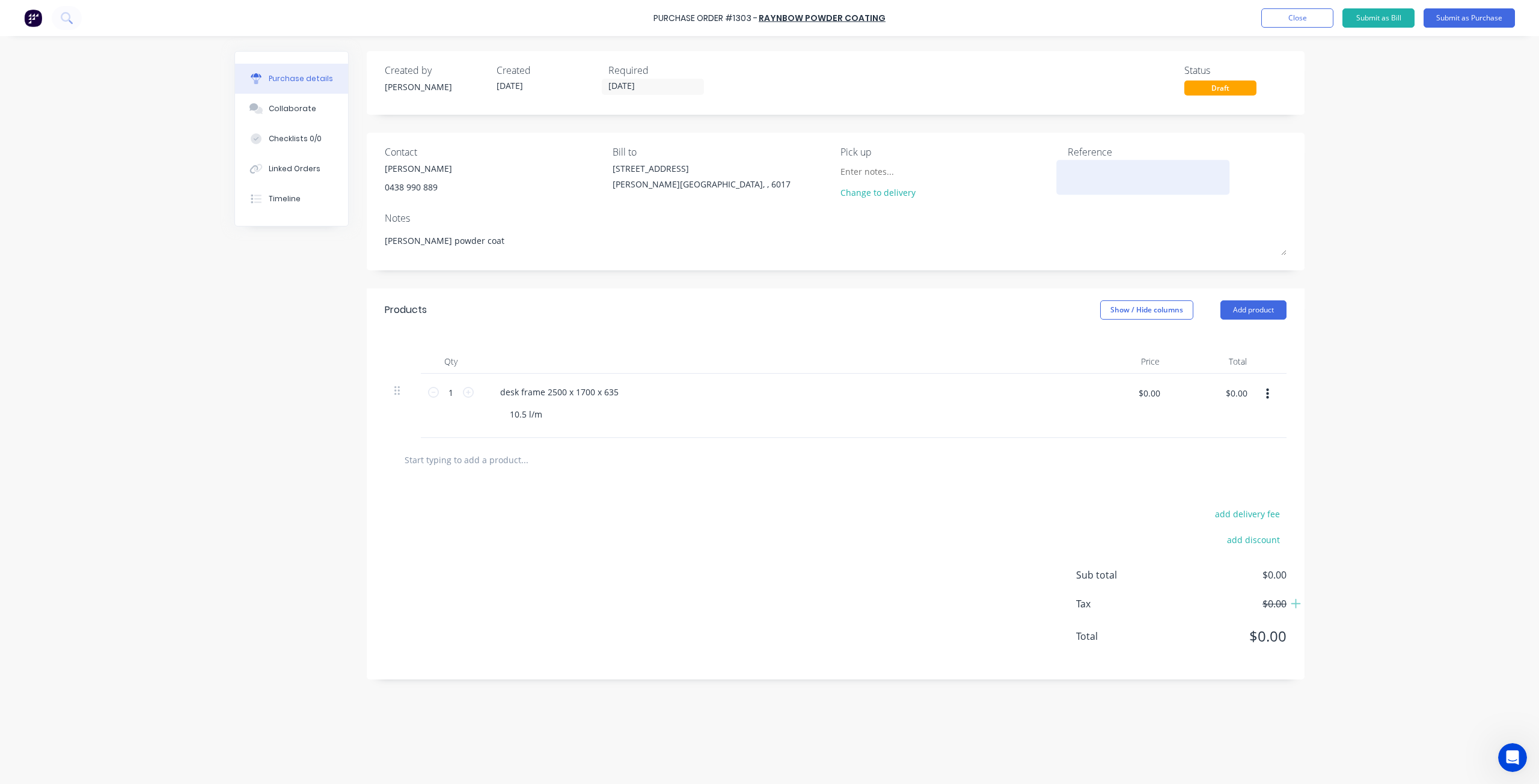
click at [1105, 175] on textarea at bounding box center [1142, 176] width 150 height 27
type textarea "perth fit out #1240"
type textarea "x"
type textarea "perth fit out #1240"
click at [1456, 21] on button "Submit as Purchase" at bounding box center [1469, 18] width 91 height 20
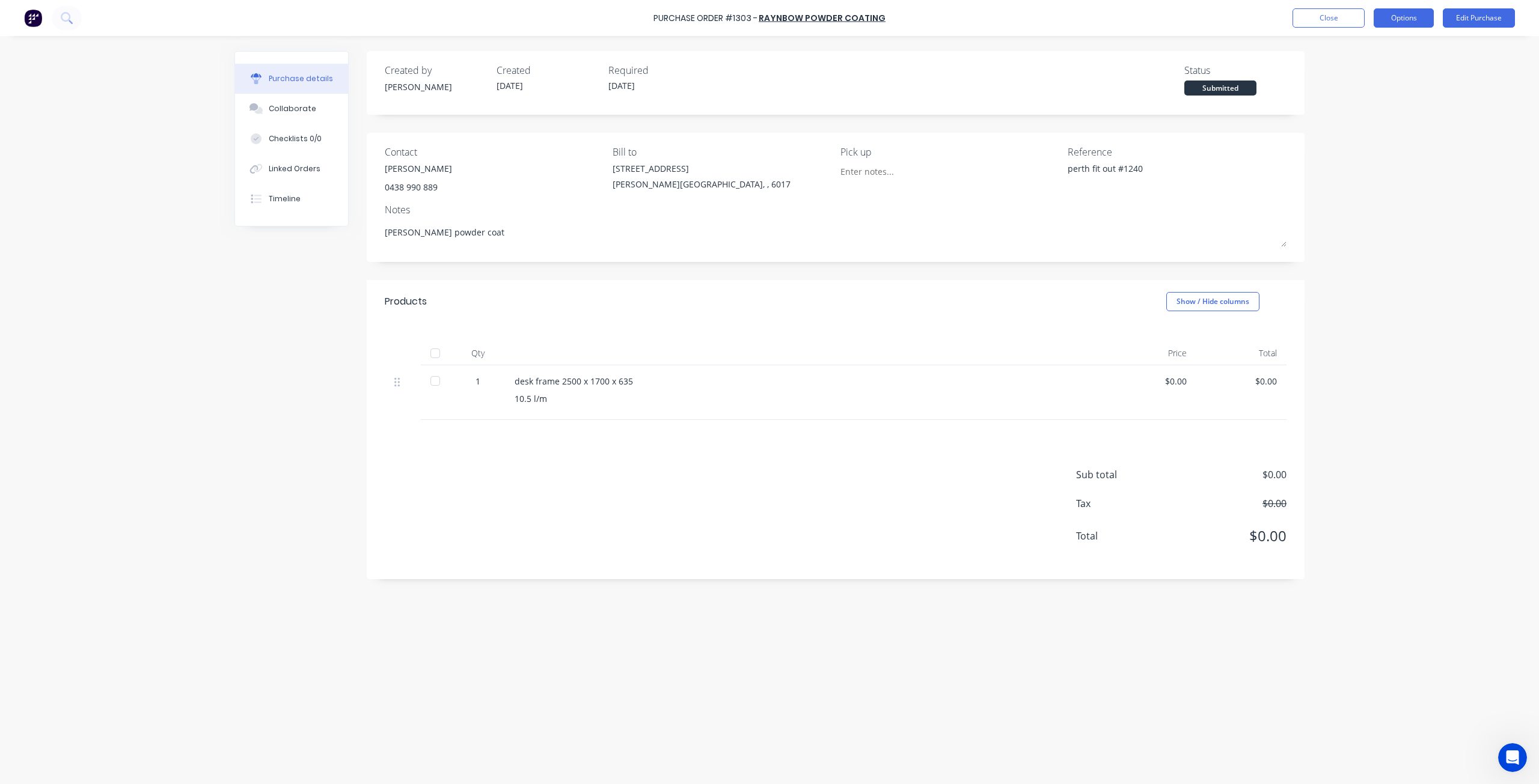
click at [1387, 23] on button "Options" at bounding box center [1404, 18] width 60 height 20
click at [1367, 49] on div "Print / Email" at bounding box center [1376, 49] width 92 height 18
click at [1361, 99] on div "Without pricing" at bounding box center [1376, 98] width 92 height 18
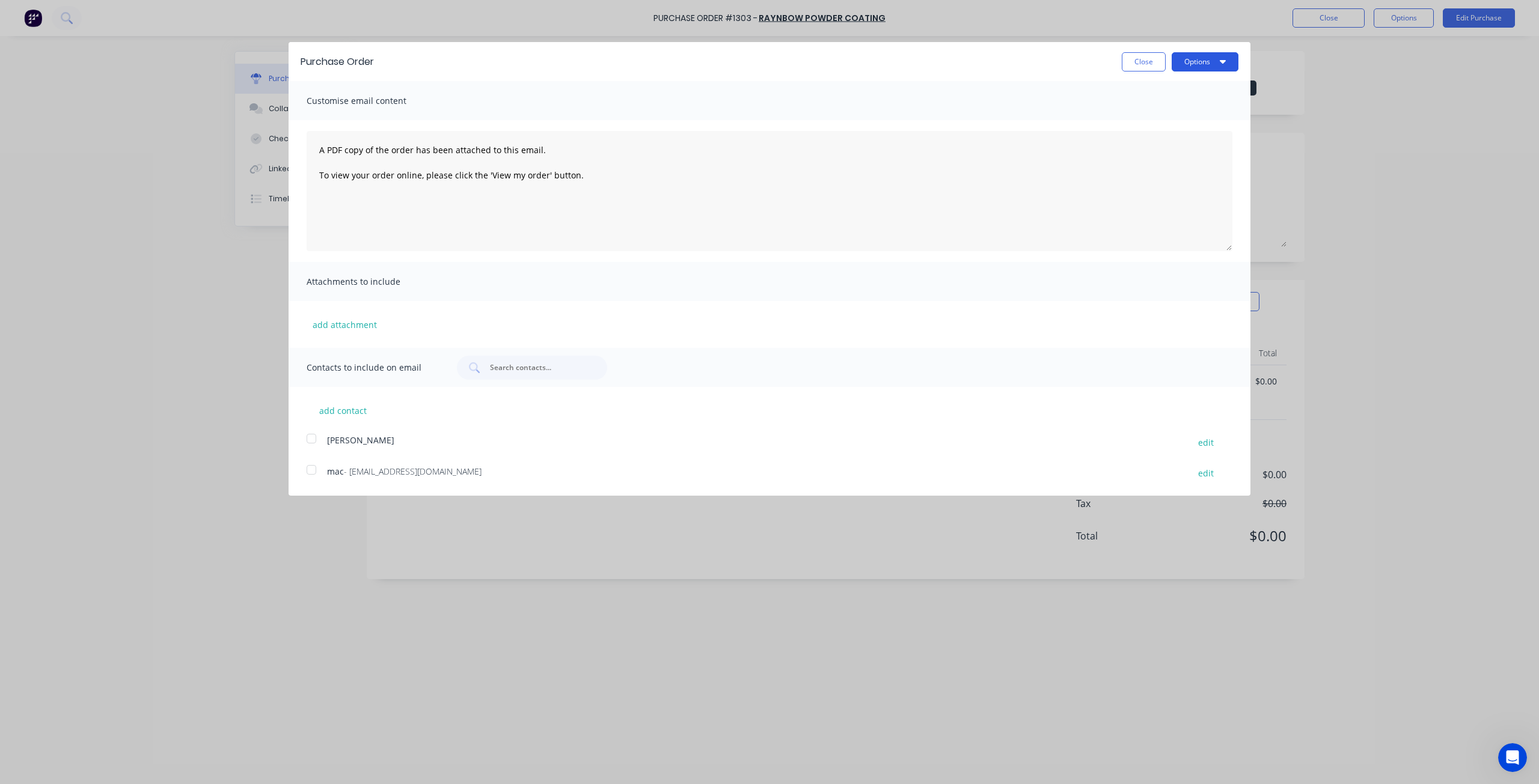
click at [1204, 60] on button "Options" at bounding box center [1204, 62] width 67 height 20
click at [1181, 99] on div "Print" at bounding box center [1181, 92] width 92 height 18
click at [1146, 61] on button "Close" at bounding box center [1143, 62] width 44 height 20
type textarea "x"
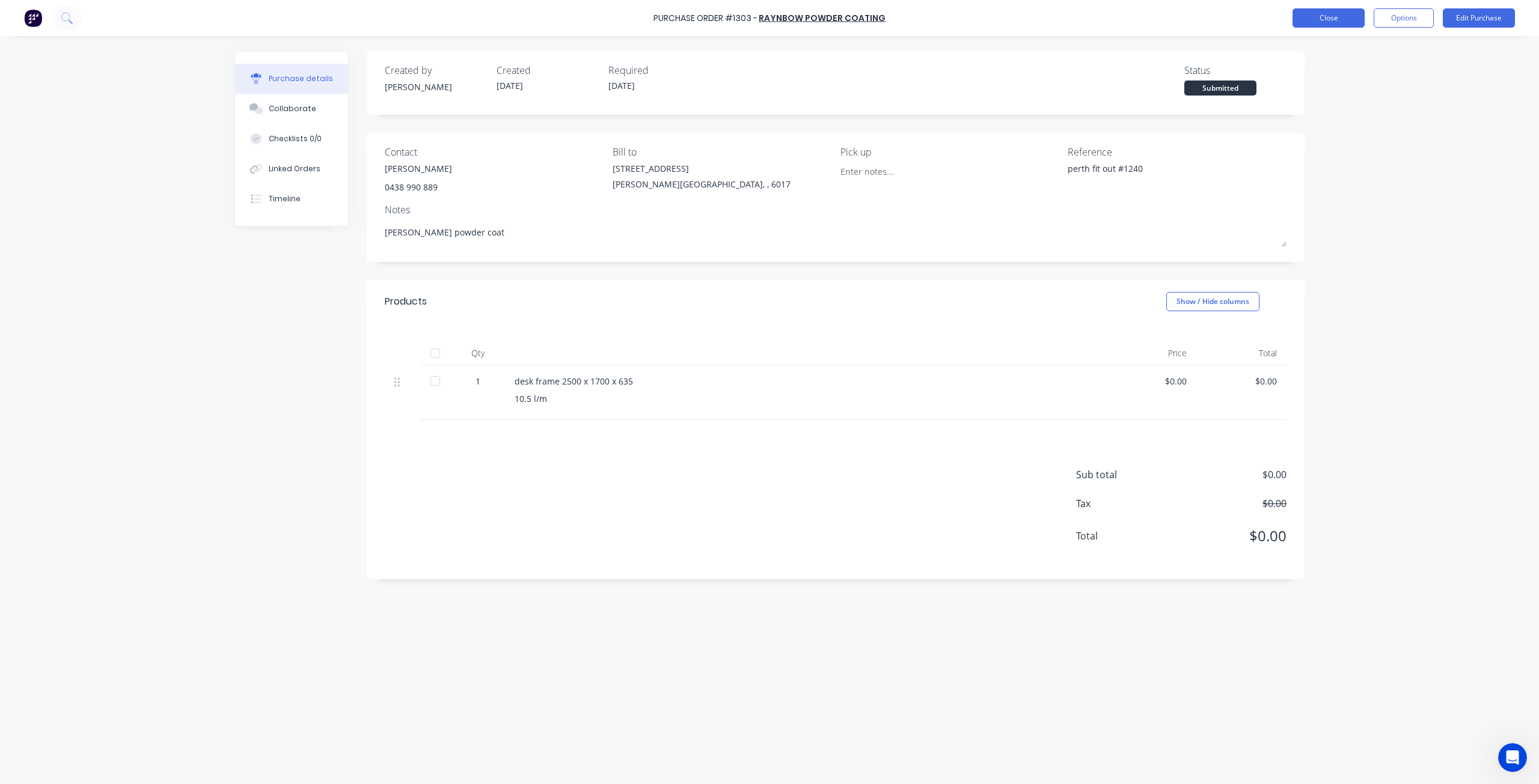
click at [1307, 19] on button "Close" at bounding box center [1328, 18] width 72 height 20
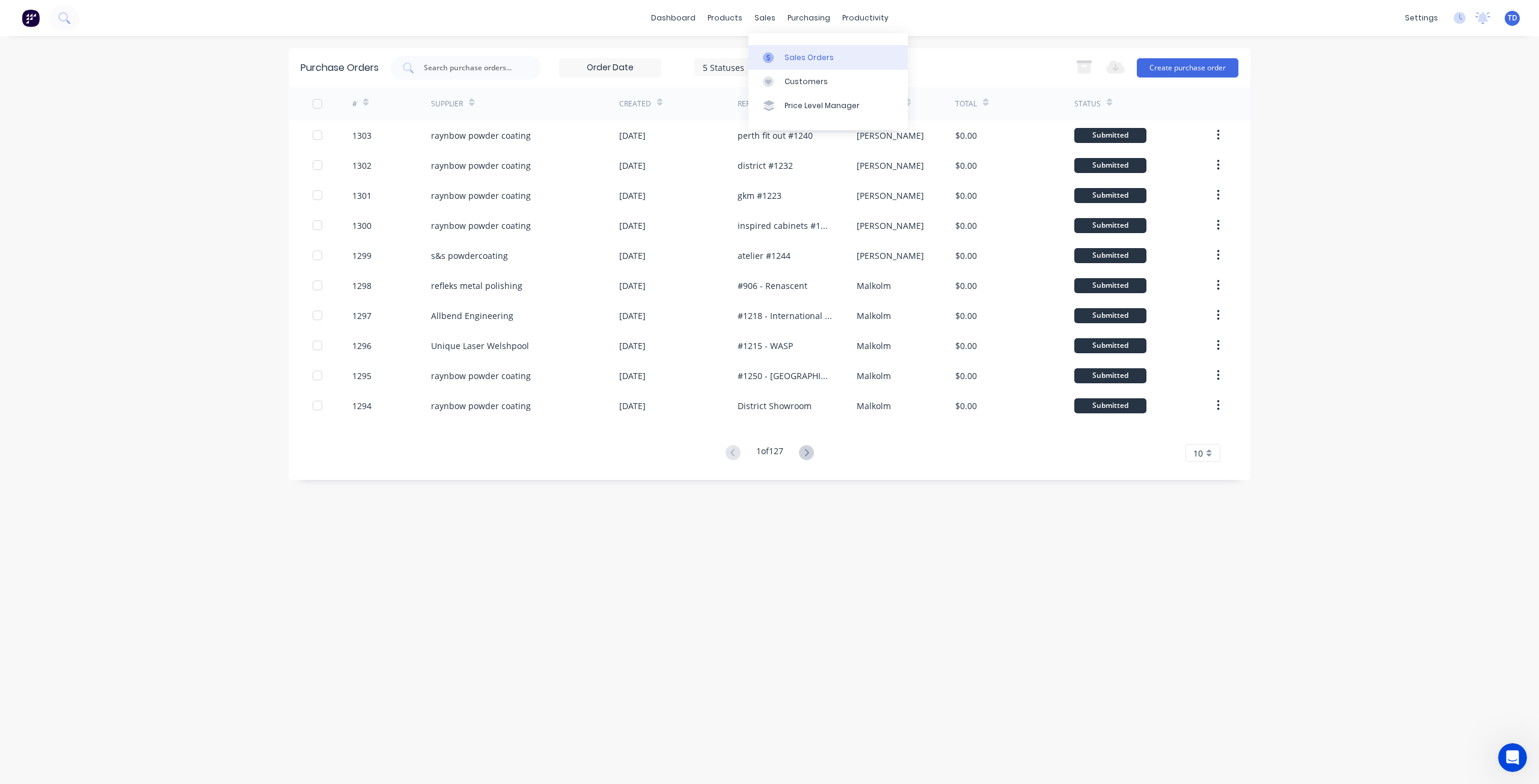
click at [778, 57] on div at bounding box center [772, 58] width 18 height 11
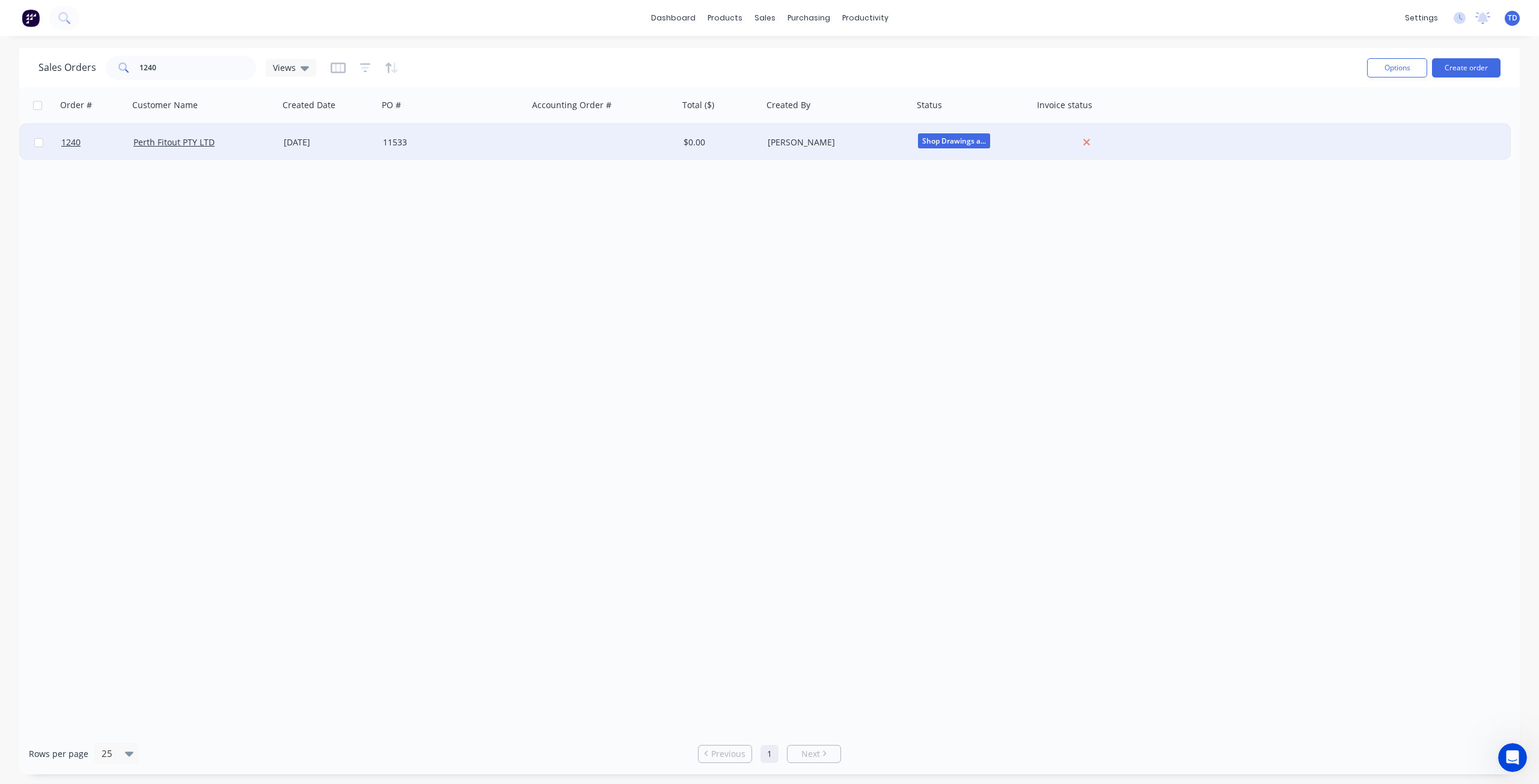
click at [509, 144] on div "11533" at bounding box center [449, 143] width 133 height 12
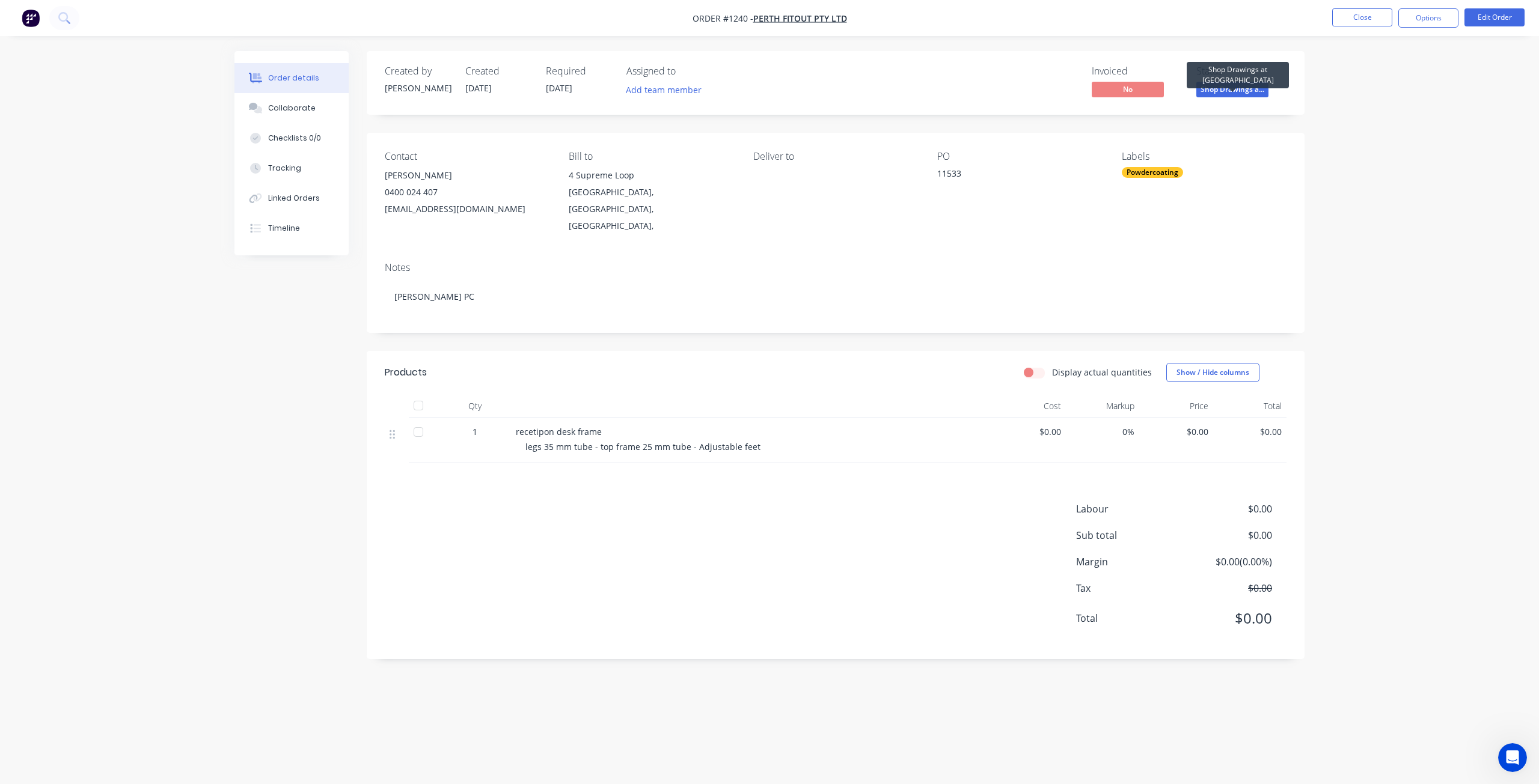
click at [1228, 91] on span "Shop Drawings a..." at bounding box center [1232, 89] width 72 height 15
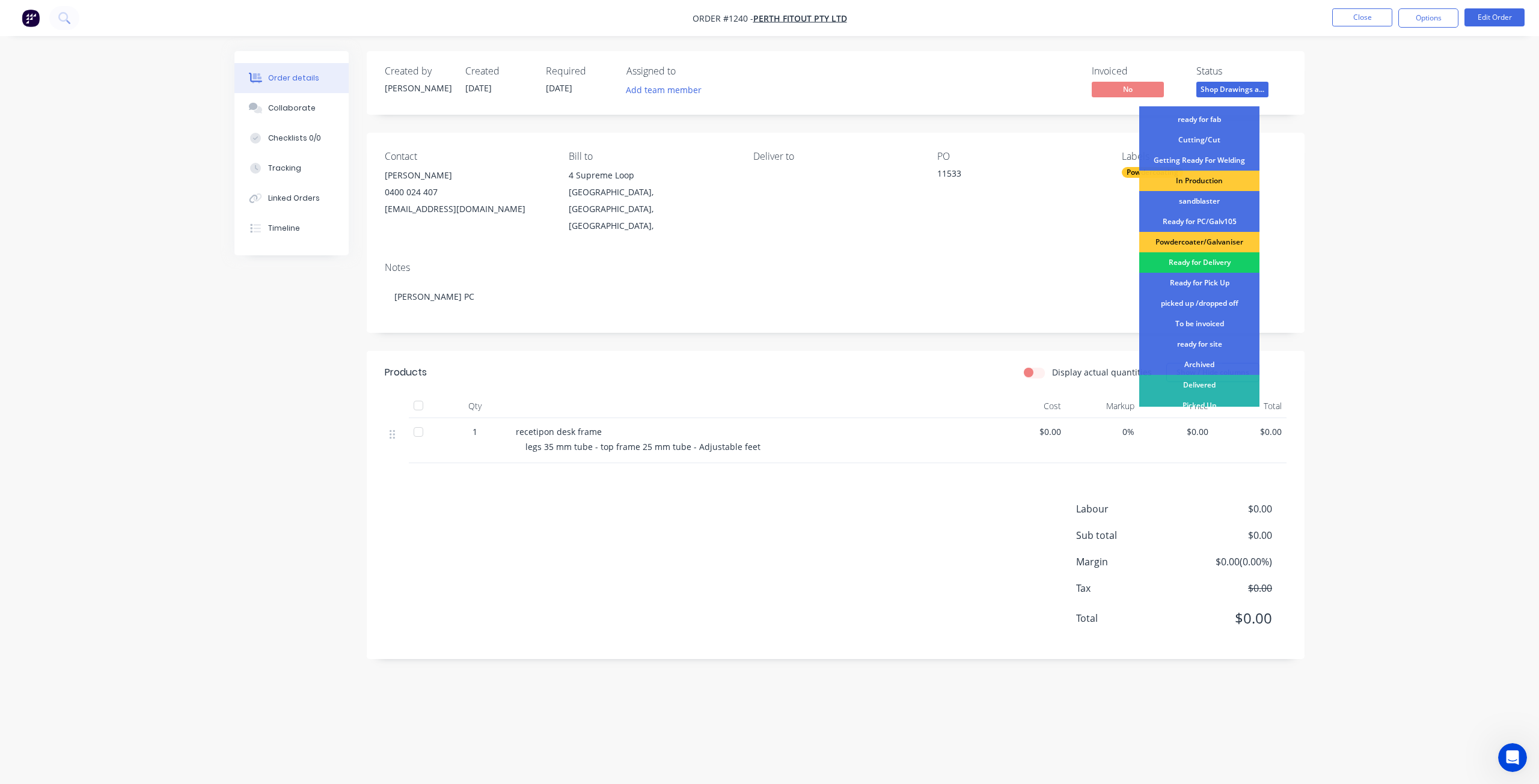
scroll to position [155, 0]
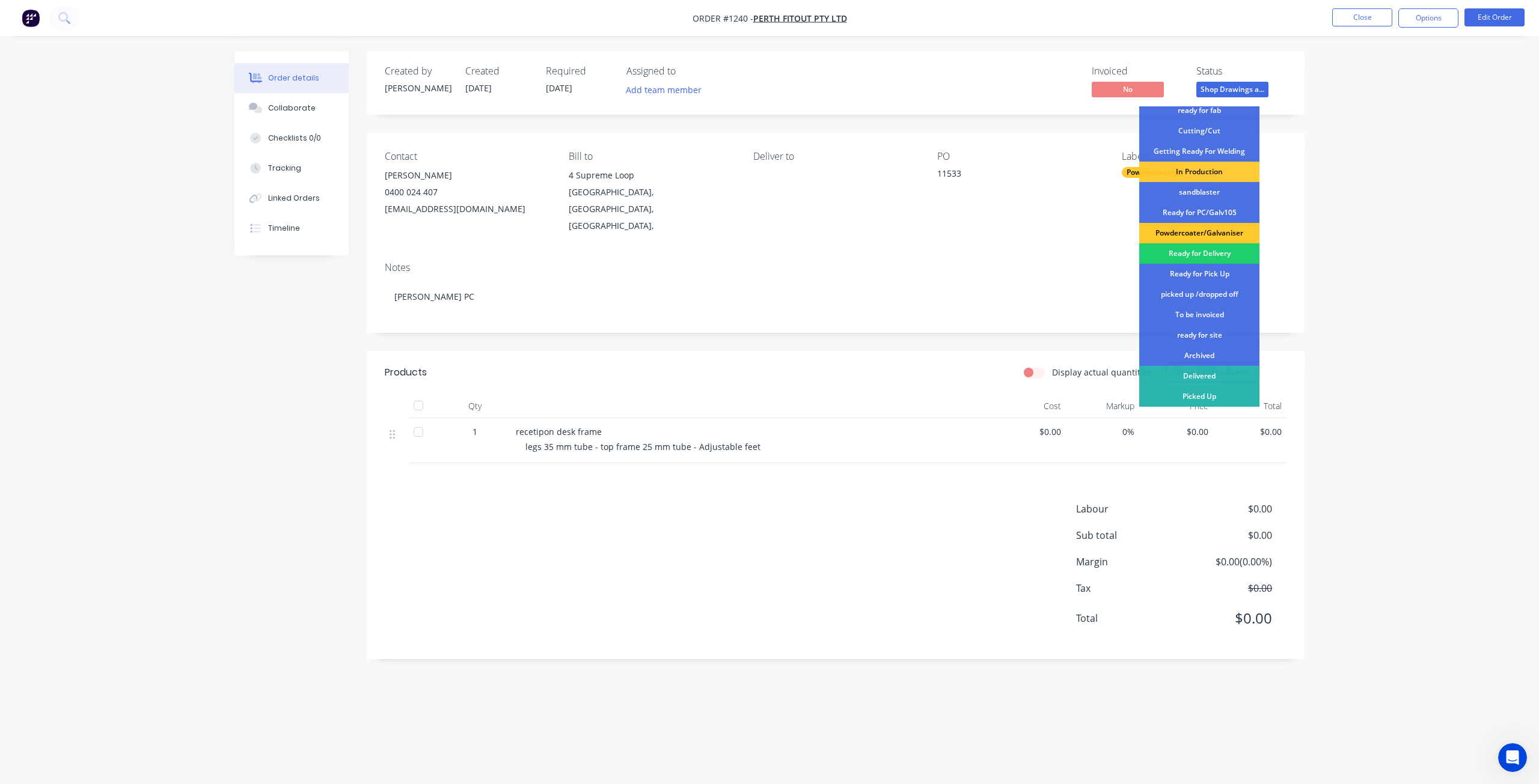
click at [1200, 234] on div "Powdercoater/Galvaniser" at bounding box center [1199, 233] width 120 height 20
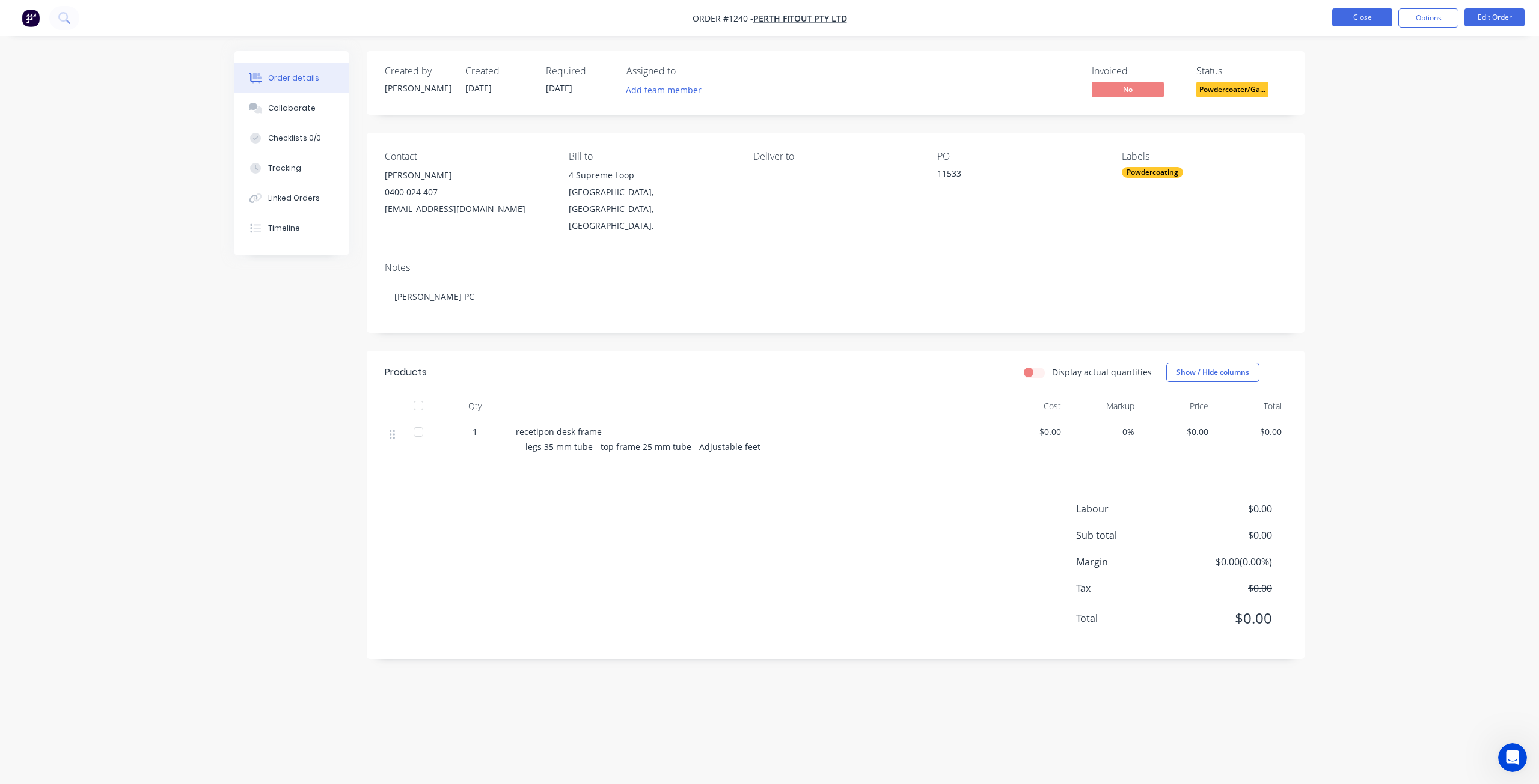
click at [1367, 17] on button "Close" at bounding box center [1362, 17] width 60 height 18
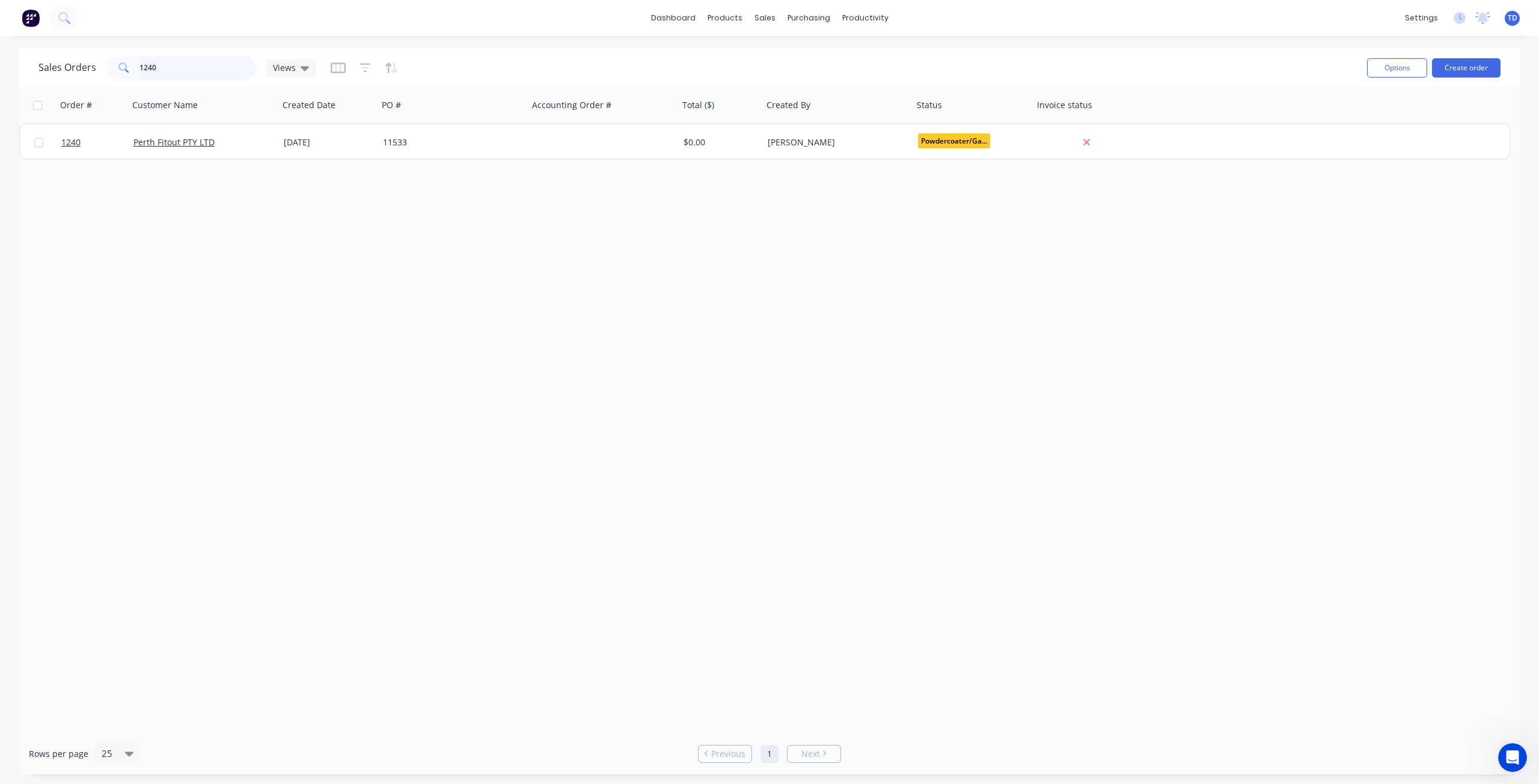
click at [164, 68] on input "1240" at bounding box center [198, 67] width 117 height 24
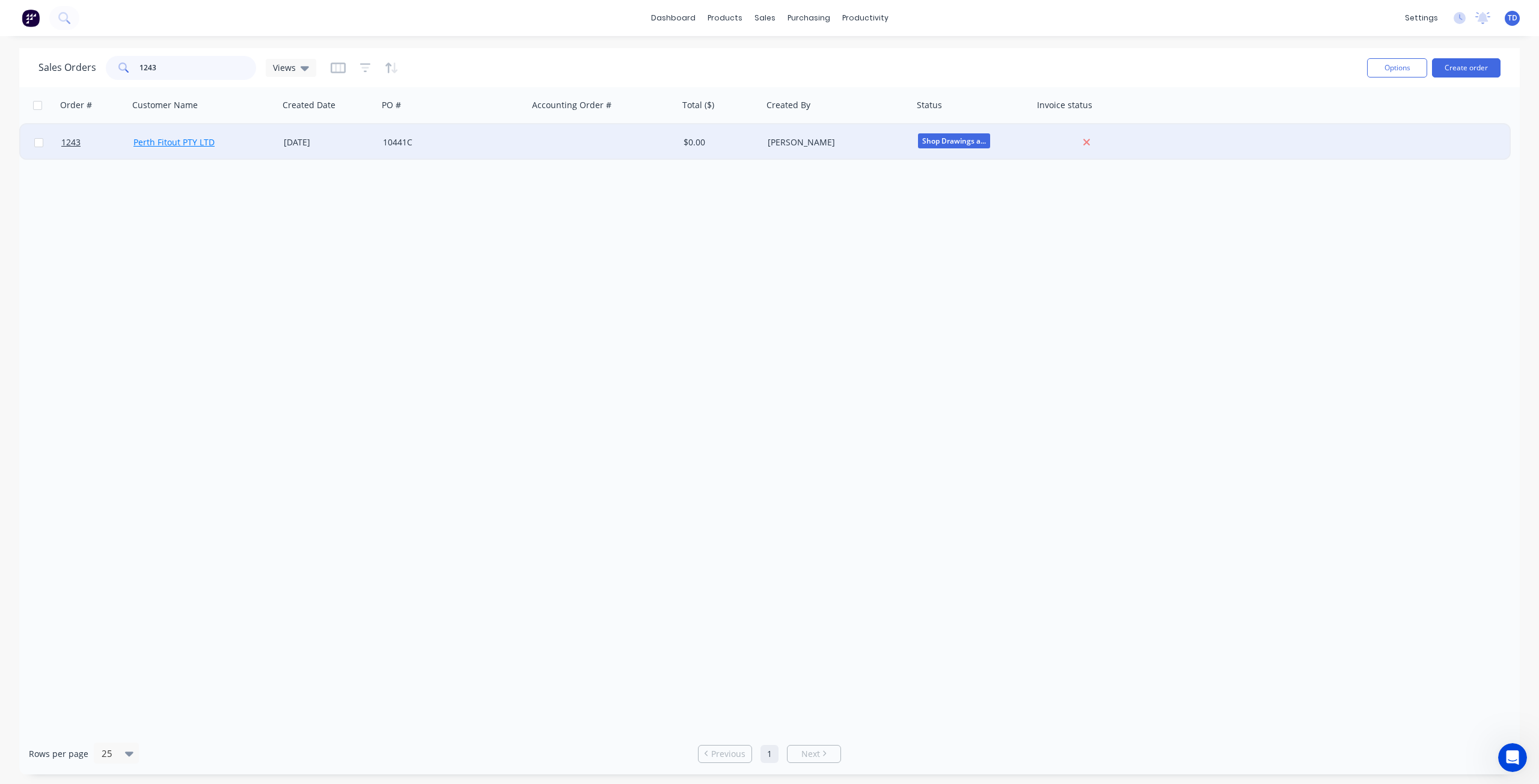
type input "1243"
click at [208, 139] on link "Perth Fitout PTY LTD" at bounding box center [173, 142] width 81 height 12
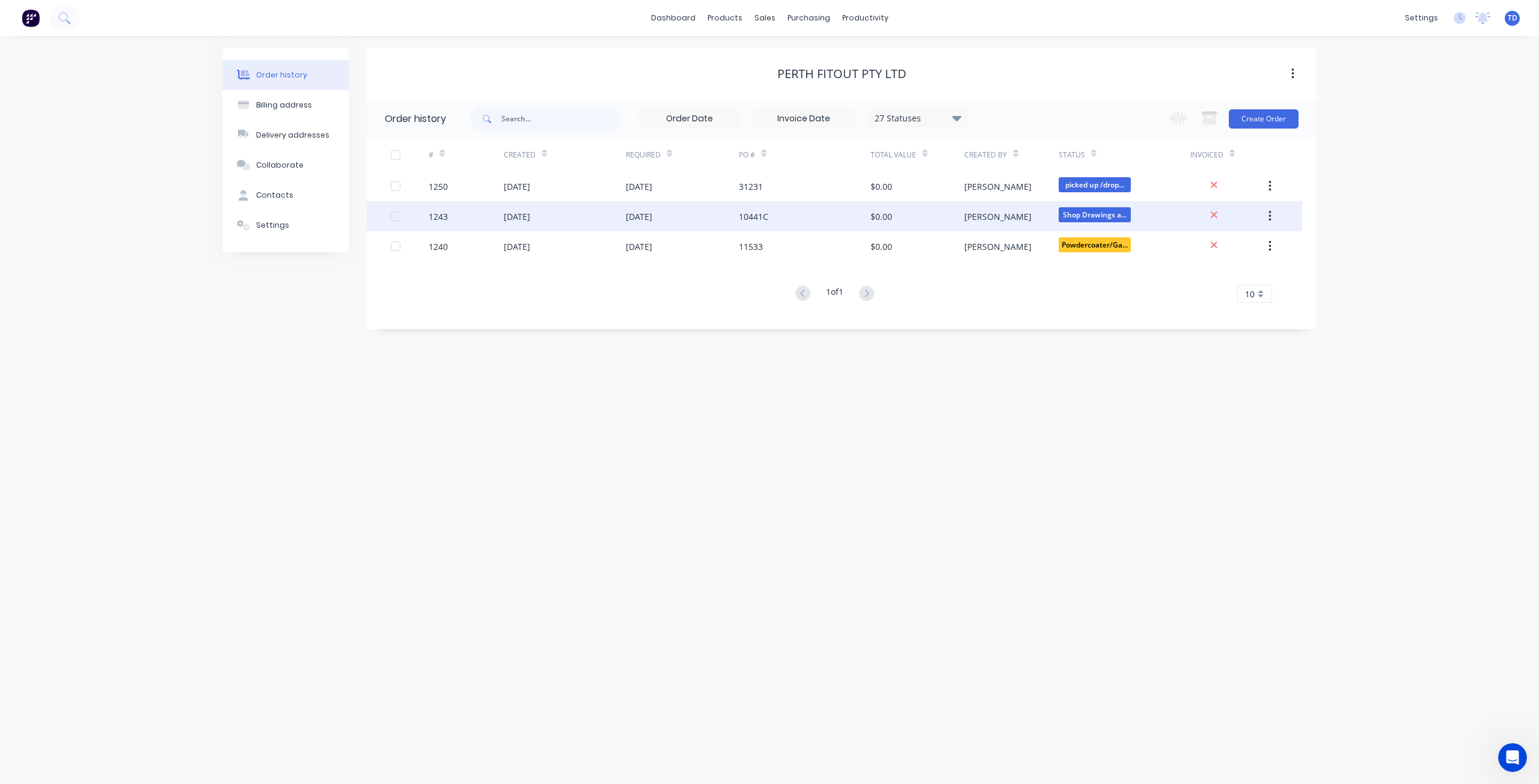
click at [753, 224] on div "10441C" at bounding box center [805, 217] width 131 height 30
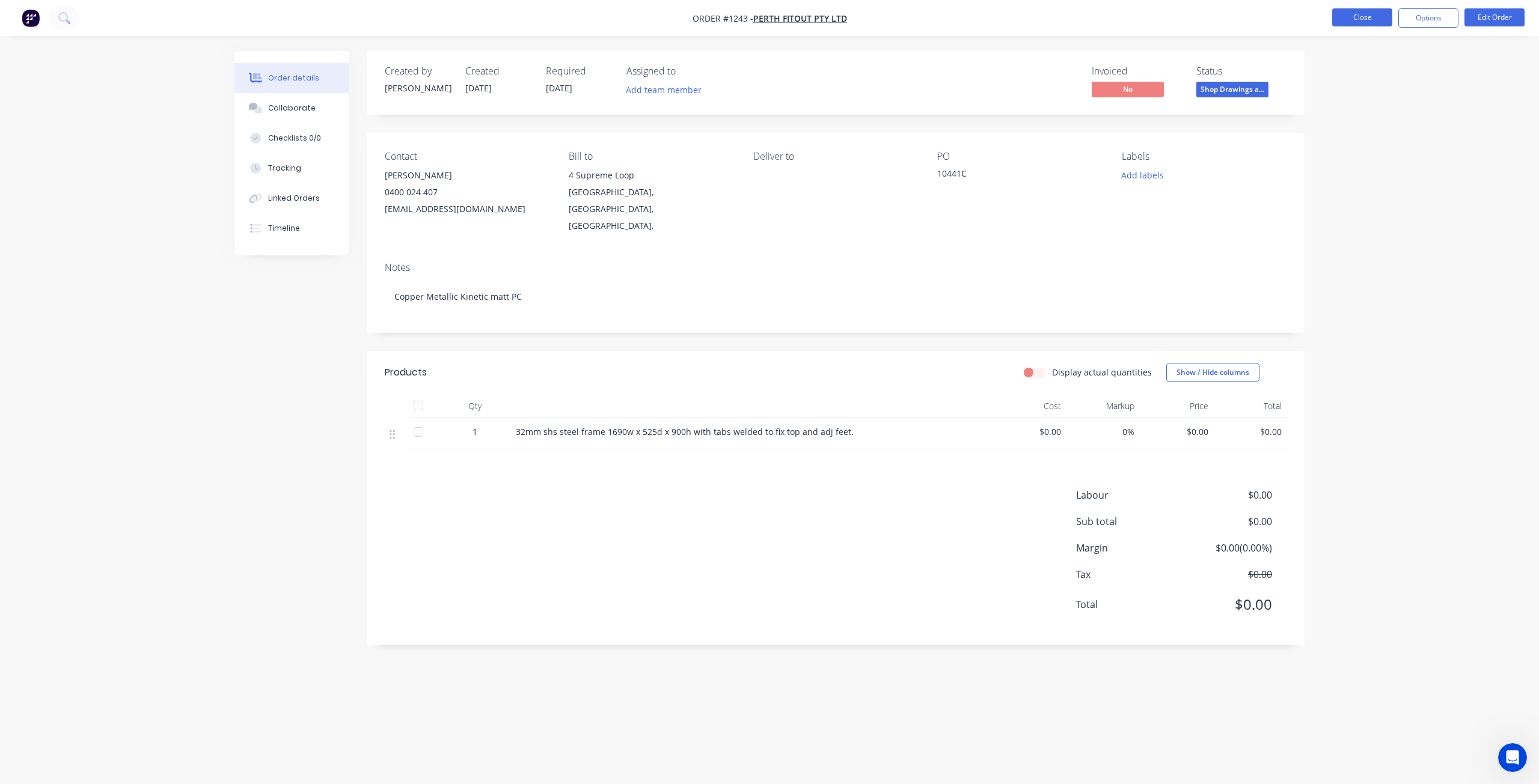
click at [1370, 15] on button "Close" at bounding box center [1362, 17] width 60 height 18
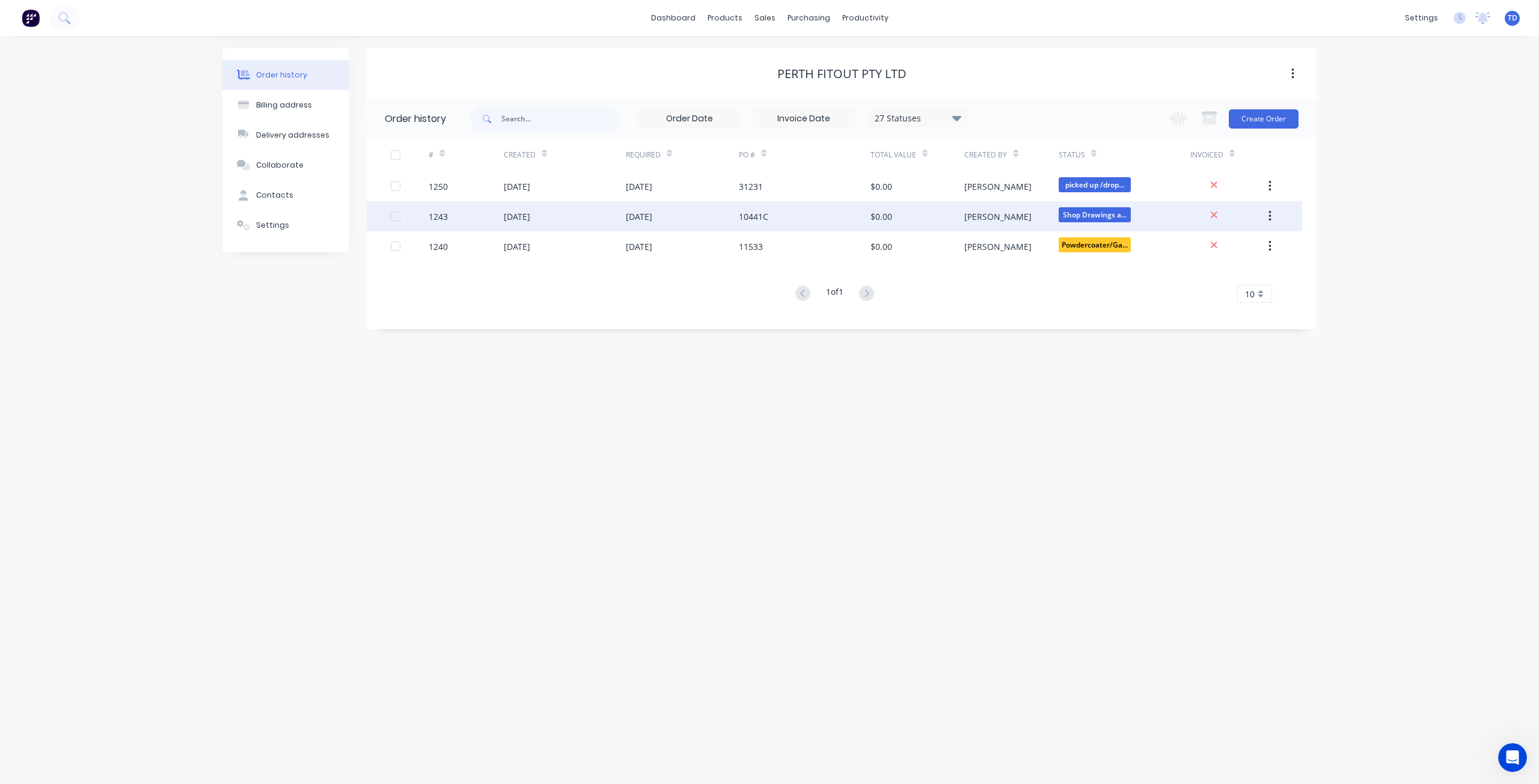
click at [870, 218] on div "$0.00" at bounding box center [881, 217] width 21 height 12
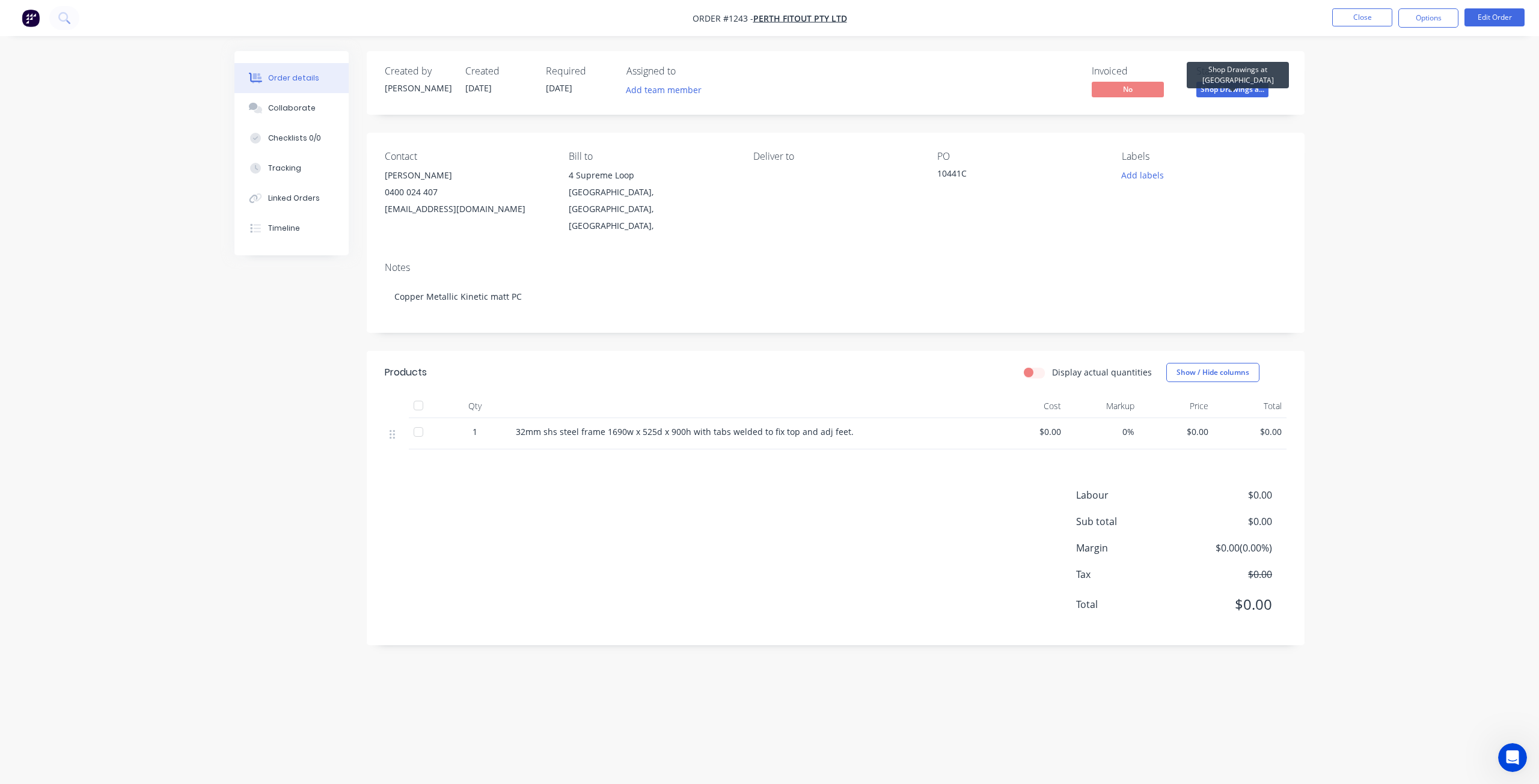
click at [1234, 85] on span "Shop Drawings a..." at bounding box center [1232, 89] width 72 height 15
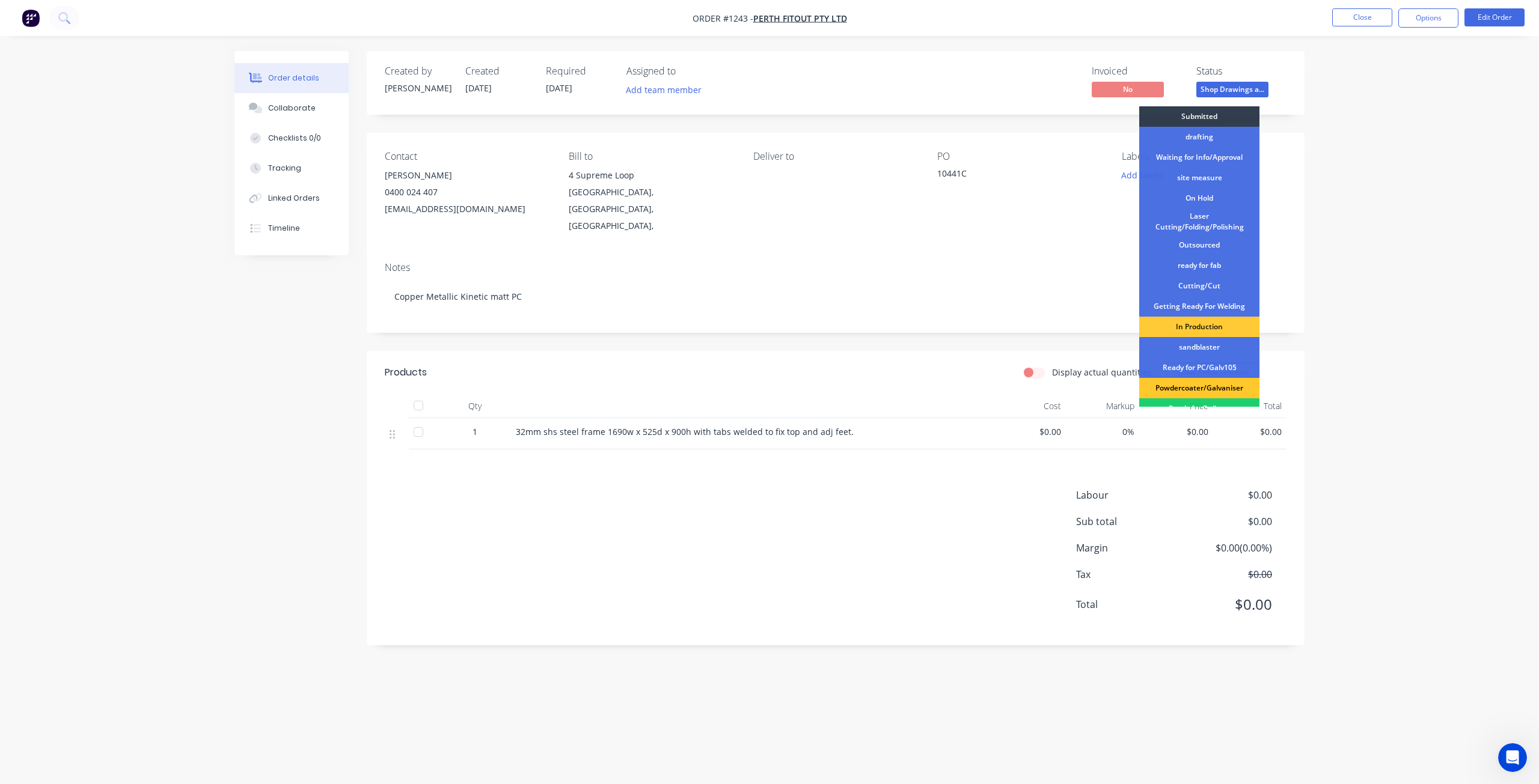
click at [1200, 388] on div "Powdercoater/Galvaniser" at bounding box center [1199, 388] width 120 height 20
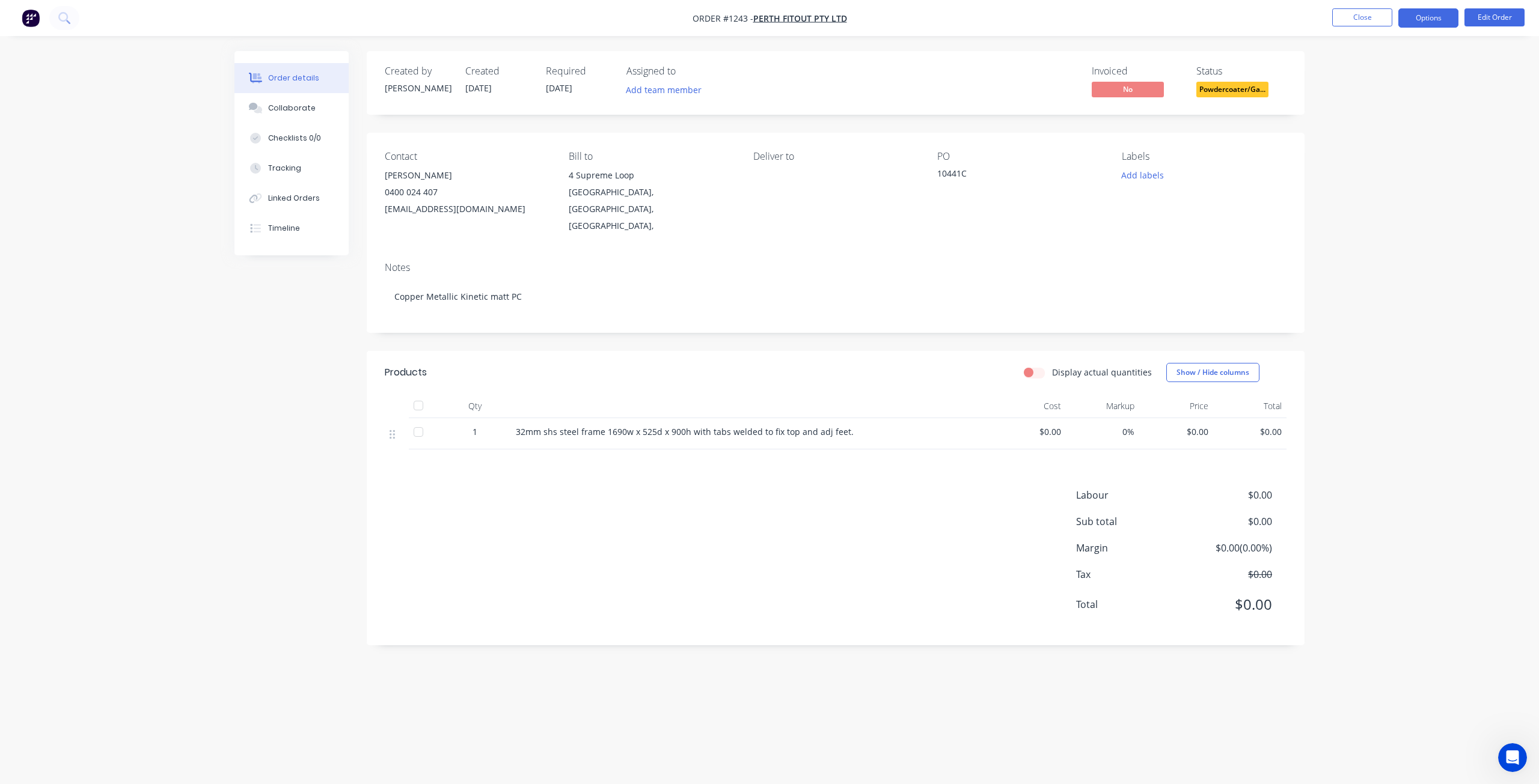
click at [1423, 14] on button "Options" at bounding box center [1429, 18] width 60 height 20
click at [1380, 219] on div "Purchase Products" at bounding box center [1392, 218] width 111 height 18
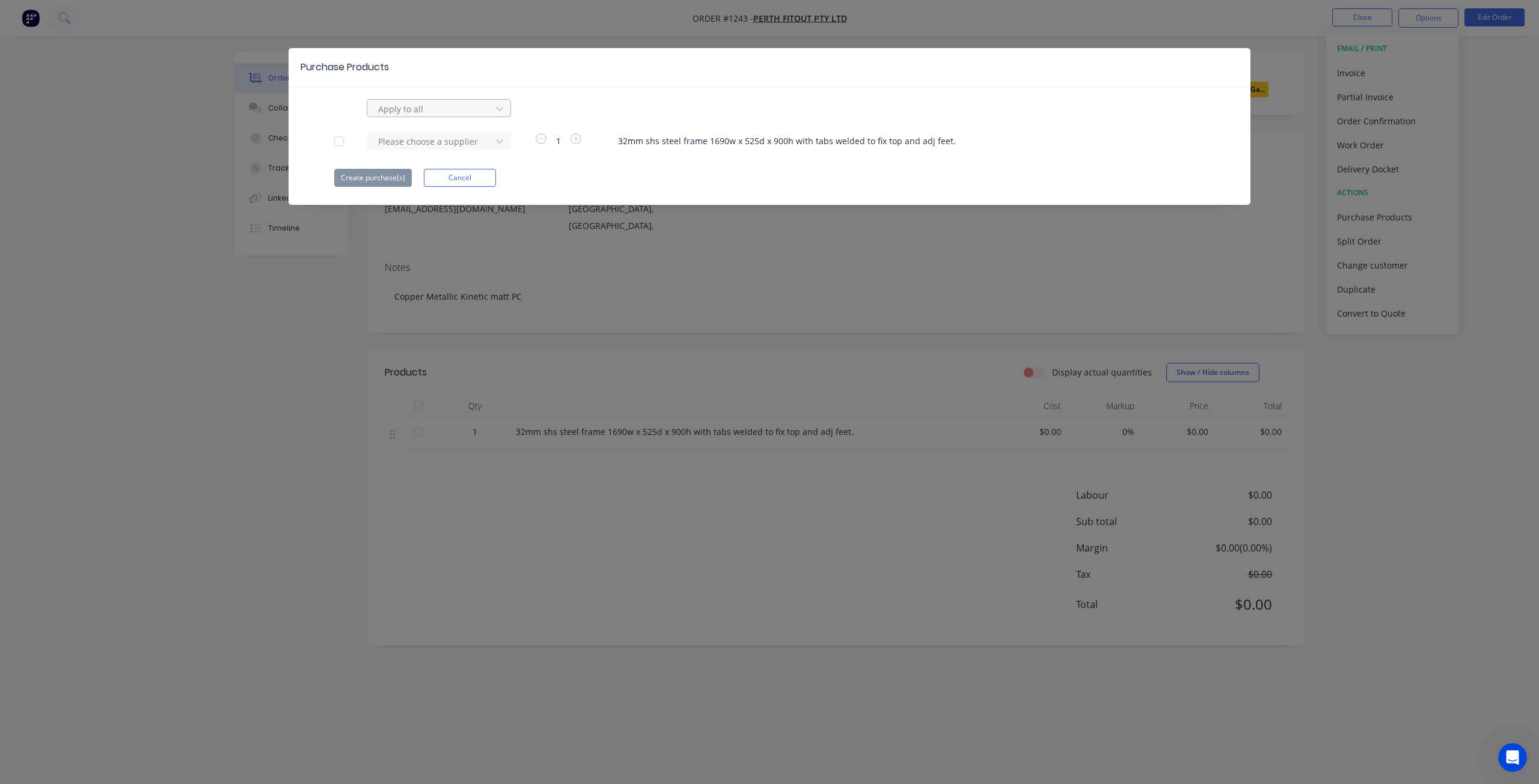
click at [466, 105] on div at bounding box center [431, 108] width 108 height 15
type input "rayn"
click at [452, 130] on div "raynbow powder coating" at bounding box center [439, 135] width 144 height 22
click at [369, 181] on button "Create purchase(s)" at bounding box center [372, 178] width 77 height 18
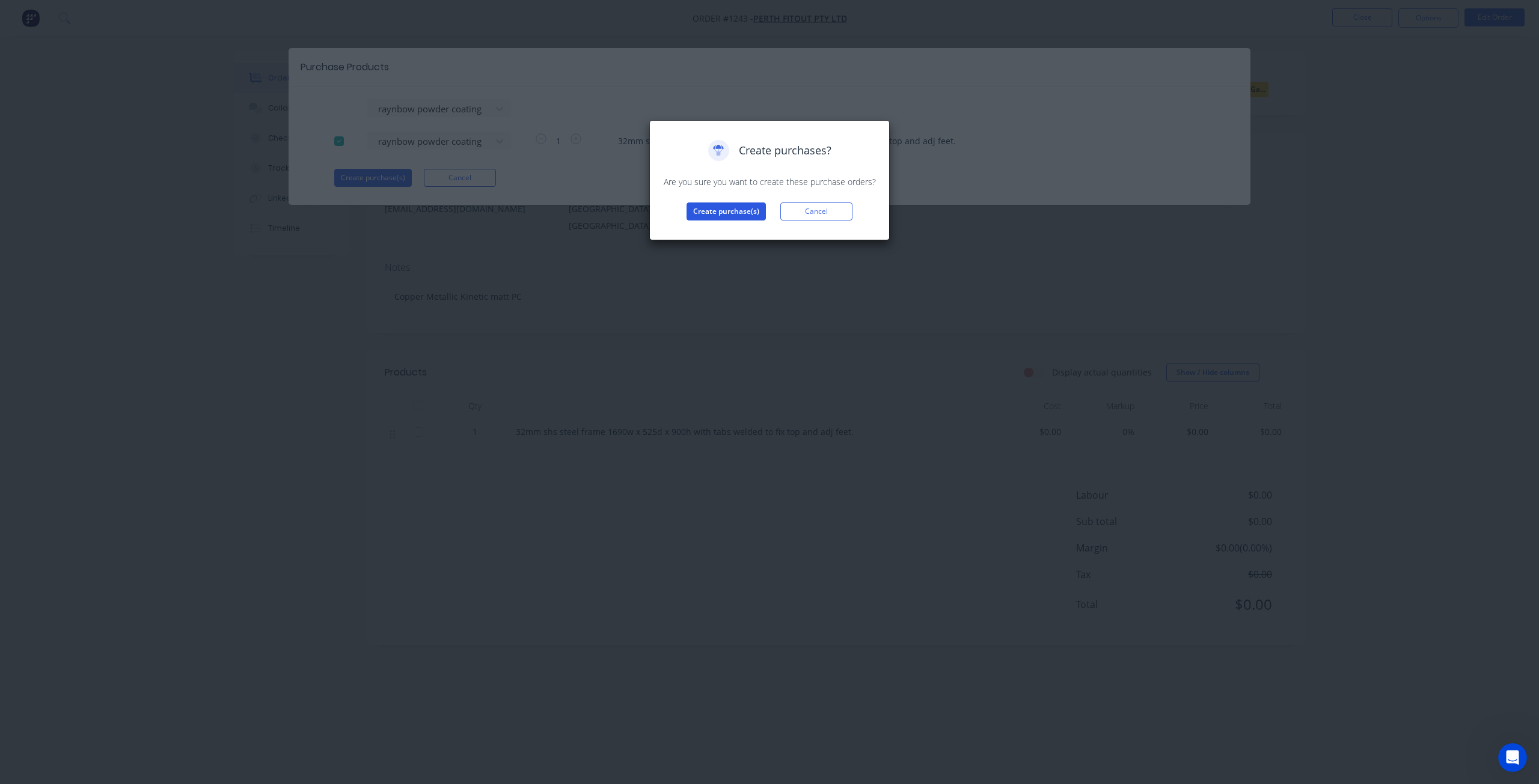
click at [733, 214] on button "Create purchase(s)" at bounding box center [726, 211] width 79 height 18
click at [701, 226] on button "View purchase(s)" at bounding box center [726, 231] width 72 height 18
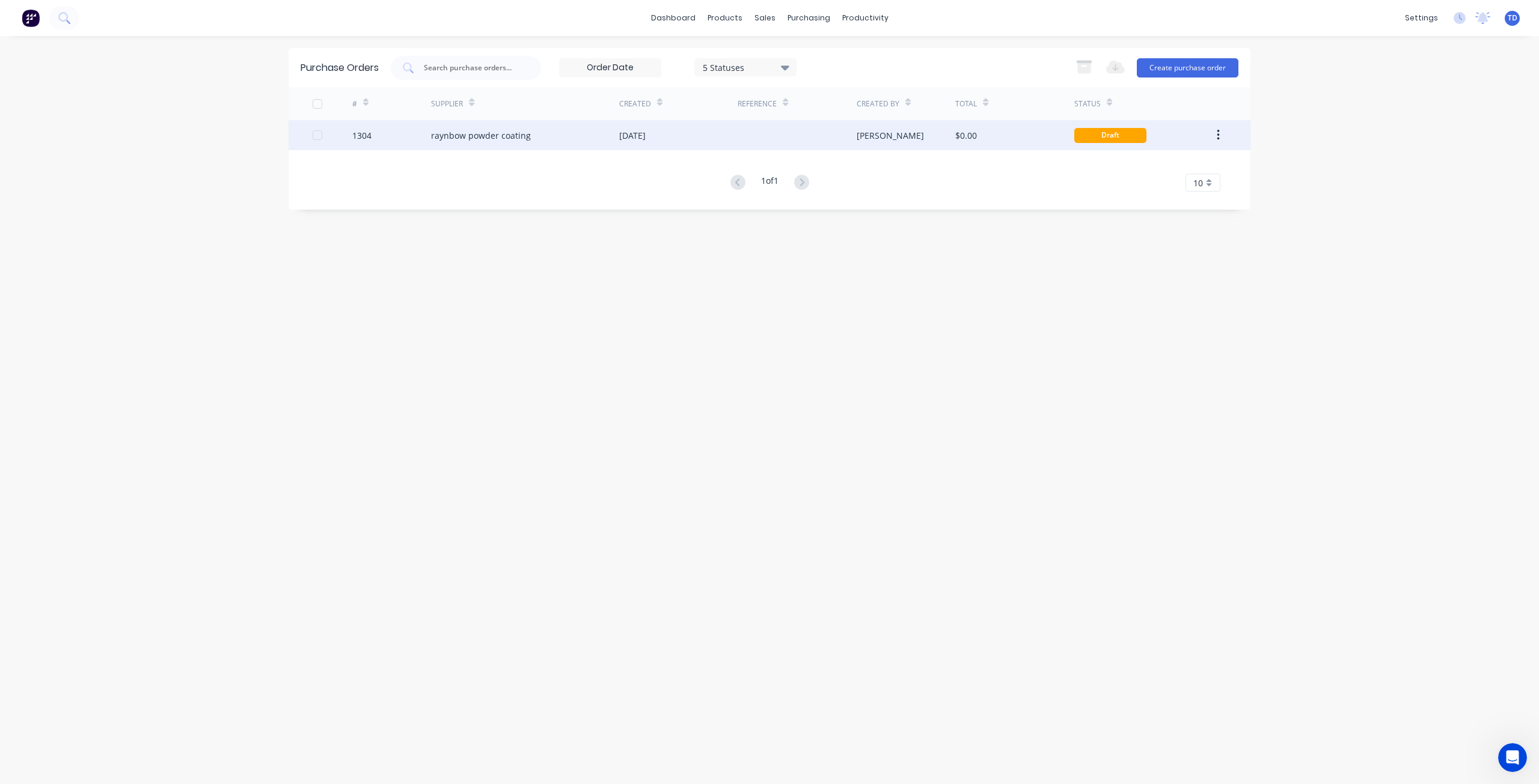
click at [589, 139] on div "raynbow powder coating" at bounding box center [525, 135] width 188 height 30
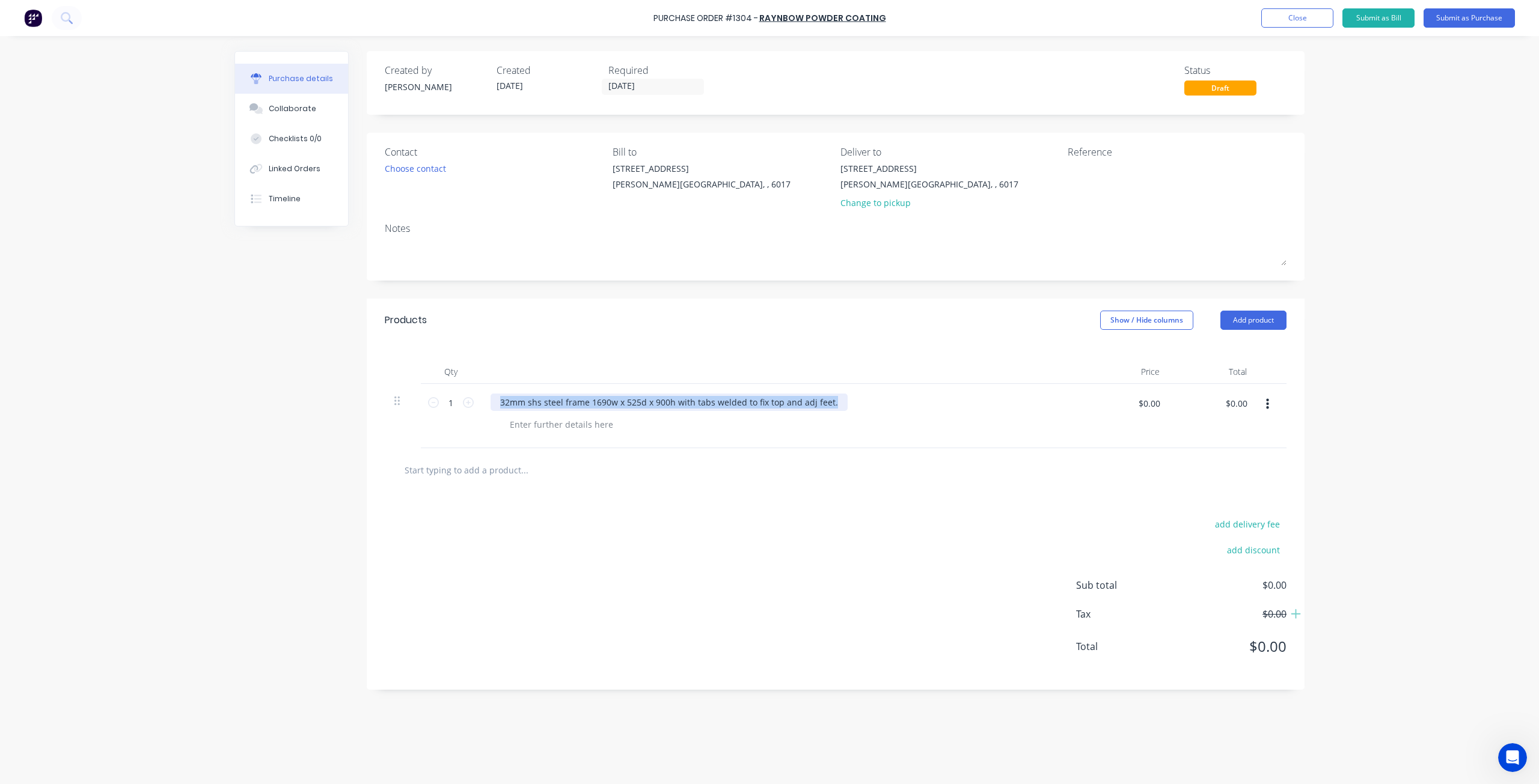
drag, startPoint x: 832, startPoint y: 400, endPoint x: 287, endPoint y: 376, distance: 545.5
click at [288, 377] on div "Created by [PERSON_NAME] Created [DATE] Required [DATE] Status Draft Contact Ch…" at bounding box center [769, 408] width 1070 height 712
click at [538, 429] on div at bounding box center [561, 424] width 123 height 18
click at [540, 427] on div at bounding box center [561, 424] width 123 height 18
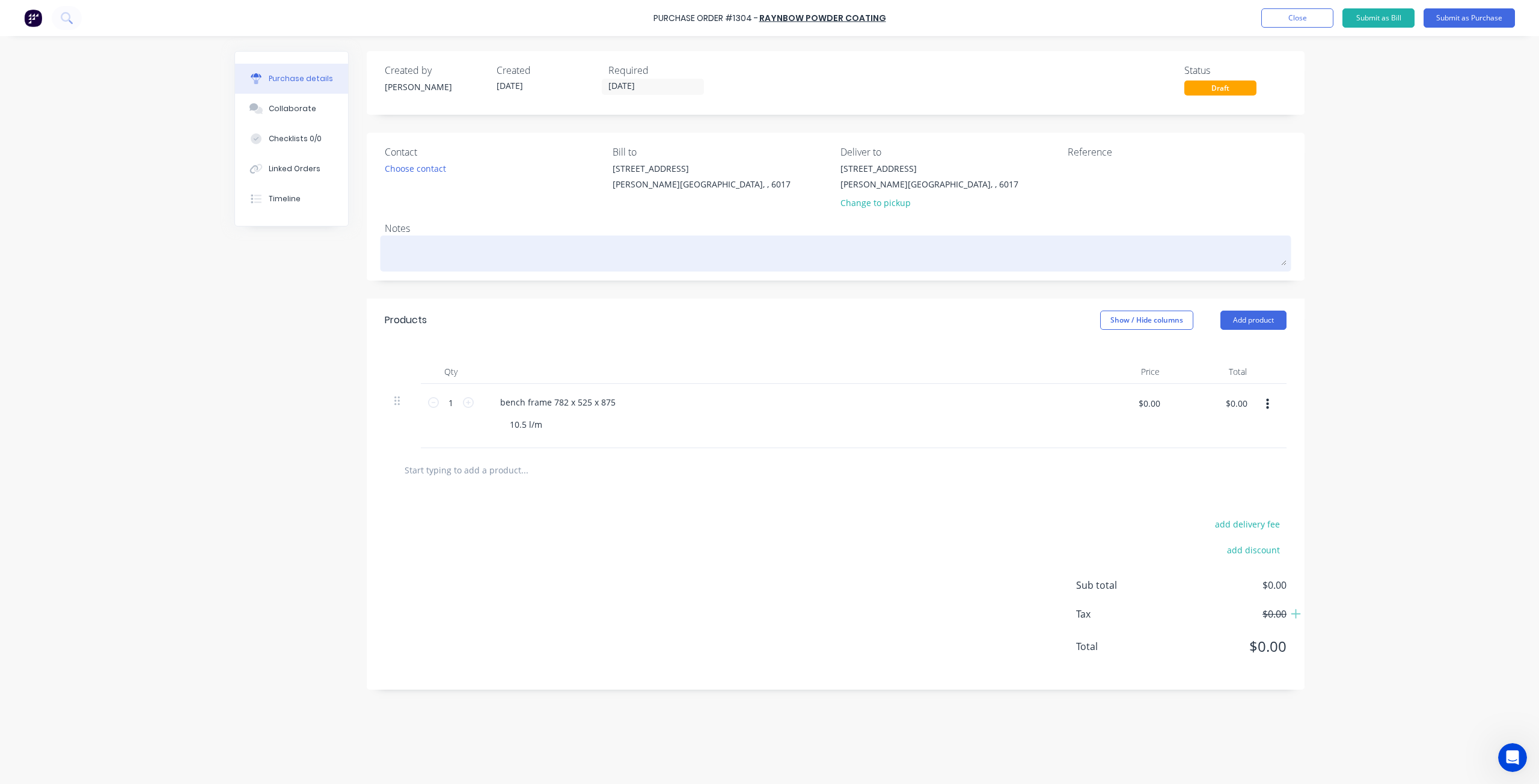
click at [417, 252] on textarea at bounding box center [835, 252] width 901 height 27
click at [443, 254] on textarea at bounding box center [835, 252] width 901 height 27
type textarea "x"
type textarea "c"
type textarea "x"
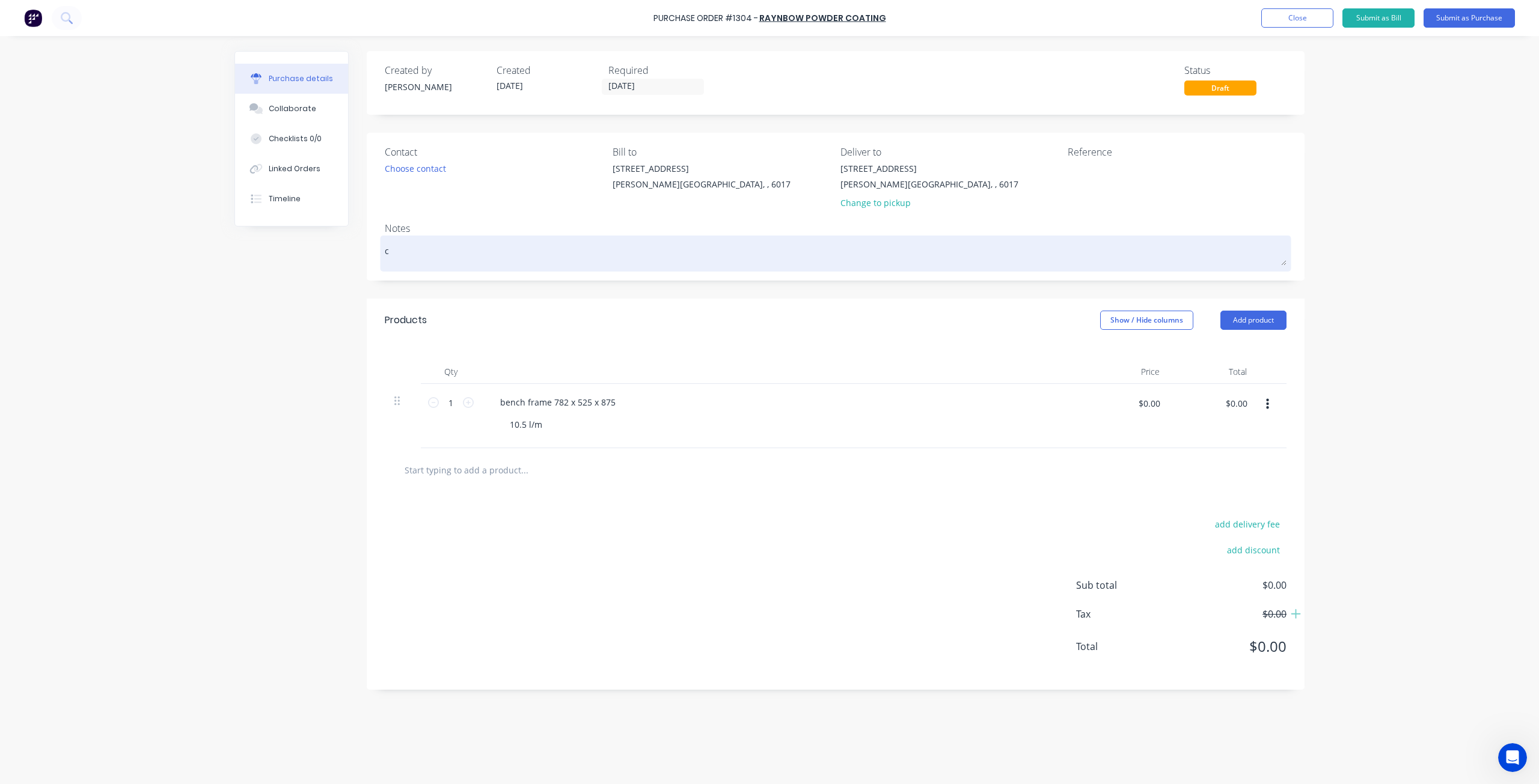
type textarea "co"
type textarea "x"
type textarea "cop"
type textarea "x"
type textarea "[PERSON_NAME]"
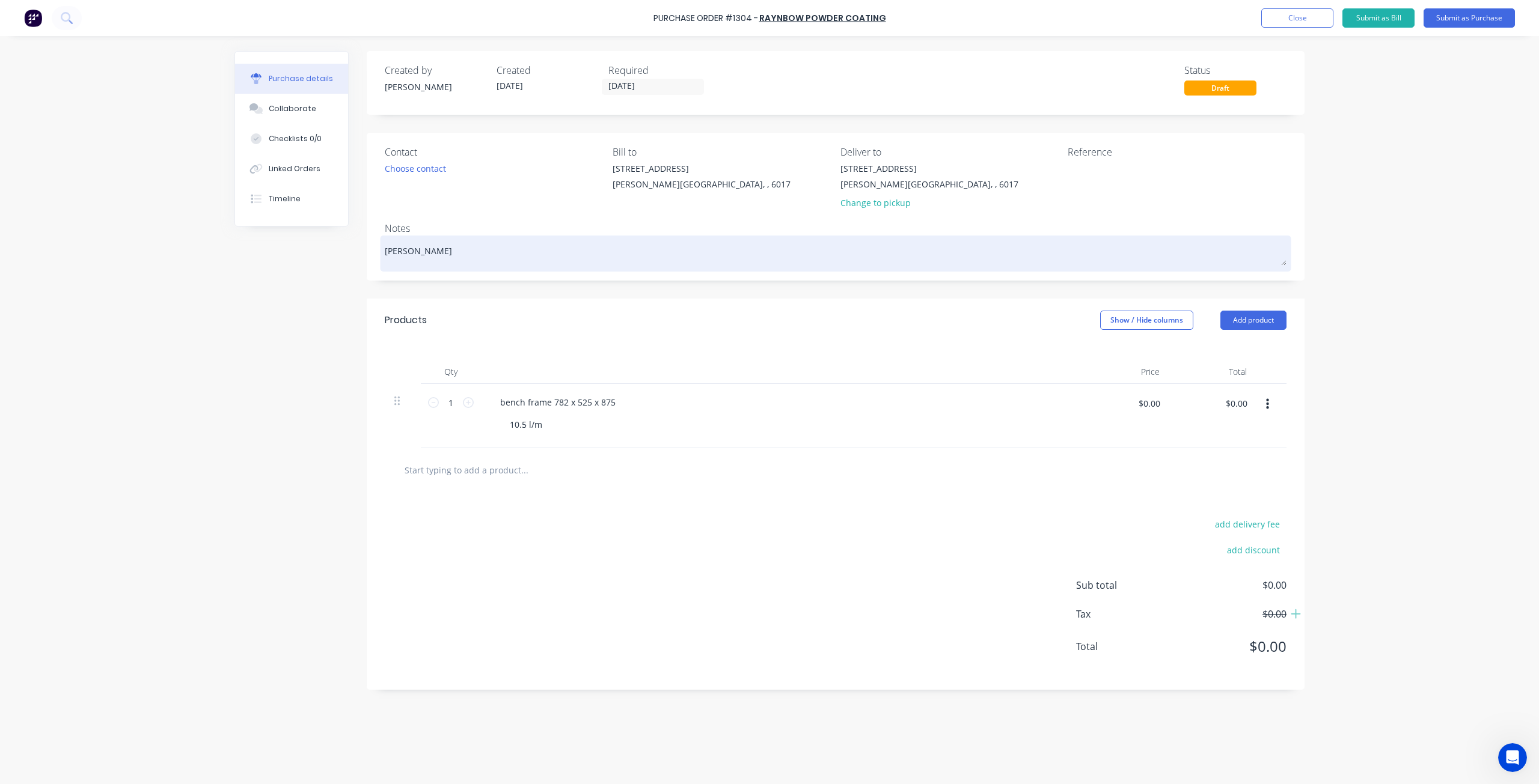
type textarea "x"
type textarea "coppe"
type textarea "x"
type textarea "copper"
type textarea "x"
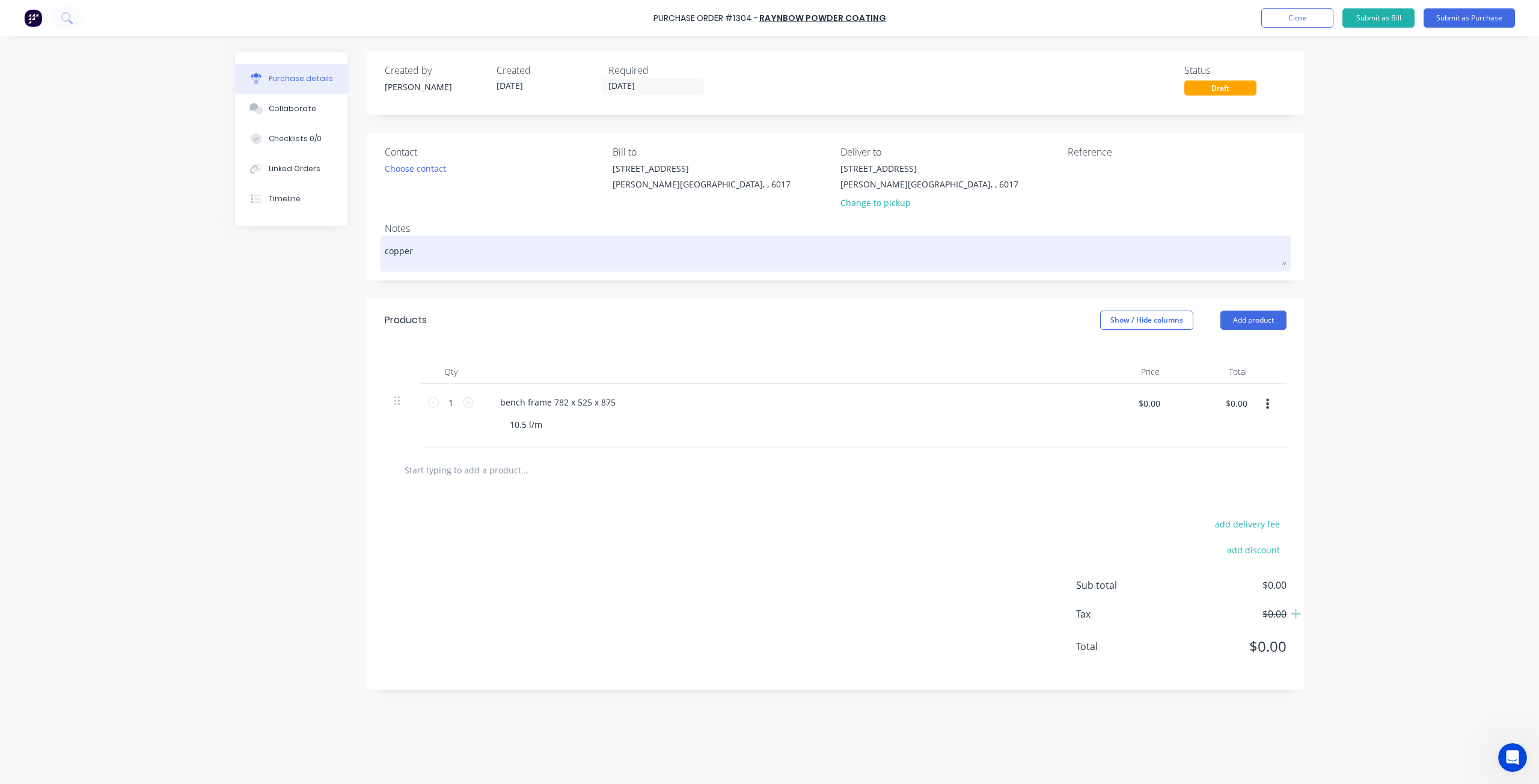
type textarea "copper"
type textarea "x"
type textarea "copper m"
type textarea "x"
type textarea "copper me"
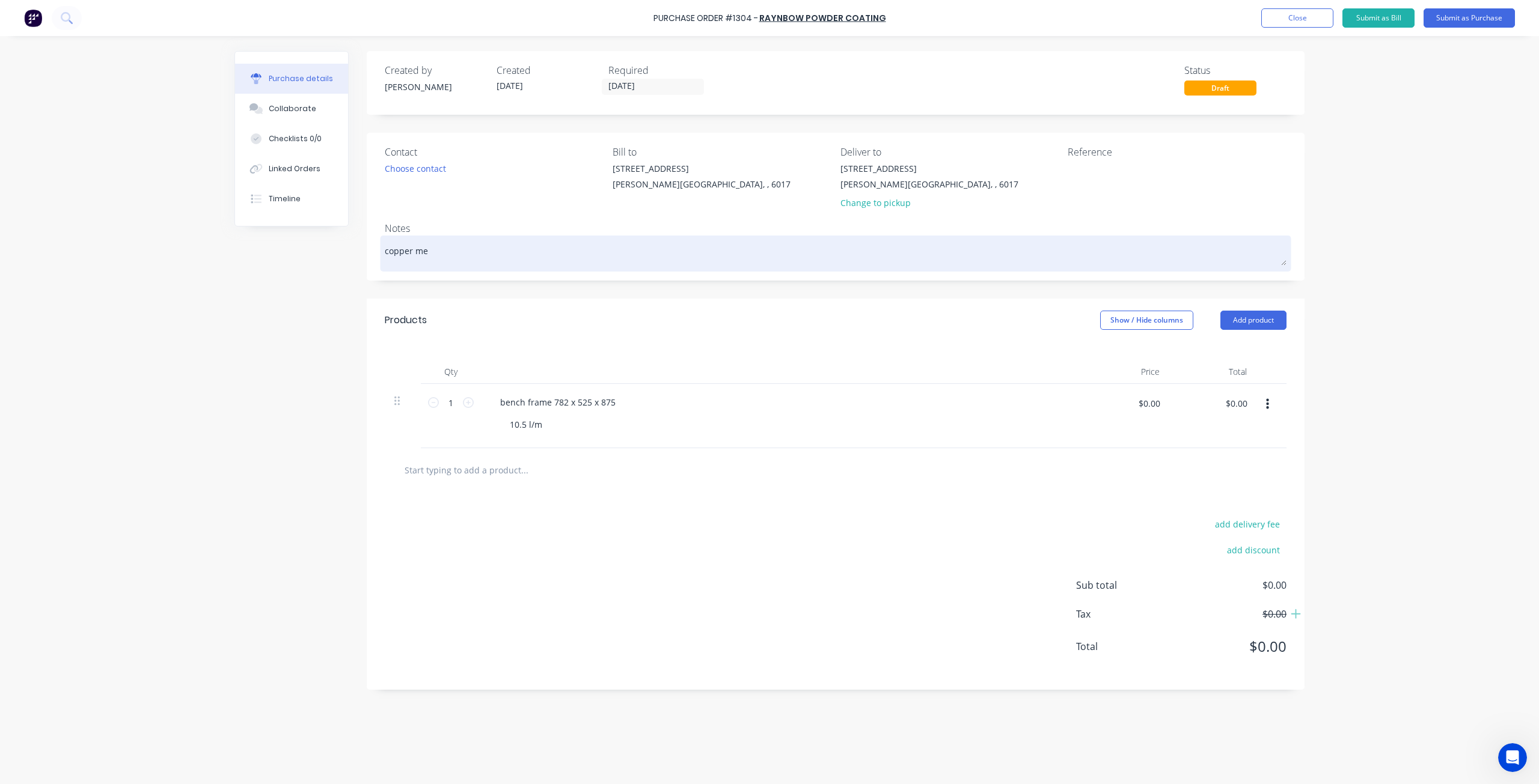
type textarea "x"
type textarea "copper met"
type textarea "x"
type textarea "copper meta"
type textarea "x"
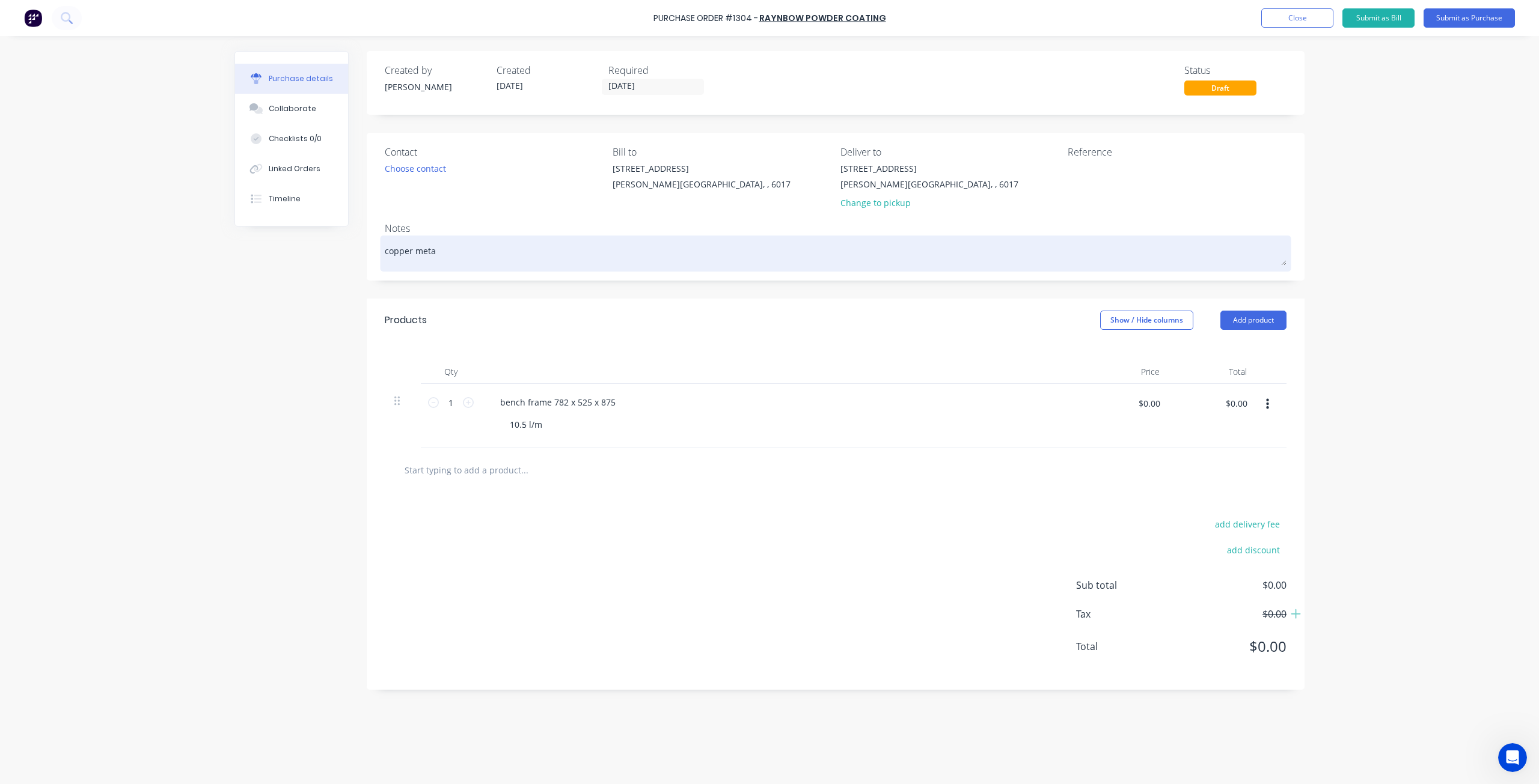
type textarea "copper metal"
type textarea "x"
type textarea "copper metall"
type textarea "x"
type textarea "copper metalli"
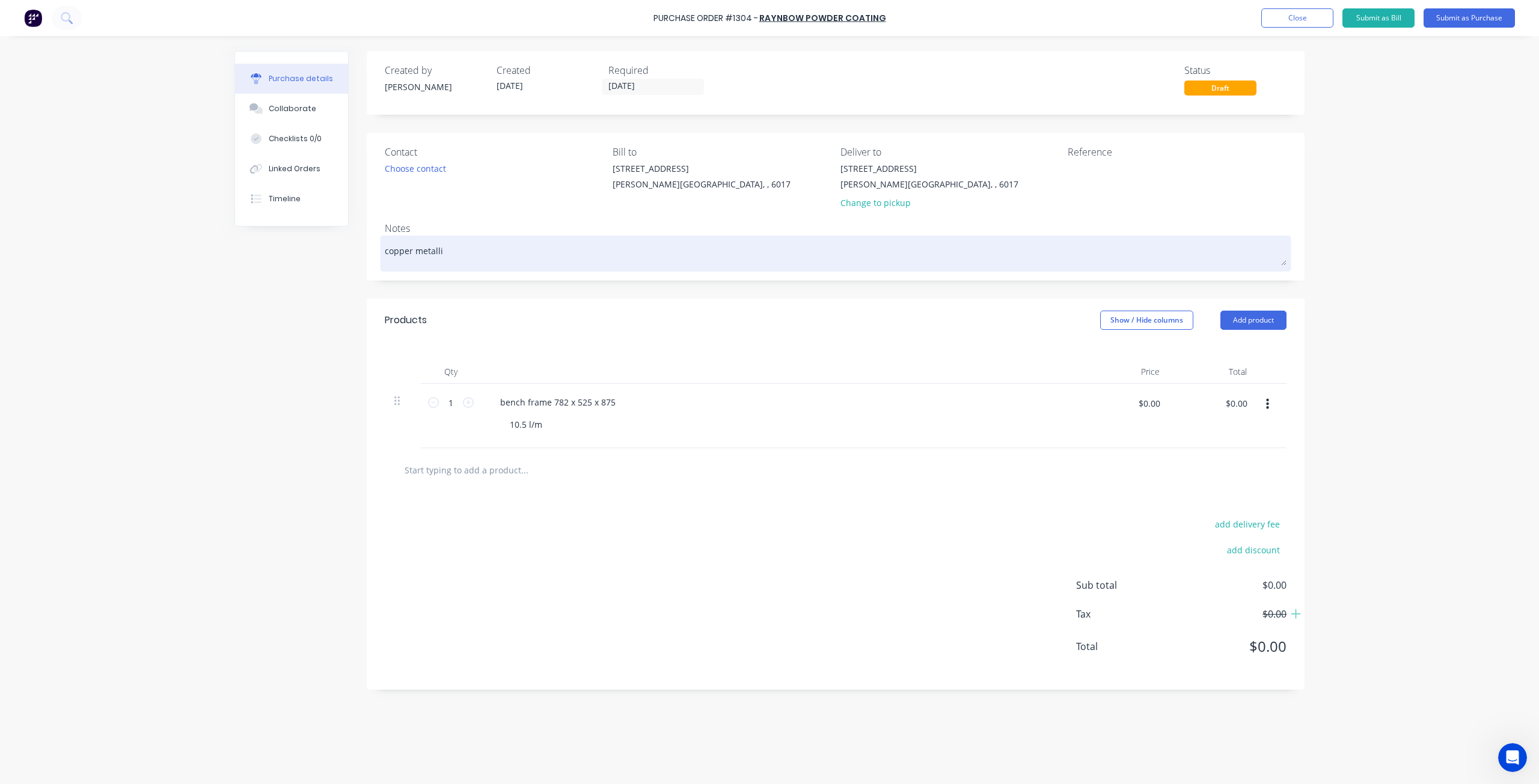
type textarea "x"
type textarea "copper metallic"
type textarea "x"
type textarea "copper metallic"
type textarea "x"
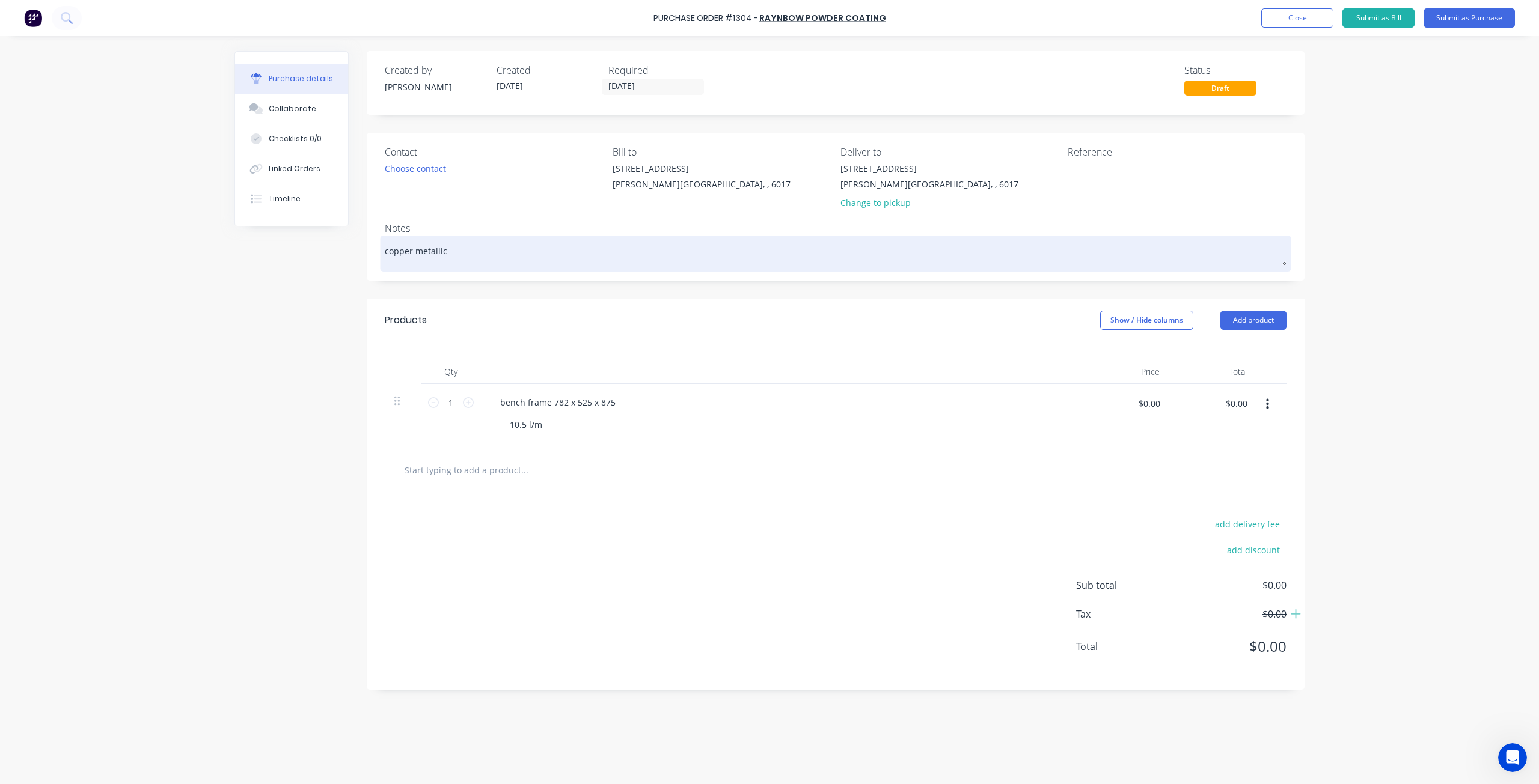
type textarea "copper metallic k"
type textarea "x"
type textarea "copper metallic ki"
type textarea "x"
type textarea "copper metallic kin"
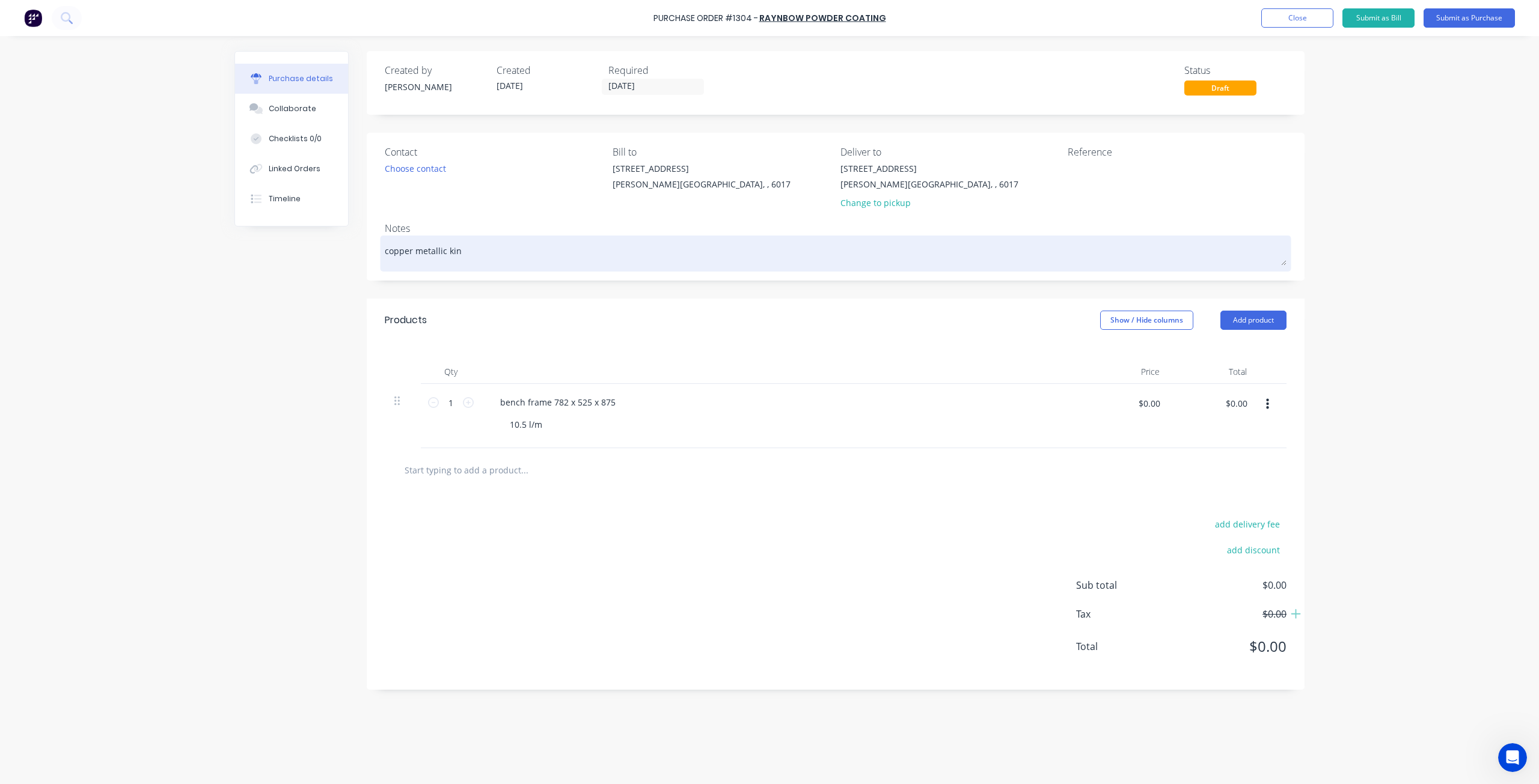
type textarea "x"
type textarea "copper metallic kine"
type textarea "x"
type textarea "copper metallic kinet"
type textarea "x"
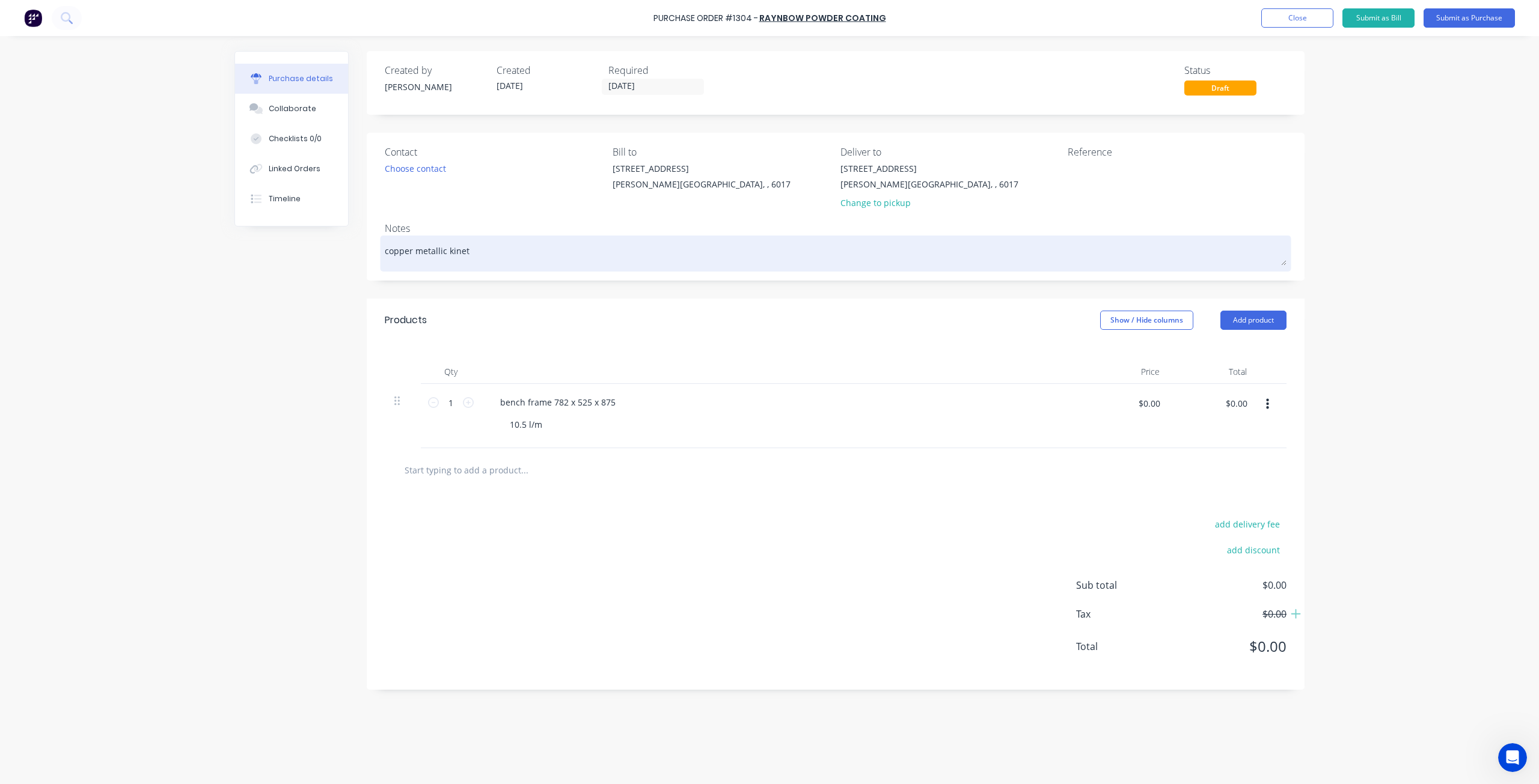
type textarea "copper metallic kineti"
type textarea "x"
type textarea "copper metallic kinetic"
type textarea "x"
type textarea "copper metallic kinetic"
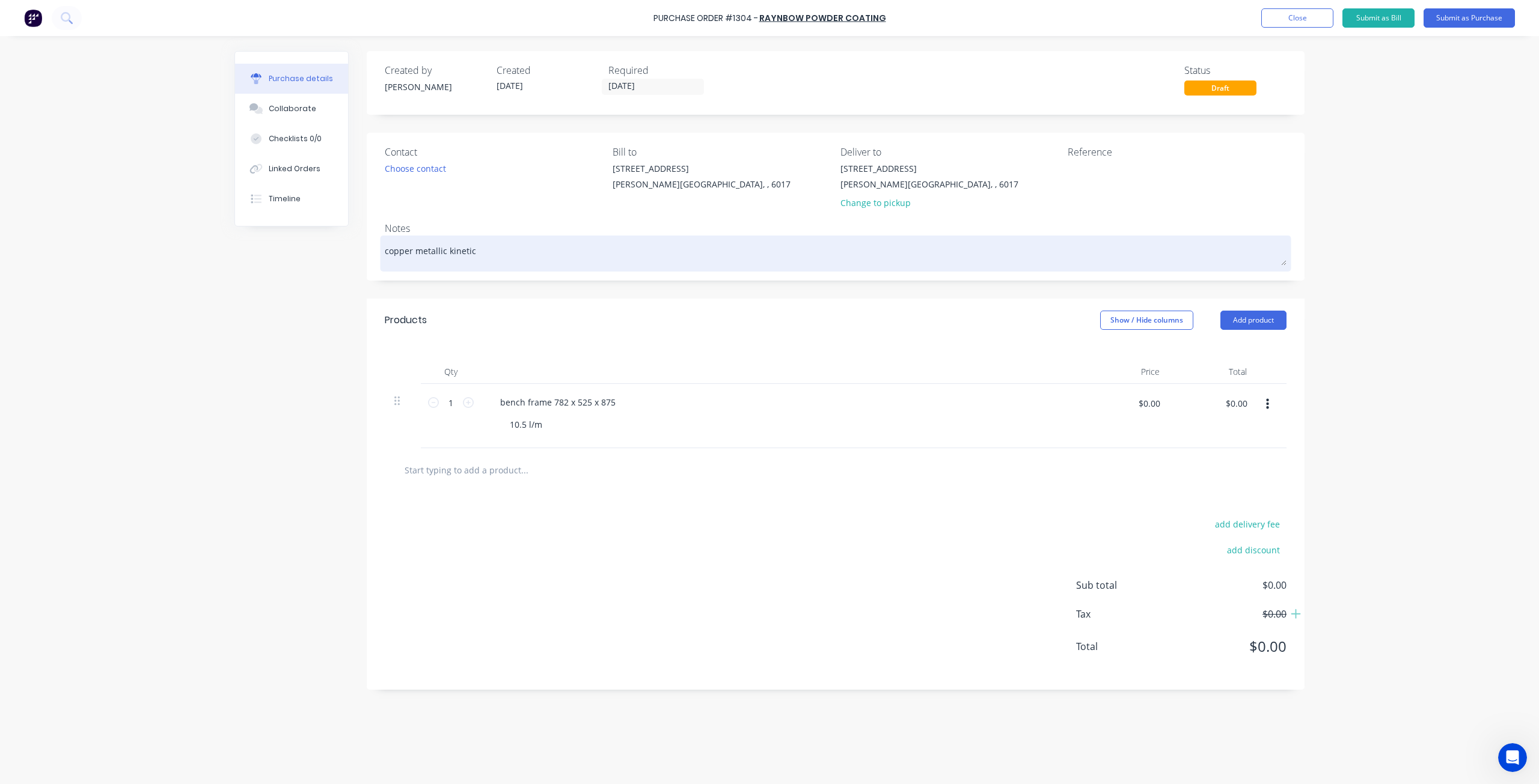
type textarea "x"
type textarea "copper metallic kinetic m"
type textarea "x"
type textarea "copper metallic kinetic ma"
type textarea "x"
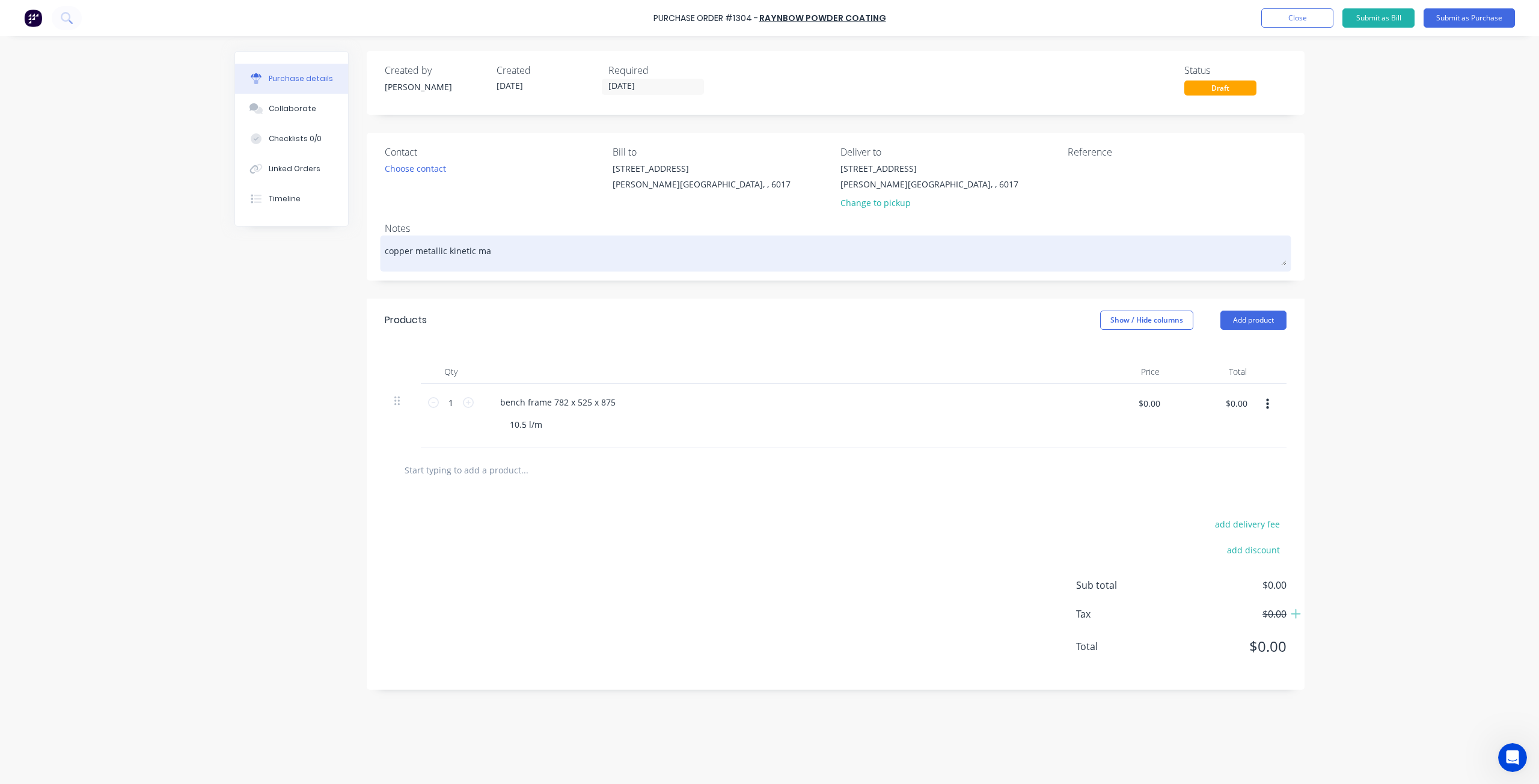
type textarea "copper metallic kinetic mat"
type textarea "x"
type textarea "copper metallic kinetic matt"
type textarea "x"
type textarea "copper metallic kinetic matt"
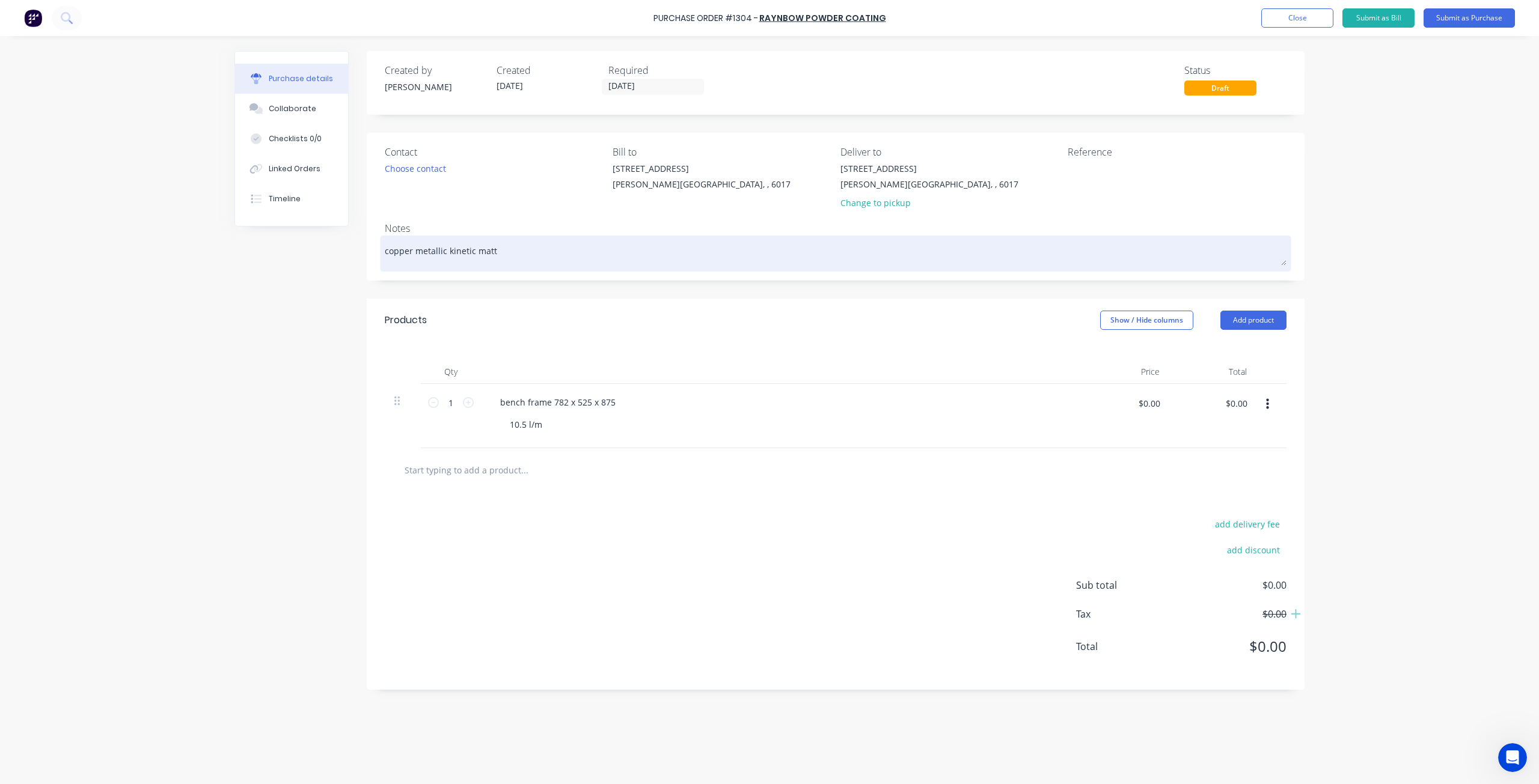
type textarea "x"
type textarea "copper metallic kinetic matt p"
type textarea "x"
type textarea "copper metallic kinetic [PERSON_NAME]"
type textarea "x"
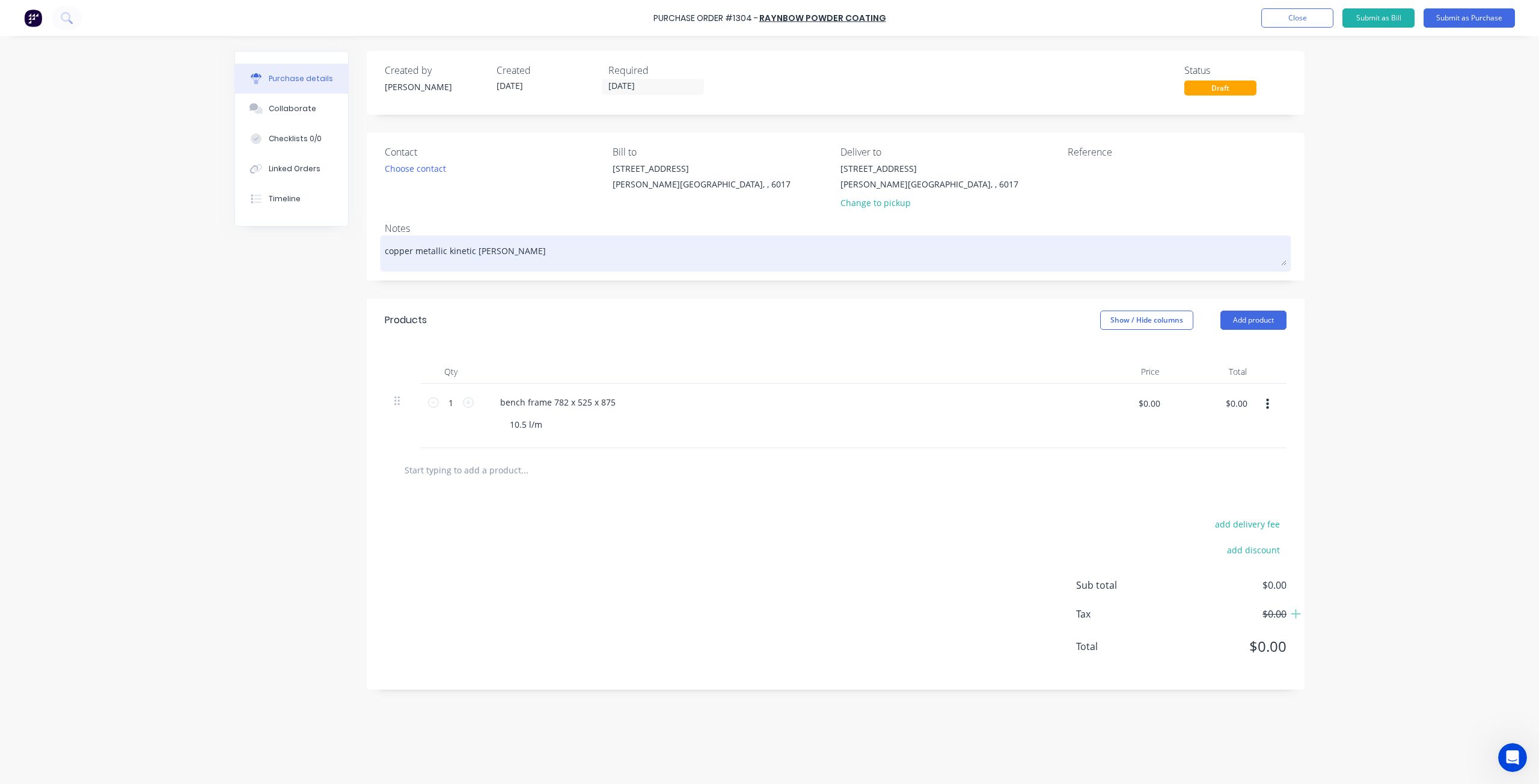
type textarea "copper metallic kinetic matt pow"
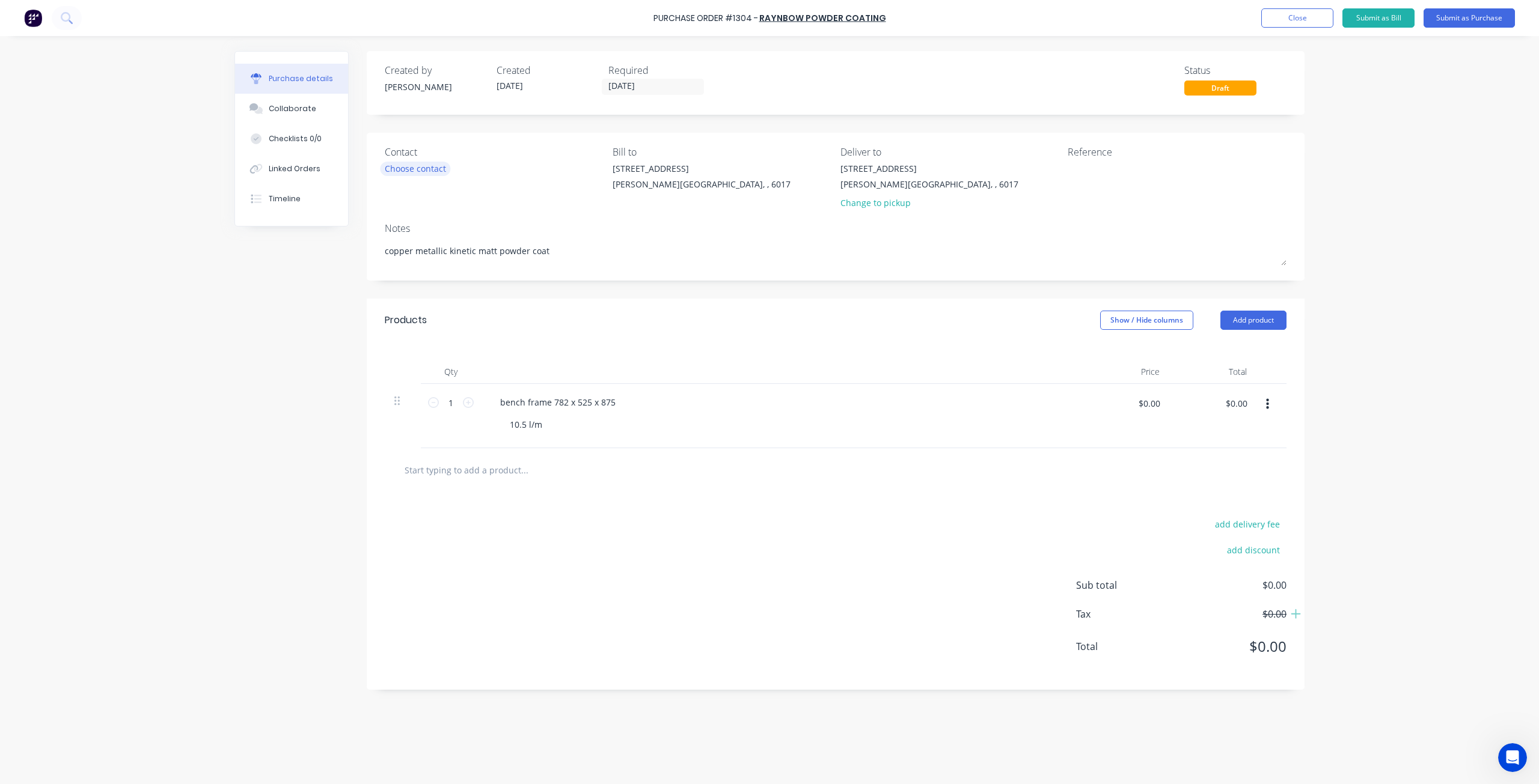
click at [429, 166] on div "Choose contact" at bounding box center [415, 169] width 61 height 12
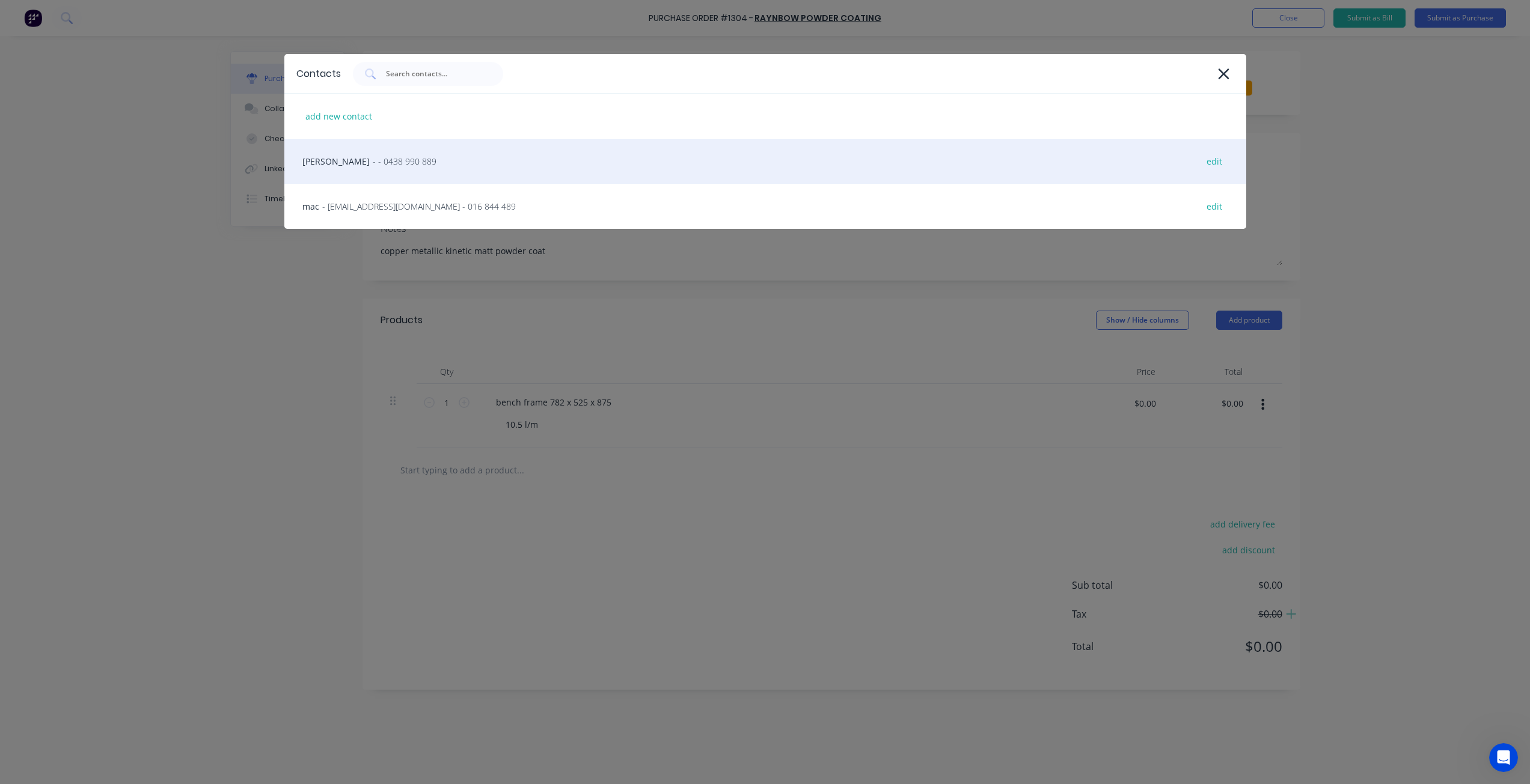
click at [427, 167] on div "andy - - 0438 990 889 edit" at bounding box center [765, 161] width 962 height 45
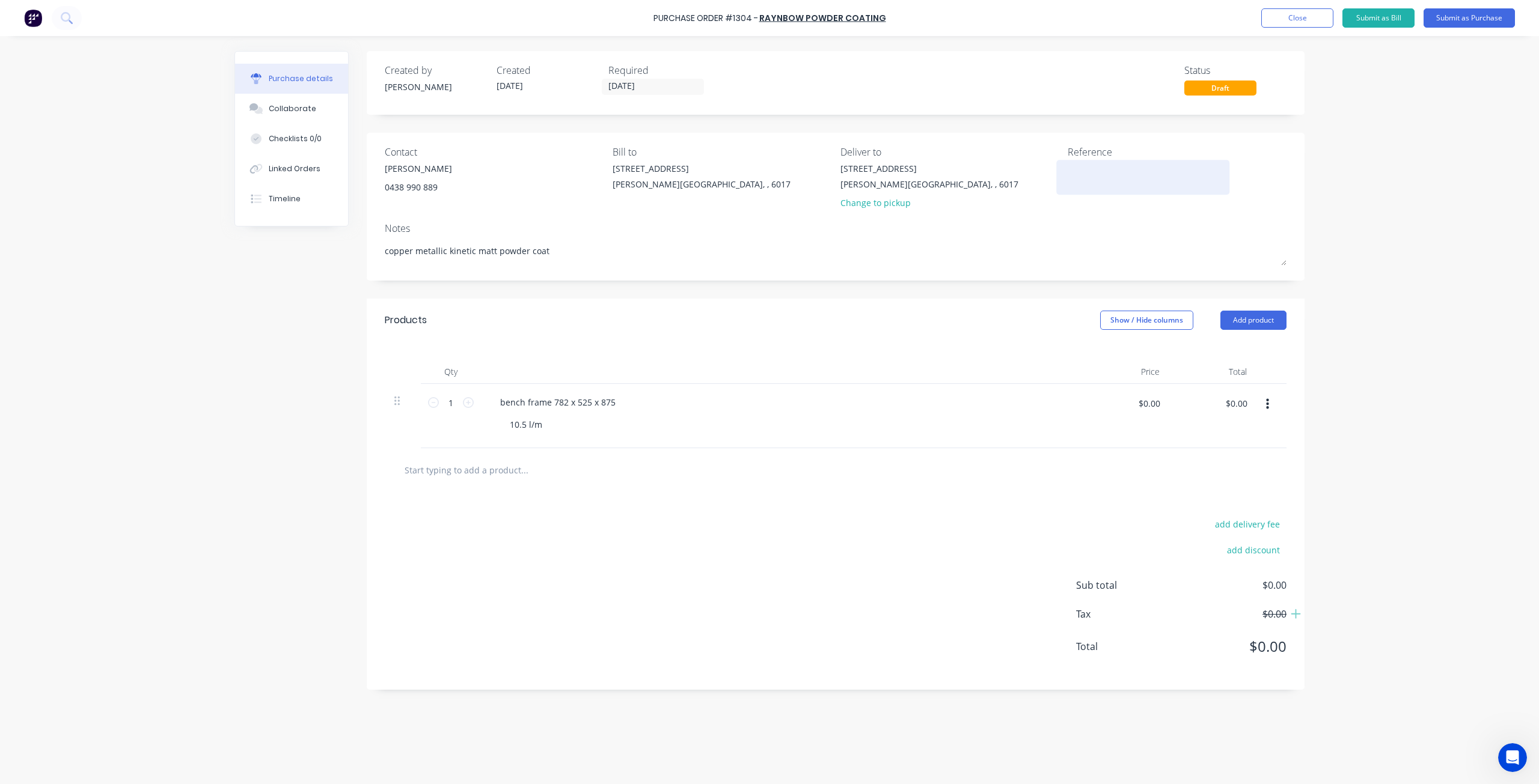
click at [1081, 165] on textarea at bounding box center [1142, 176] width 150 height 27
click at [885, 203] on div "Change to pickup" at bounding box center [929, 202] width 178 height 12
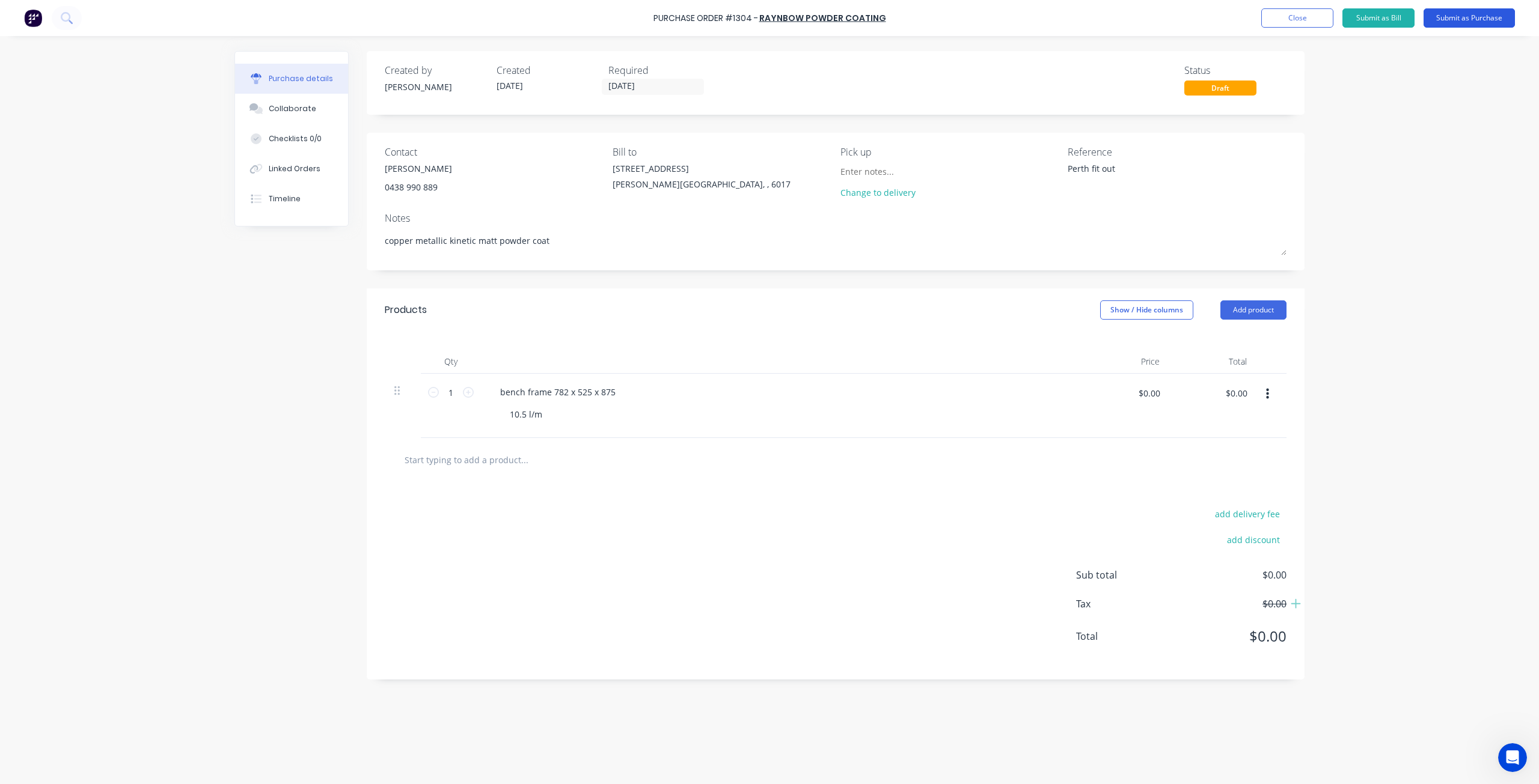
click at [1472, 20] on button "Submit as Purchase" at bounding box center [1469, 18] width 91 height 20
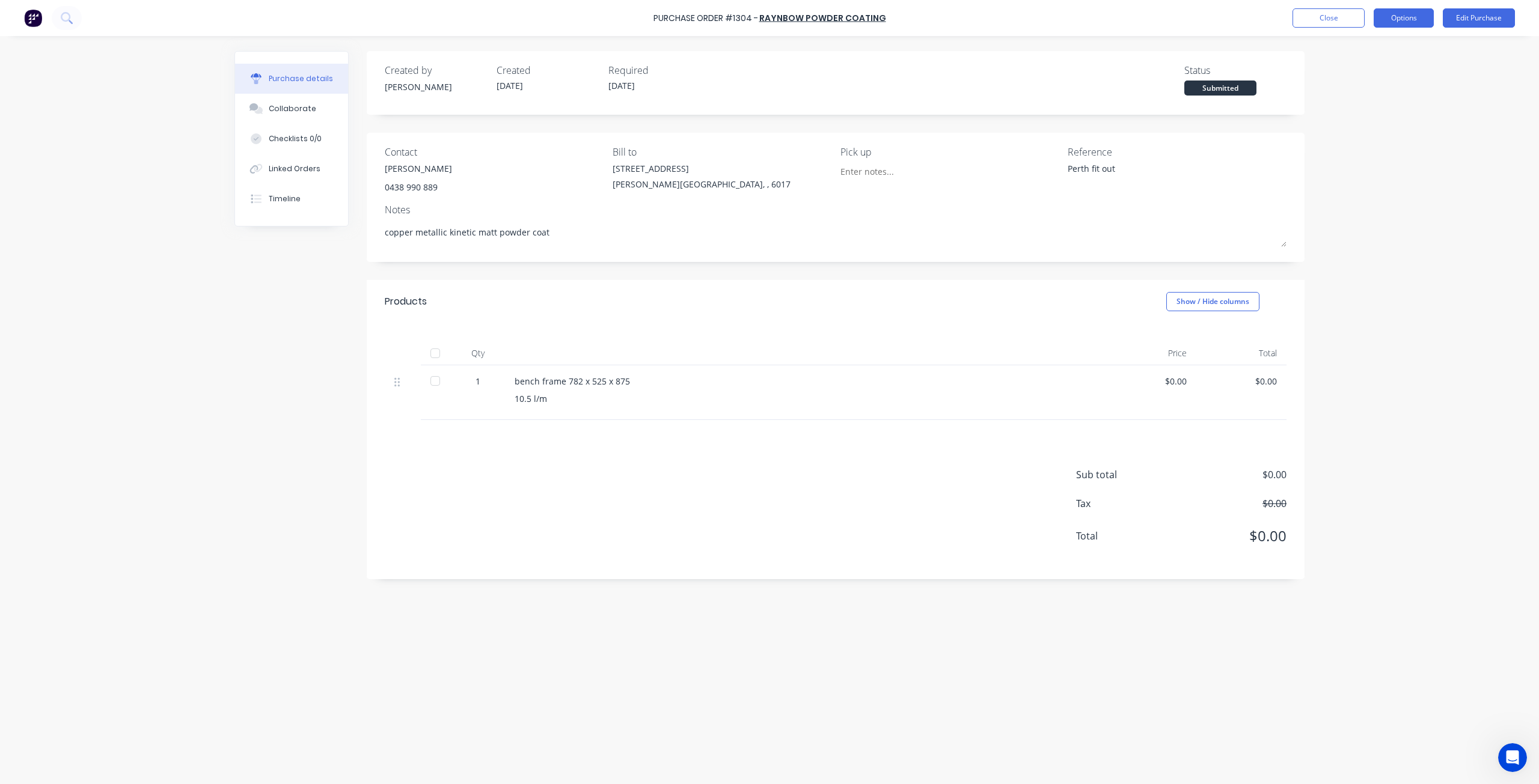
click at [1404, 20] on button "Options" at bounding box center [1404, 18] width 60 height 20
click at [1342, 51] on div "Print / Email" at bounding box center [1376, 49] width 92 height 18
click at [1345, 99] on div "Without pricing" at bounding box center [1376, 98] width 92 height 18
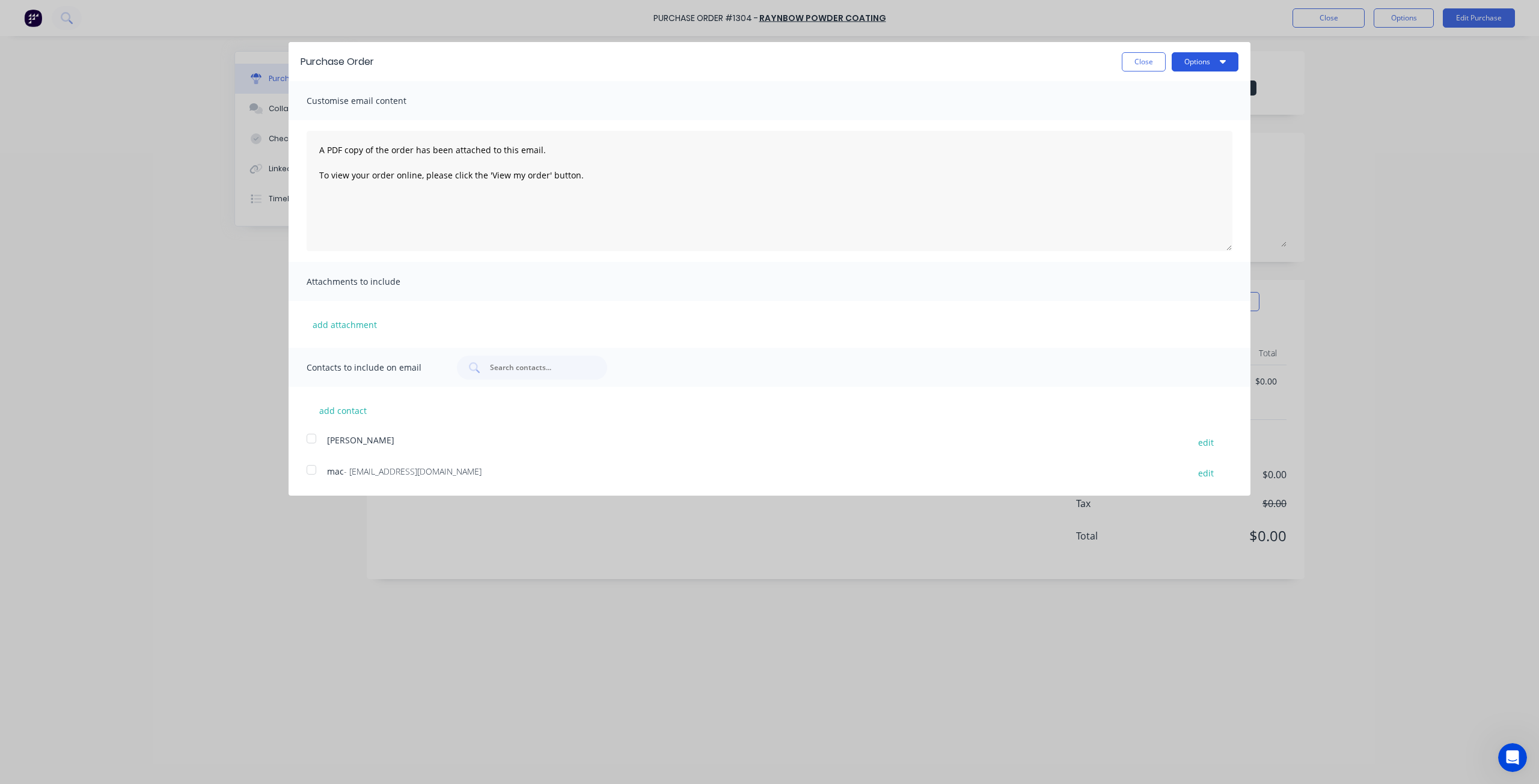
click at [1218, 56] on button "Options" at bounding box center [1204, 62] width 67 height 20
click at [1183, 98] on div "Print" at bounding box center [1181, 92] width 92 height 18
